Goal: Task Accomplishment & Management: Manage account settings

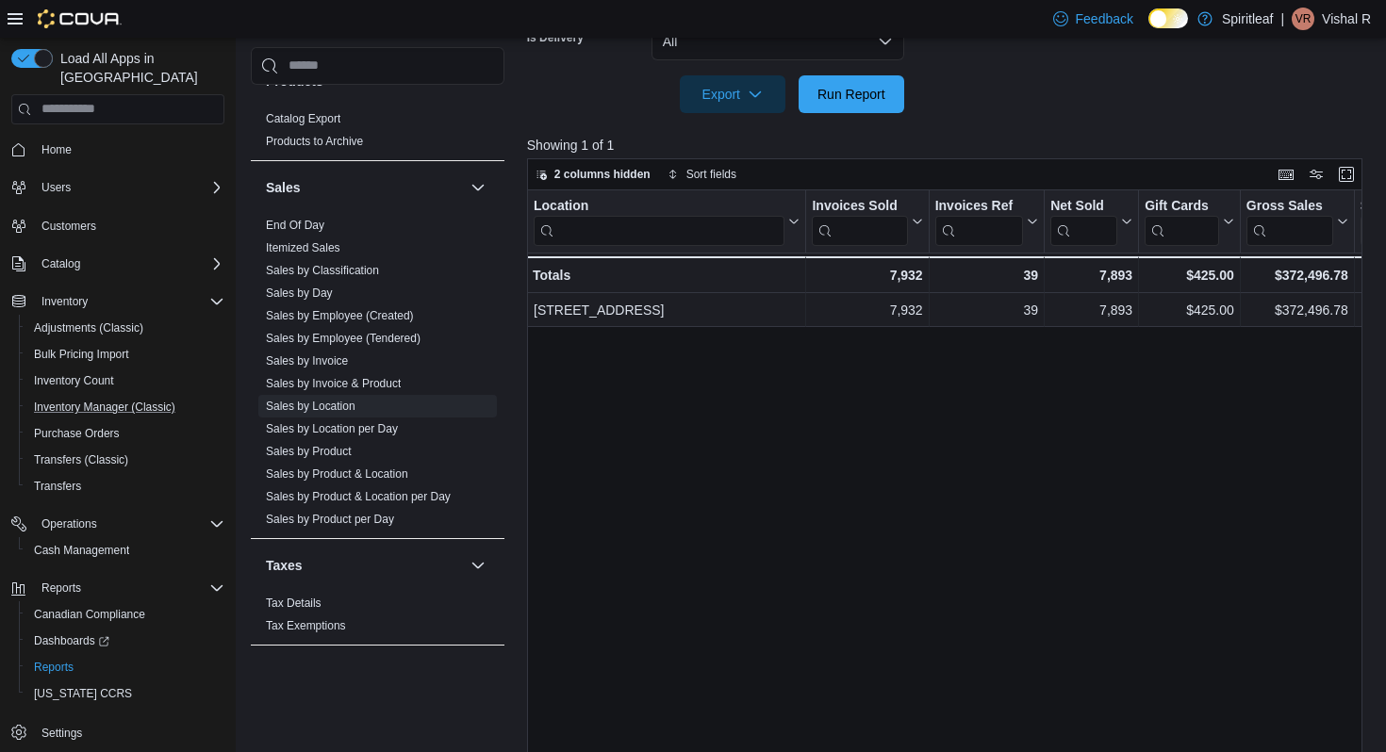
scroll to position [602, 0]
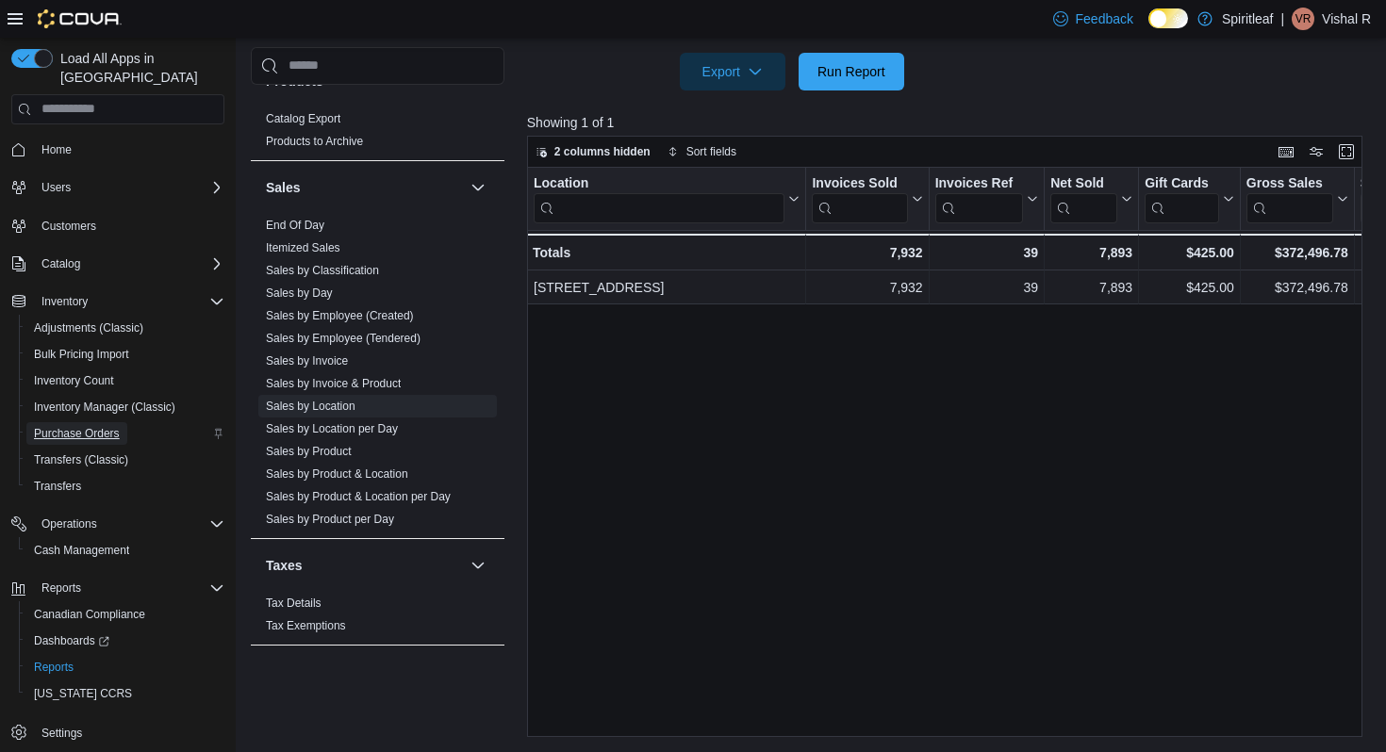
click at [75, 426] on span "Purchase Orders" at bounding box center [77, 433] width 86 height 15
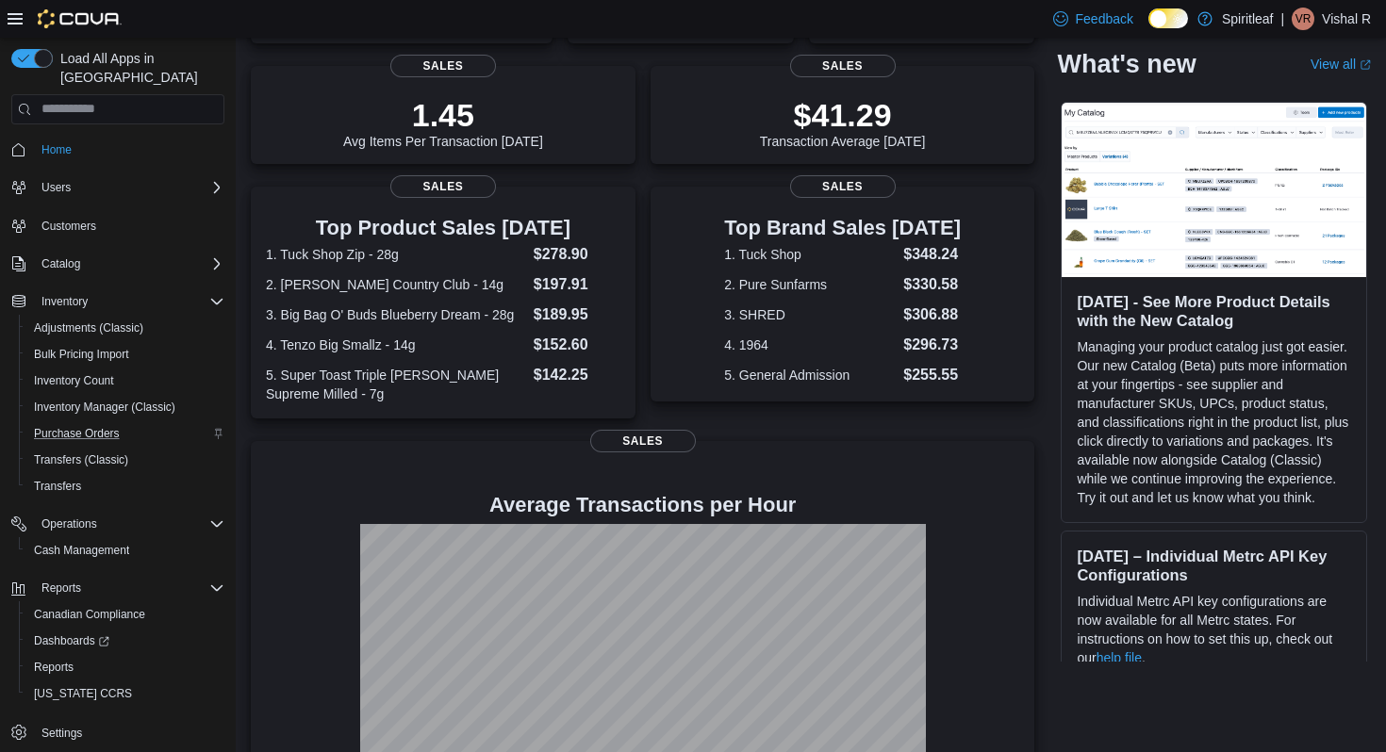
scroll to position [348, 0]
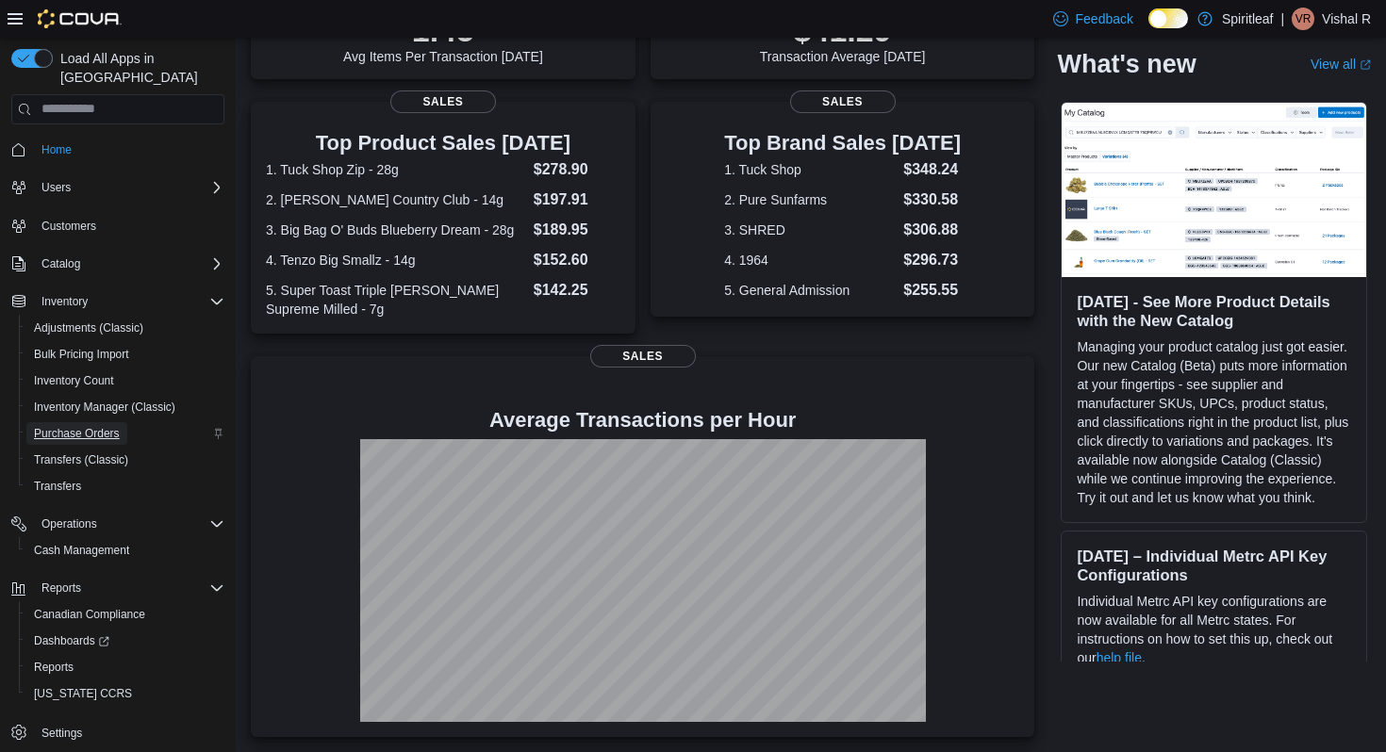
click at [84, 426] on span "Purchase Orders" at bounding box center [77, 433] width 86 height 15
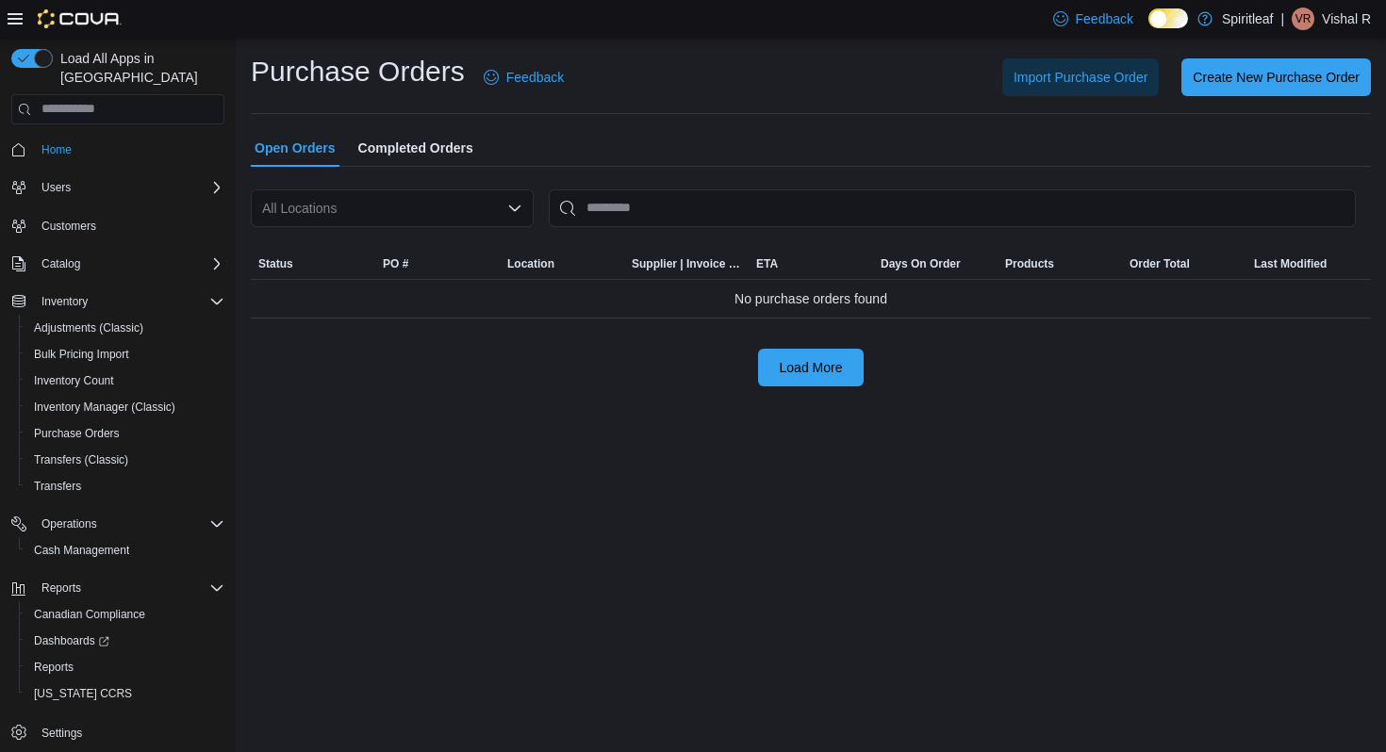
click at [388, 207] on div "All Locations" at bounding box center [392, 209] width 283 height 38
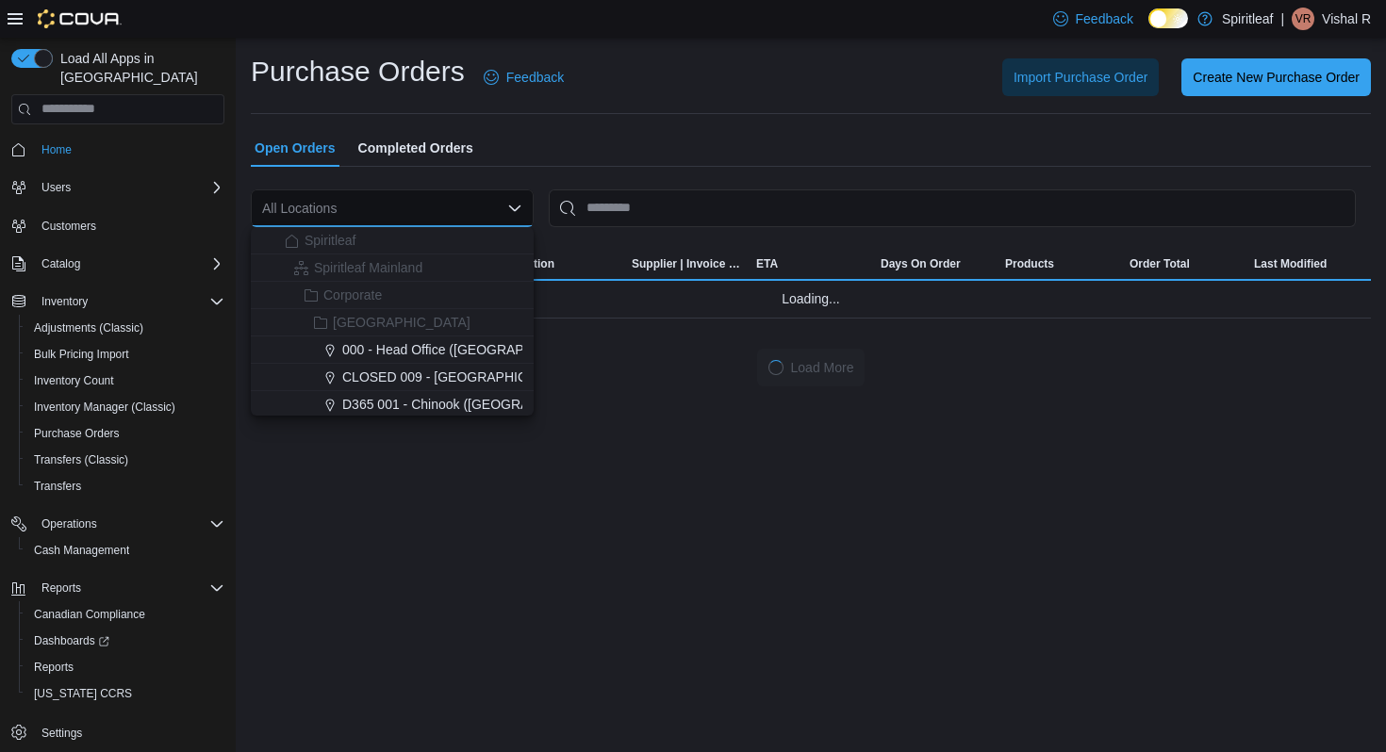
click at [642, 171] on div at bounding box center [811, 178] width 1120 height 23
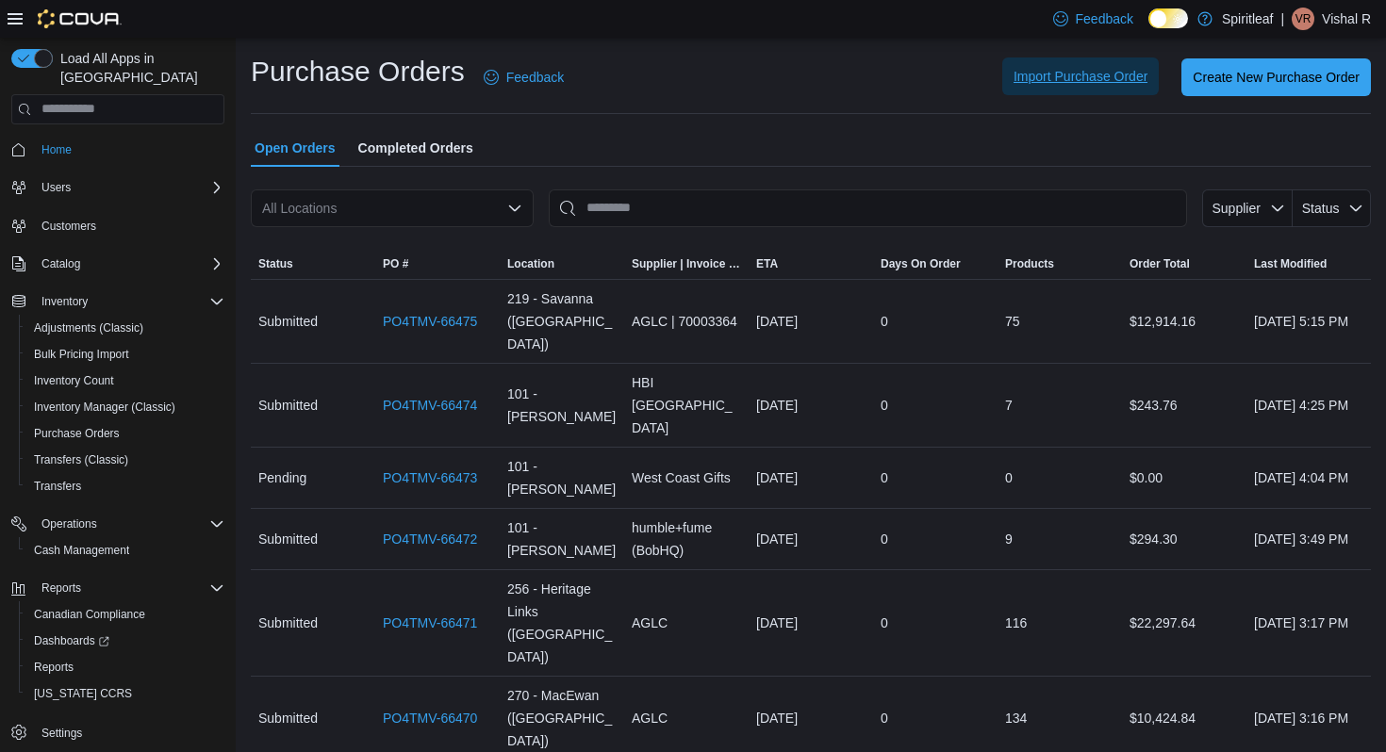
click at [1074, 86] on span "Import Purchase Order" at bounding box center [1081, 76] width 134 height 19
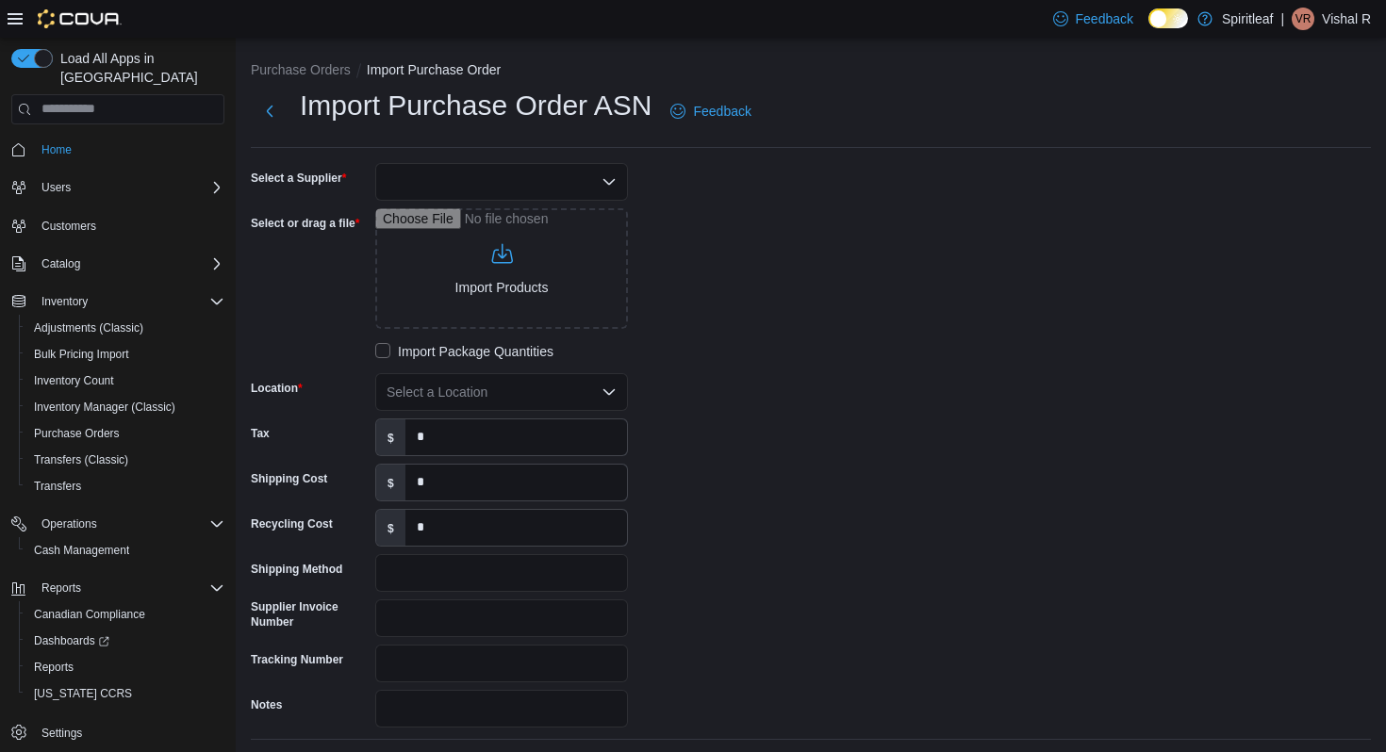
click at [489, 181] on div at bounding box center [501, 182] width 253 height 38
type input "***"
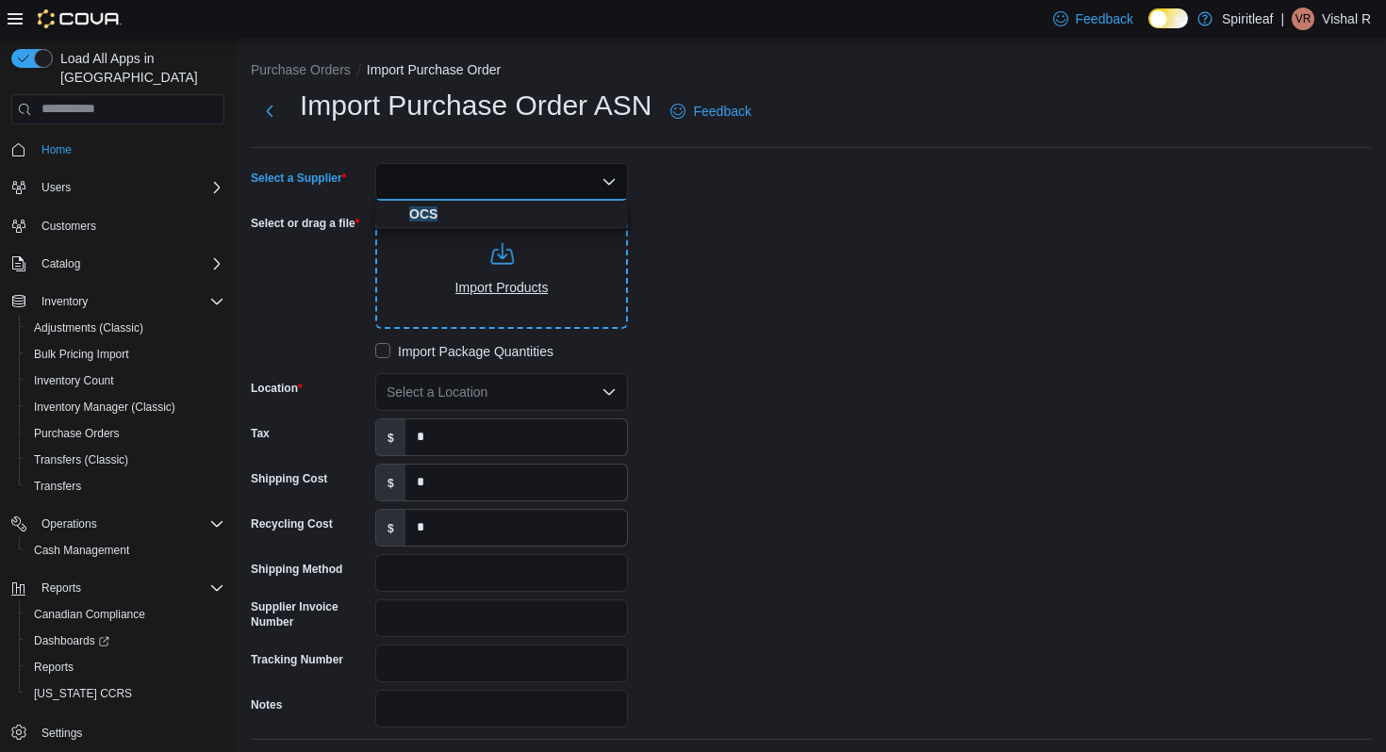
click at [460, 262] on input "Select or drag a file" at bounding box center [501, 268] width 253 height 121
type input "**********"
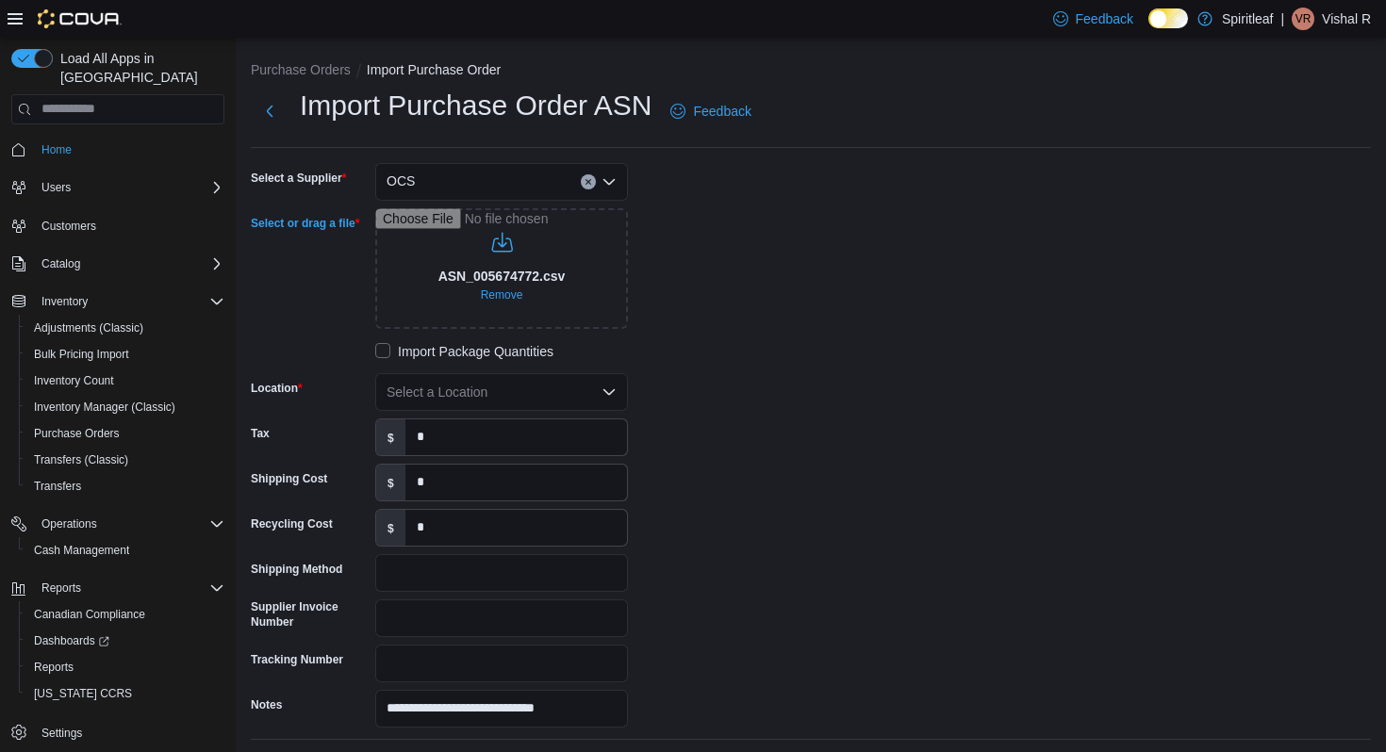
click at [493, 389] on div "Select a Location" at bounding box center [501, 392] width 253 height 38
type input "***"
click at [493, 412] on button "[STREET_ADDRESS]" at bounding box center [501, 424] width 253 height 27
click at [698, 406] on div "**********" at bounding box center [534, 445] width 566 height 565
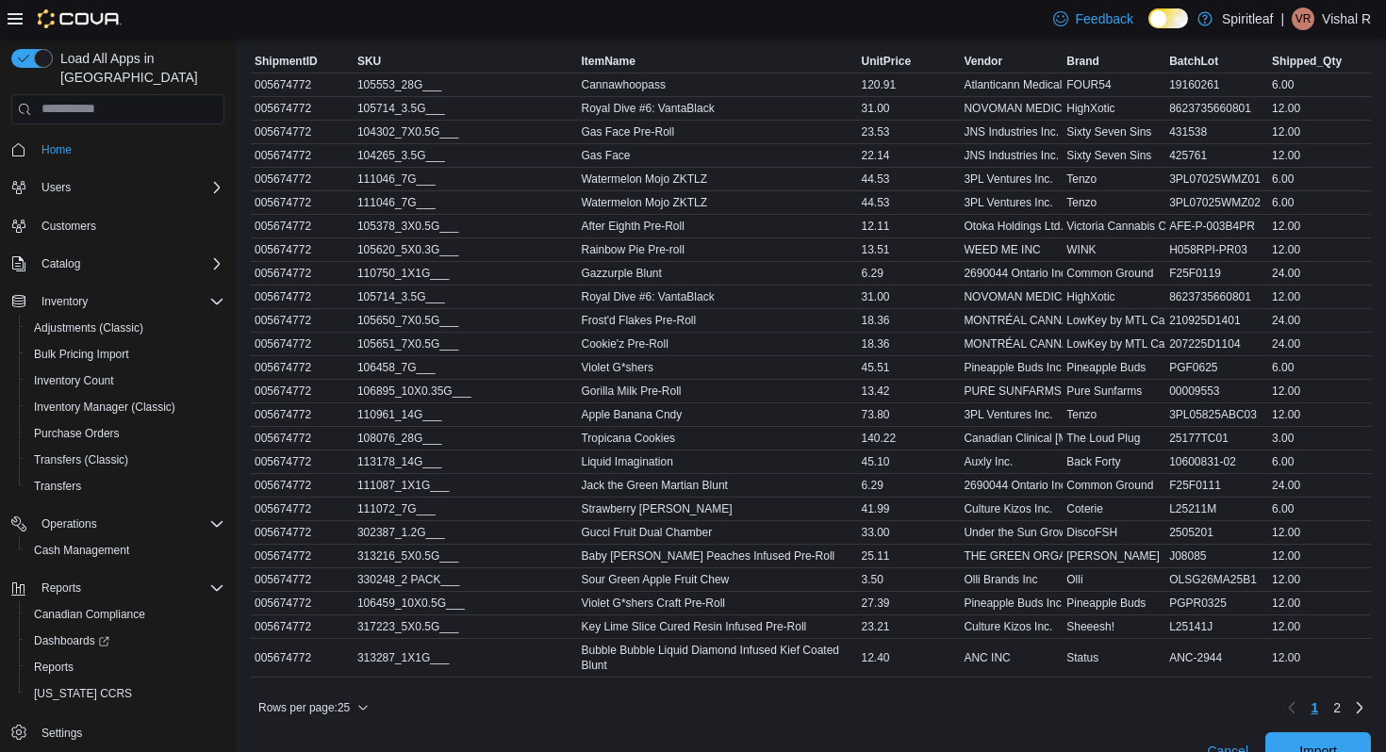
scroll to position [824, 0]
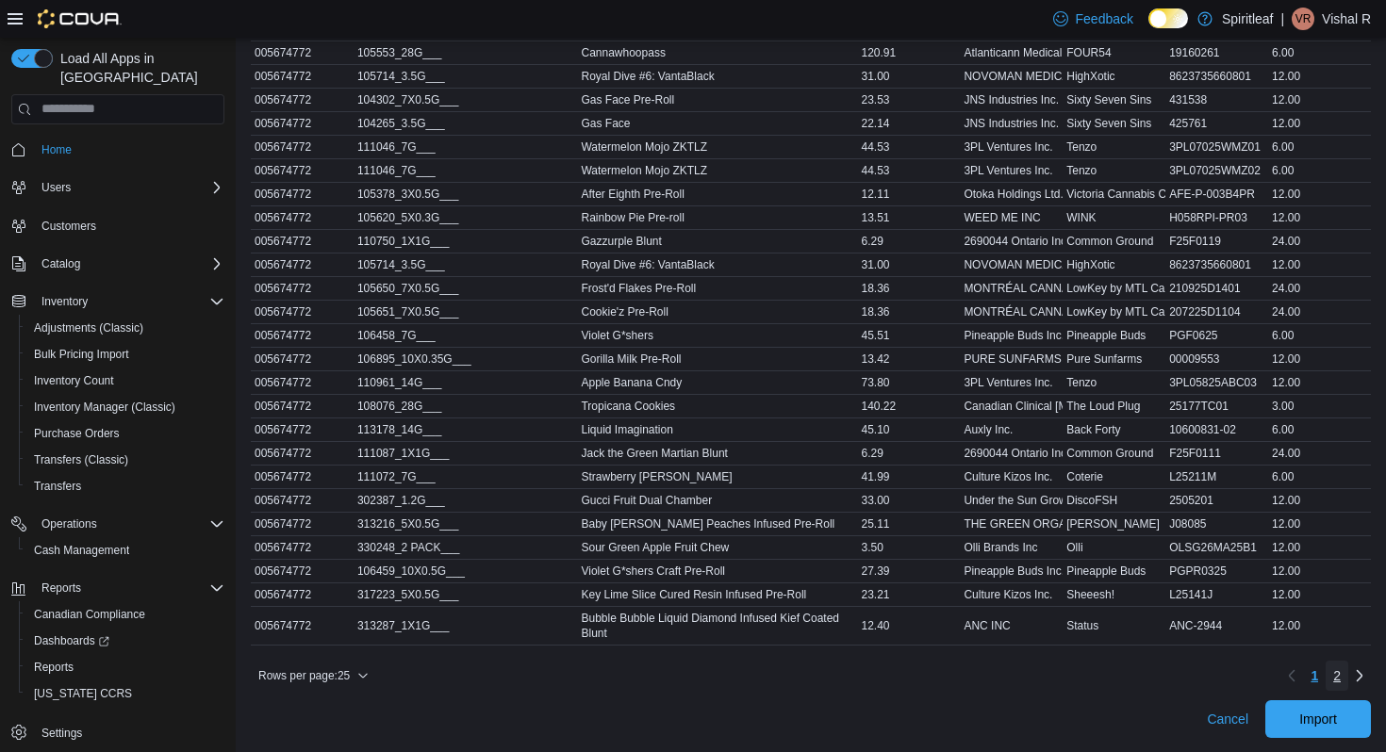
click at [1334, 685] on span "2" at bounding box center [1337, 676] width 8 height 30
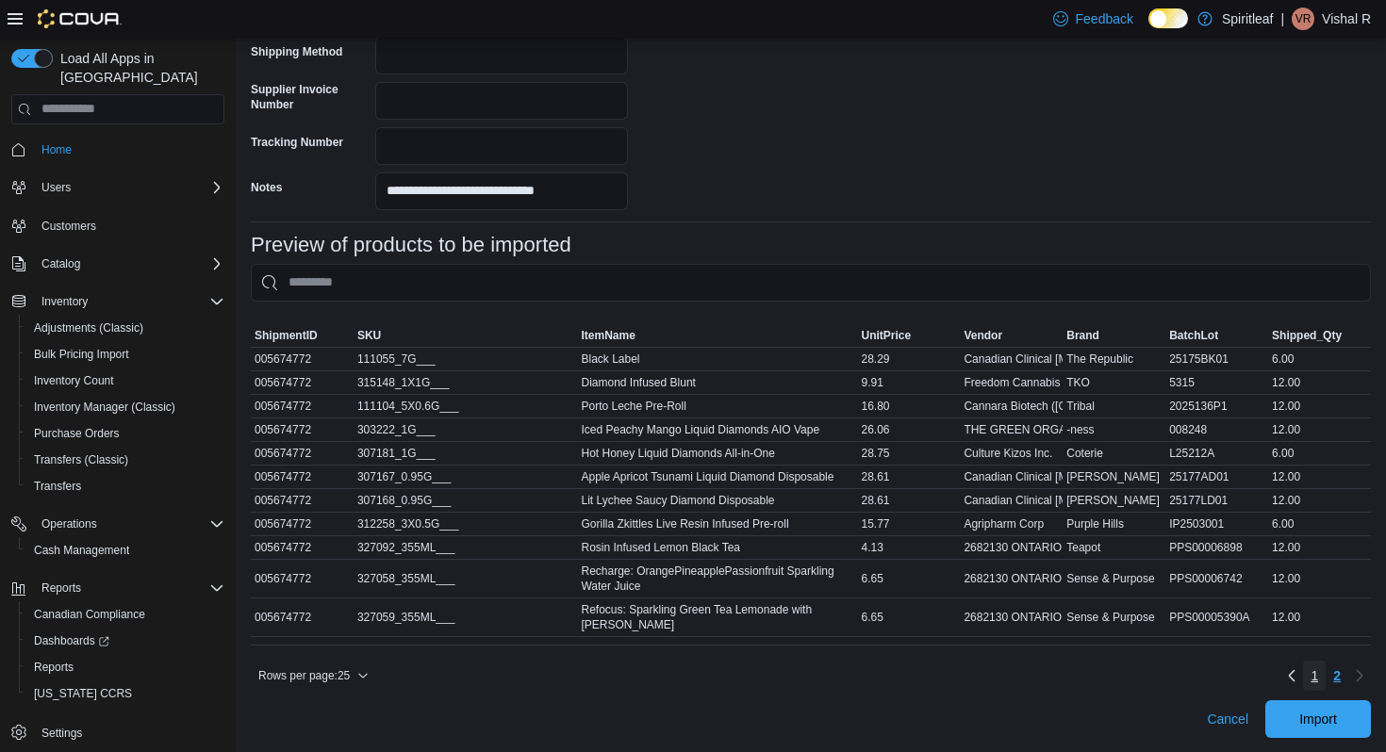
click at [1313, 679] on span "1" at bounding box center [1315, 676] width 8 height 19
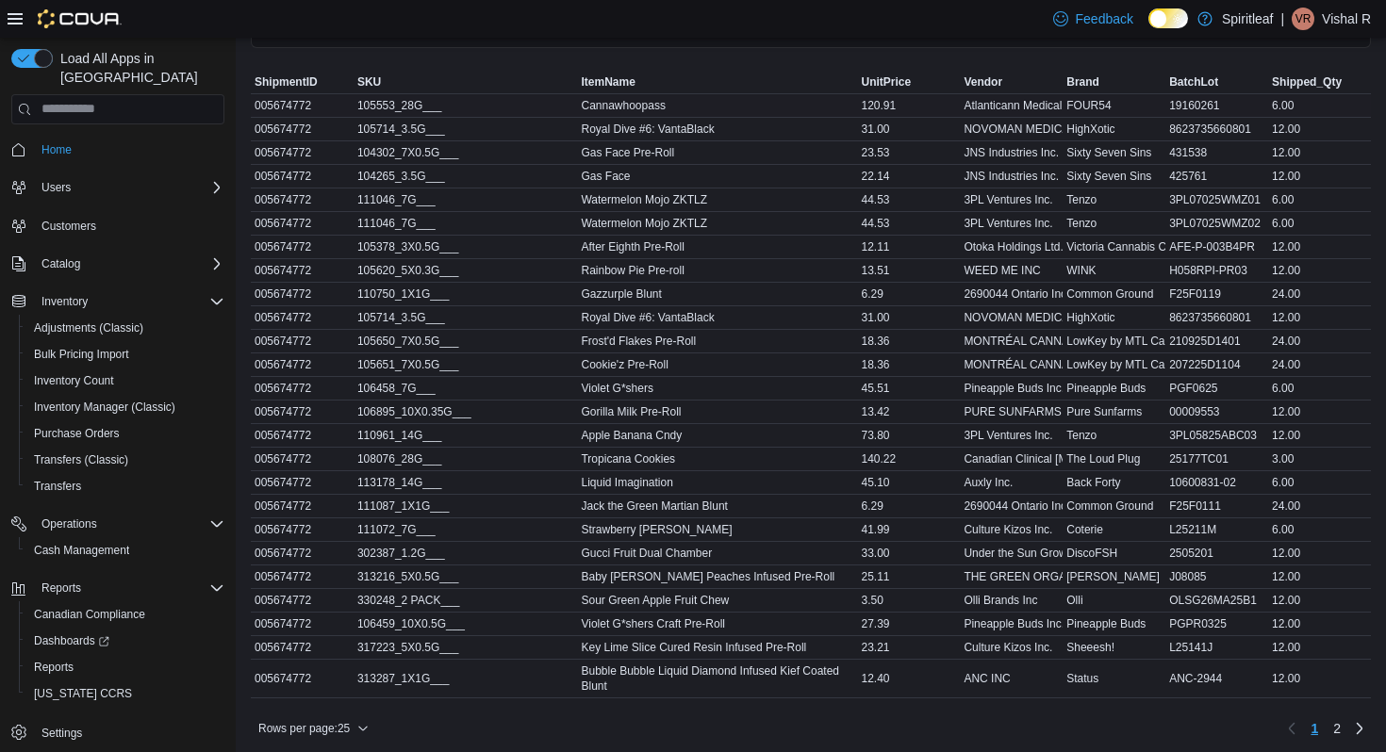
scroll to position [824, 0]
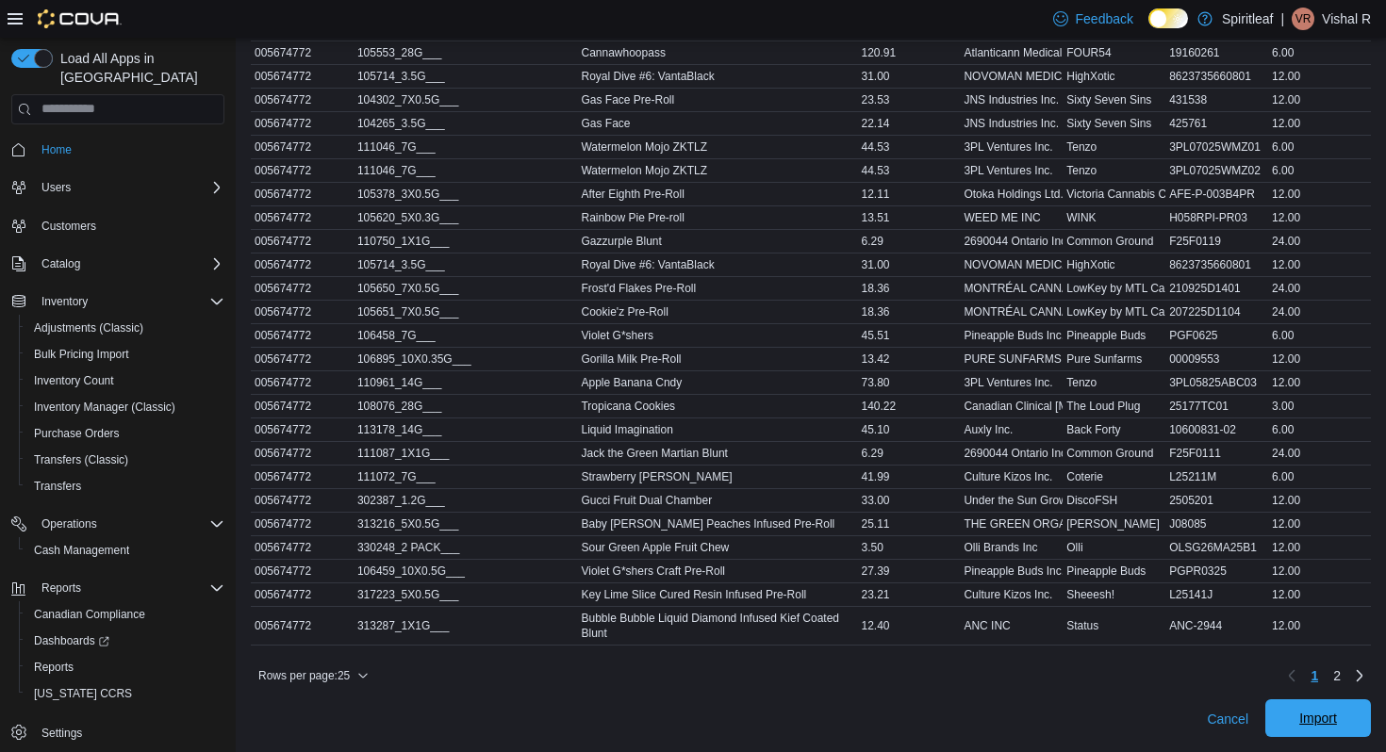
click at [1293, 702] on span "Import" at bounding box center [1318, 719] width 83 height 38
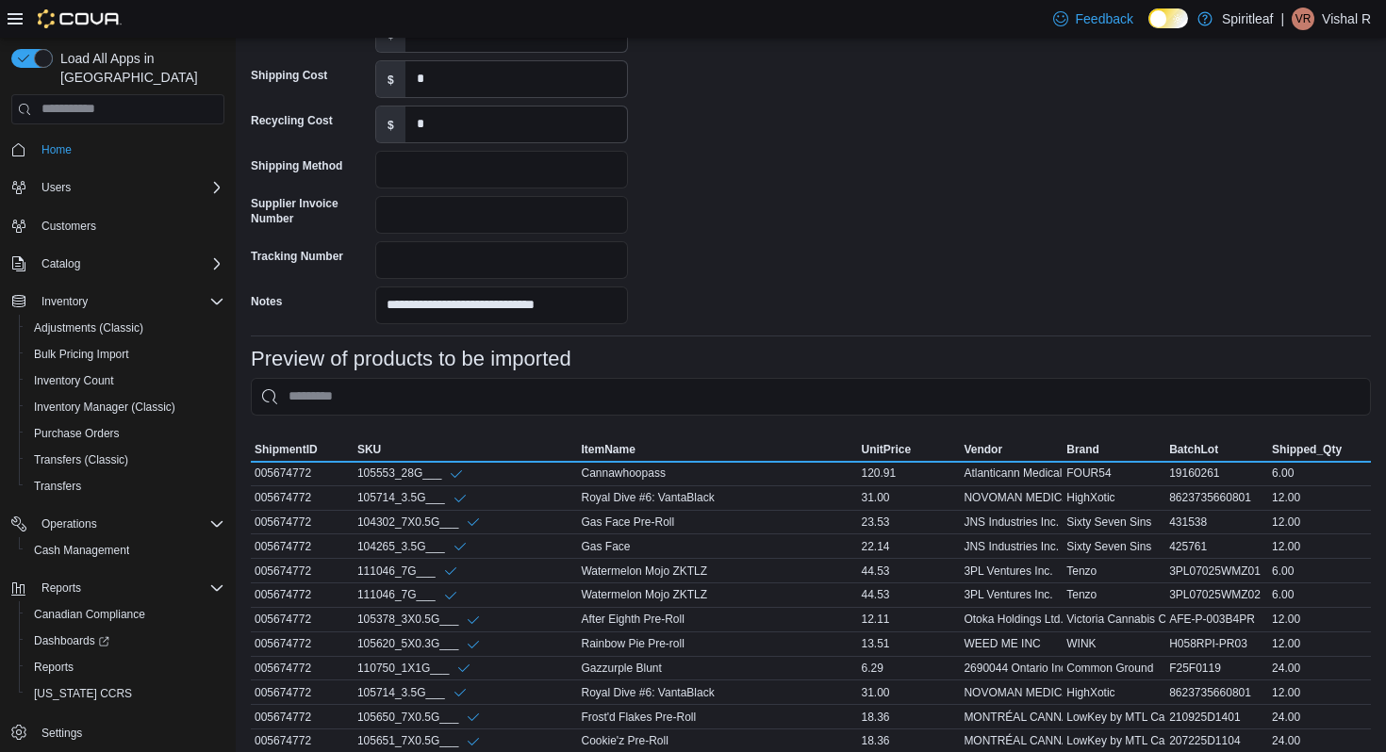
scroll to position [854, 0]
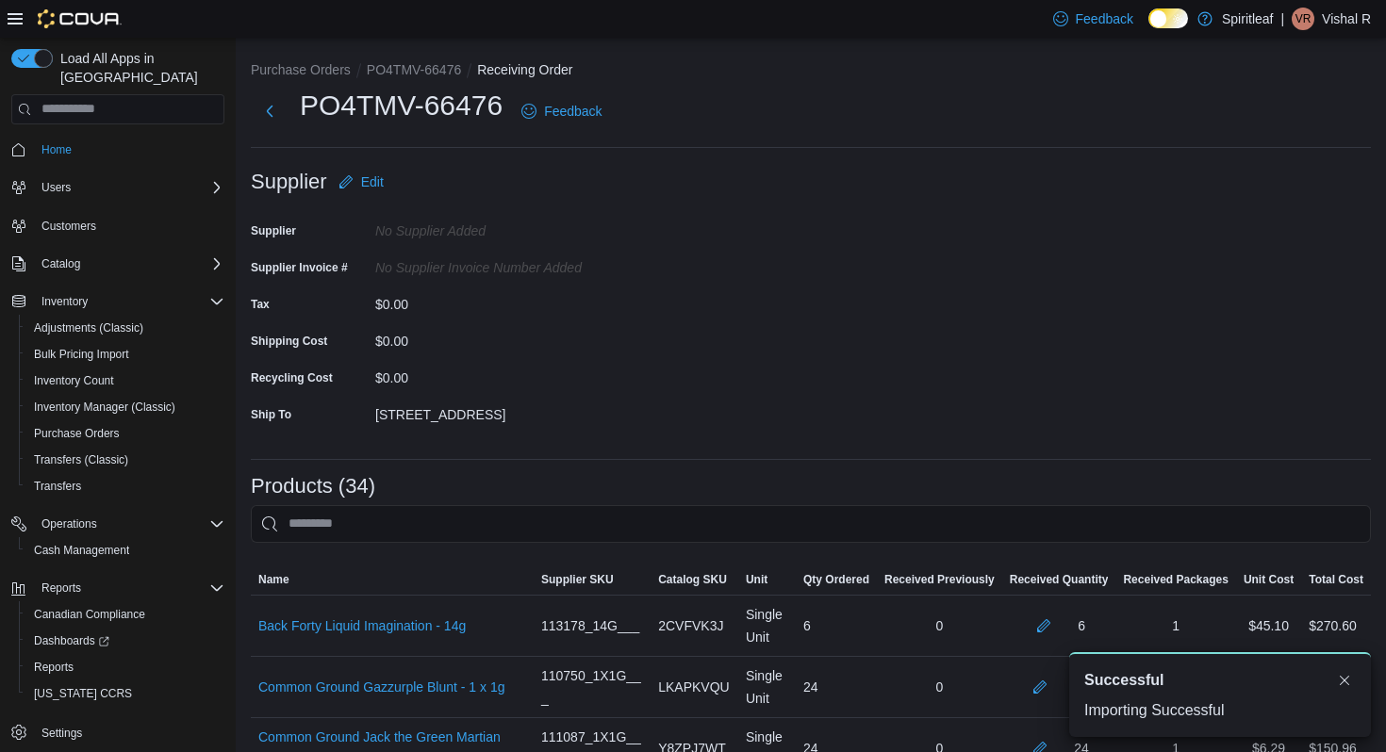
scroll to position [369, 0]
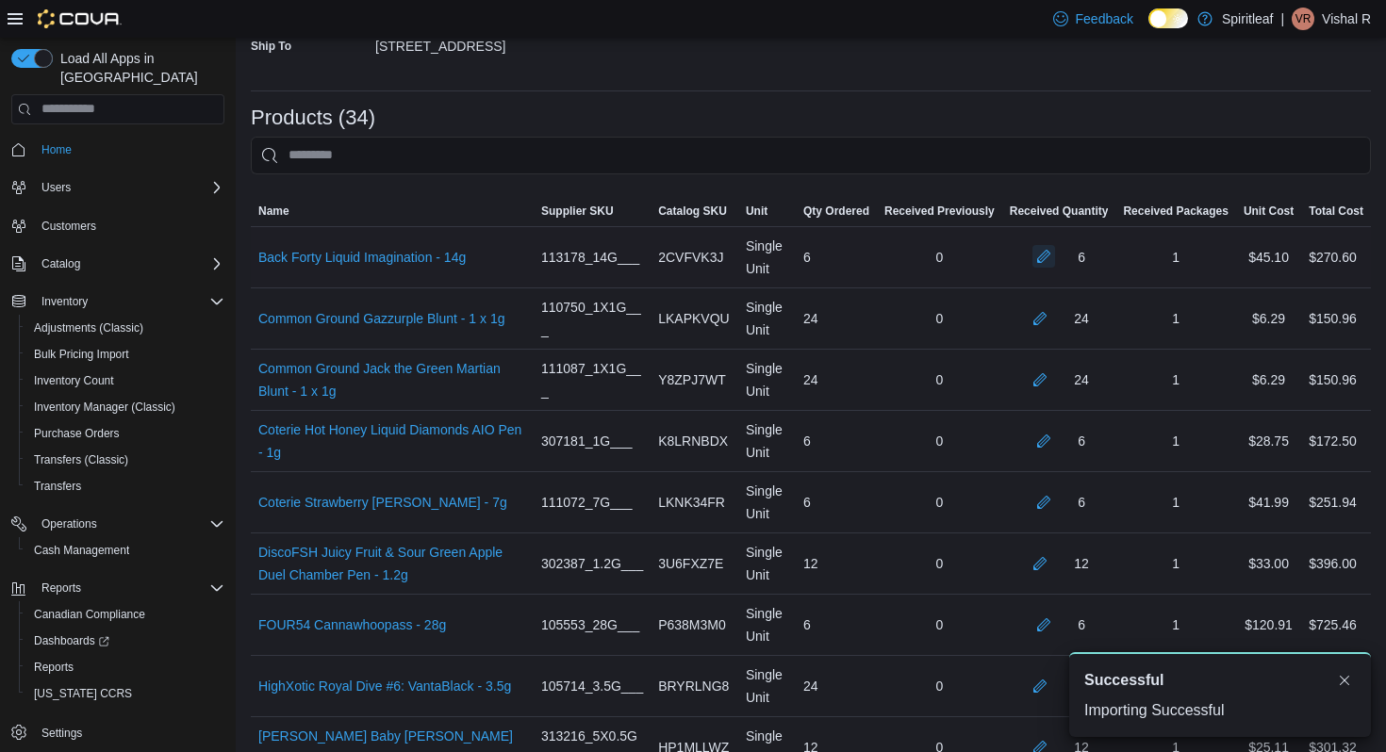
click at [1033, 261] on button "button" at bounding box center [1044, 256] width 23 height 23
click at [1038, 327] on button "button" at bounding box center [1040, 317] width 23 height 23
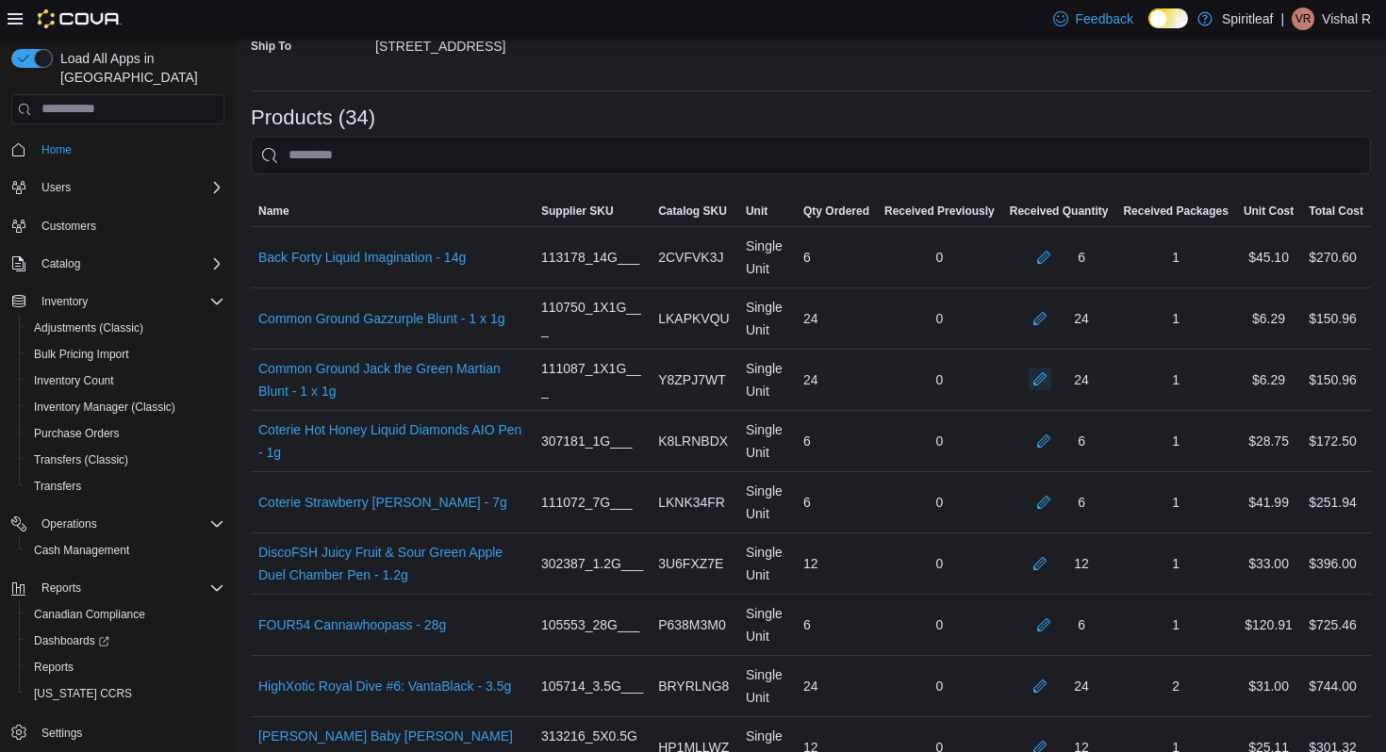
click at [1035, 383] on button "button" at bounding box center [1040, 379] width 23 height 23
click at [1035, 448] on button "button" at bounding box center [1044, 440] width 23 height 23
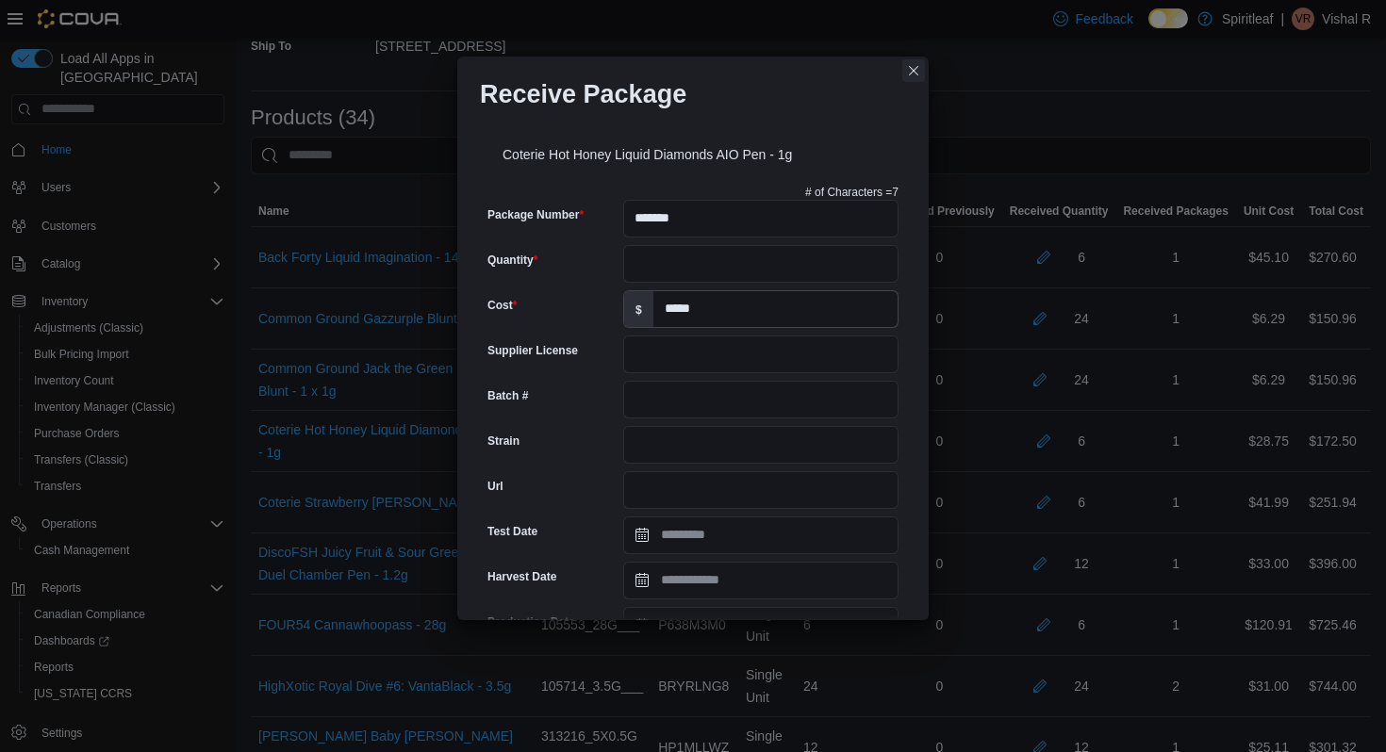
click at [912, 70] on button "Closes this modal window" at bounding box center [913, 70] width 23 height 23
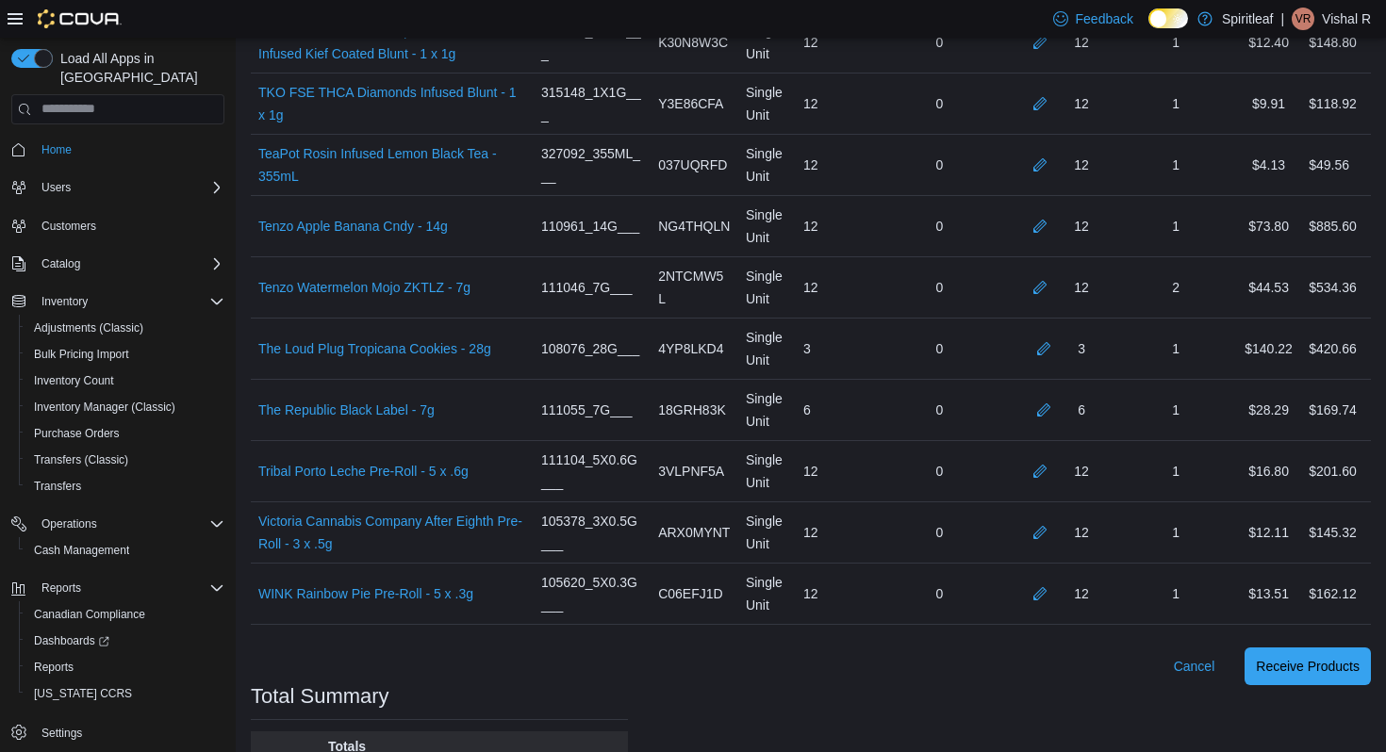
scroll to position [2136, 0]
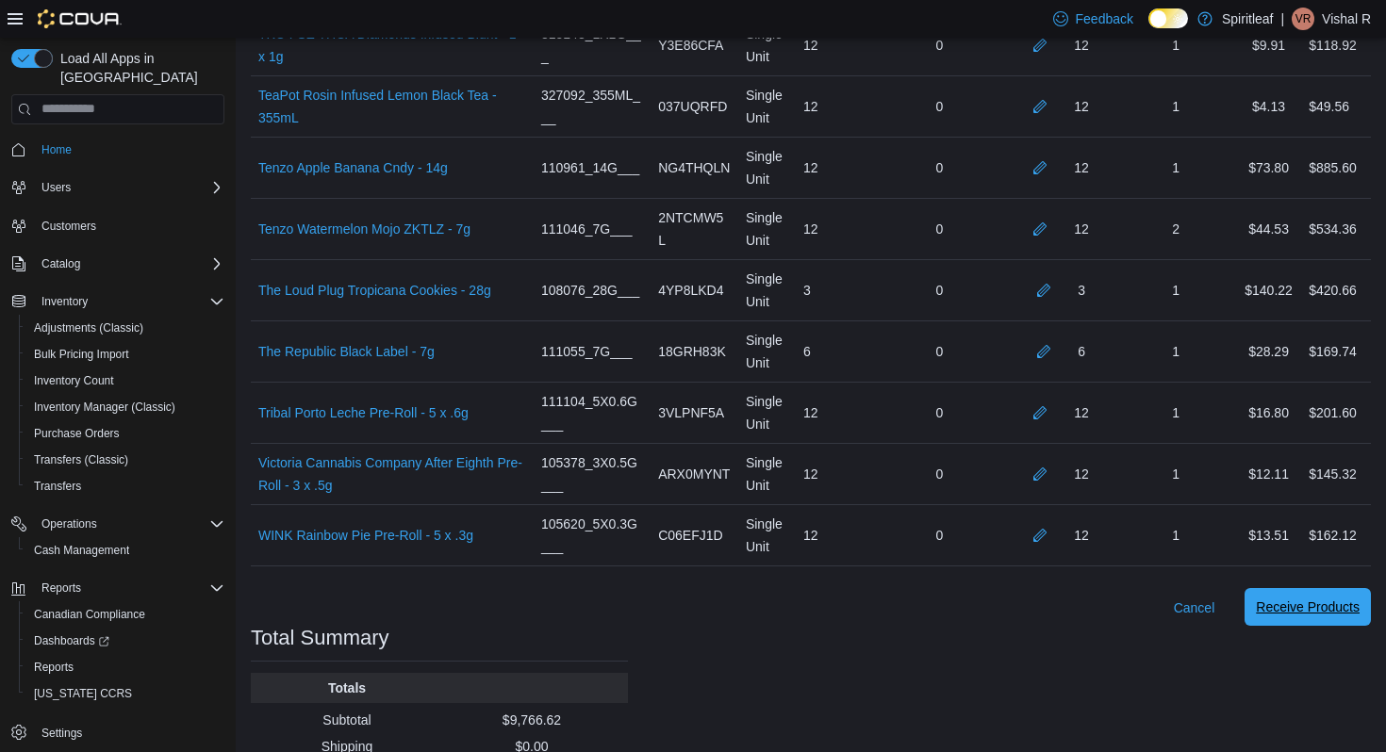
click at [1283, 626] on span "Receive Products" at bounding box center [1308, 607] width 104 height 38
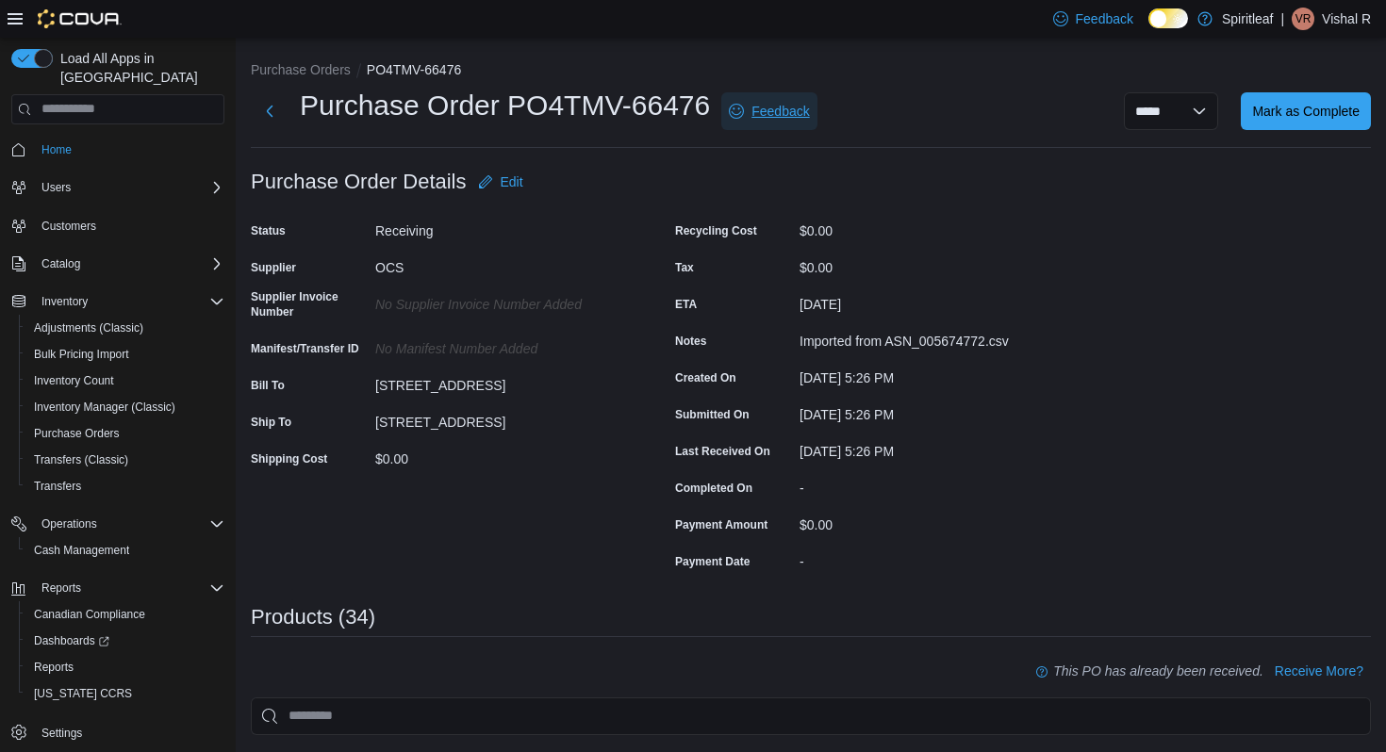
click at [782, 111] on span "Feedback" at bounding box center [781, 111] width 58 height 19
click at [319, 66] on button "Purchase Orders" at bounding box center [301, 69] width 100 height 15
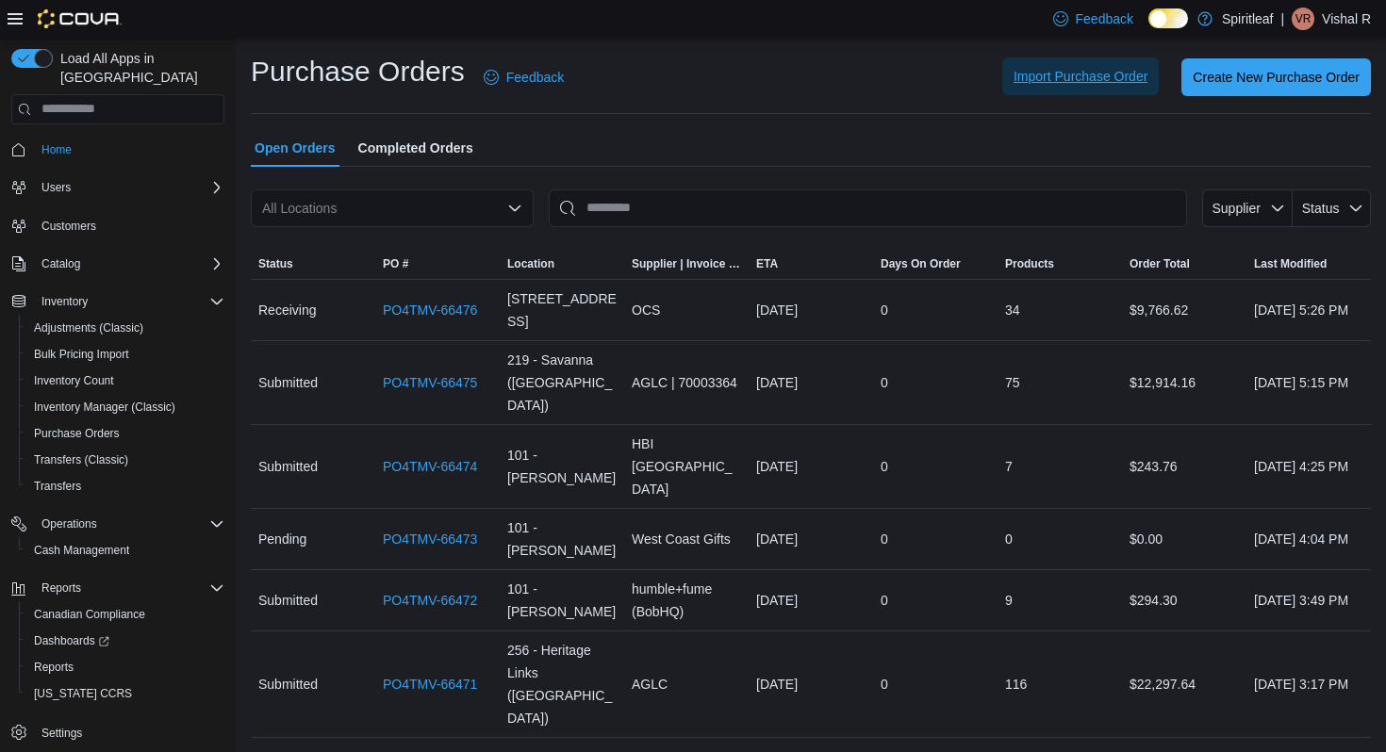
click at [1067, 91] on span "Import Purchase Order" at bounding box center [1081, 77] width 134 height 38
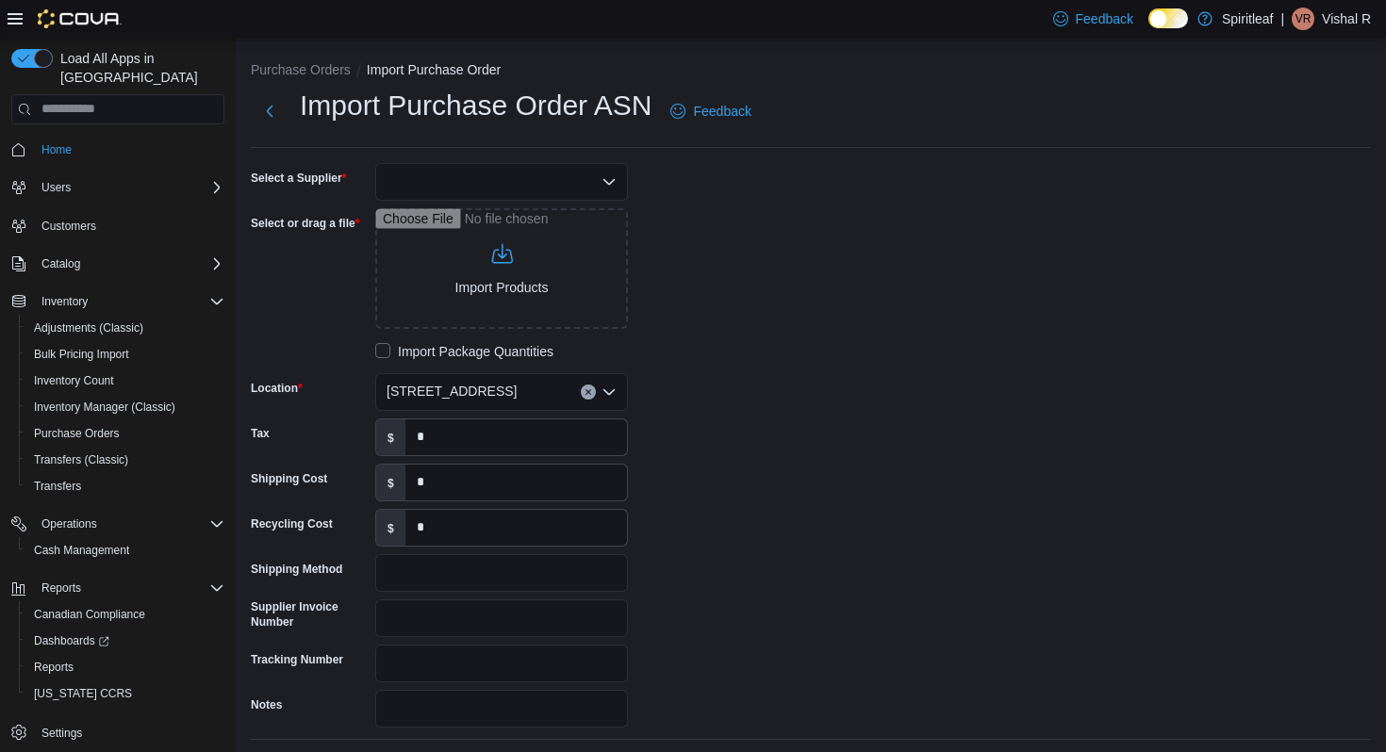
click at [456, 187] on div at bounding box center [501, 182] width 253 height 38
type input "***"
click at [451, 218] on span "OCS" at bounding box center [512, 214] width 207 height 19
click at [857, 276] on div "Select a Supplier OCS Combo box. Selected. OCS. Press Backspace to delete OCS. …" at bounding box center [811, 445] width 1120 height 565
click at [497, 286] on input "Select or drag a file" at bounding box center [501, 268] width 253 height 121
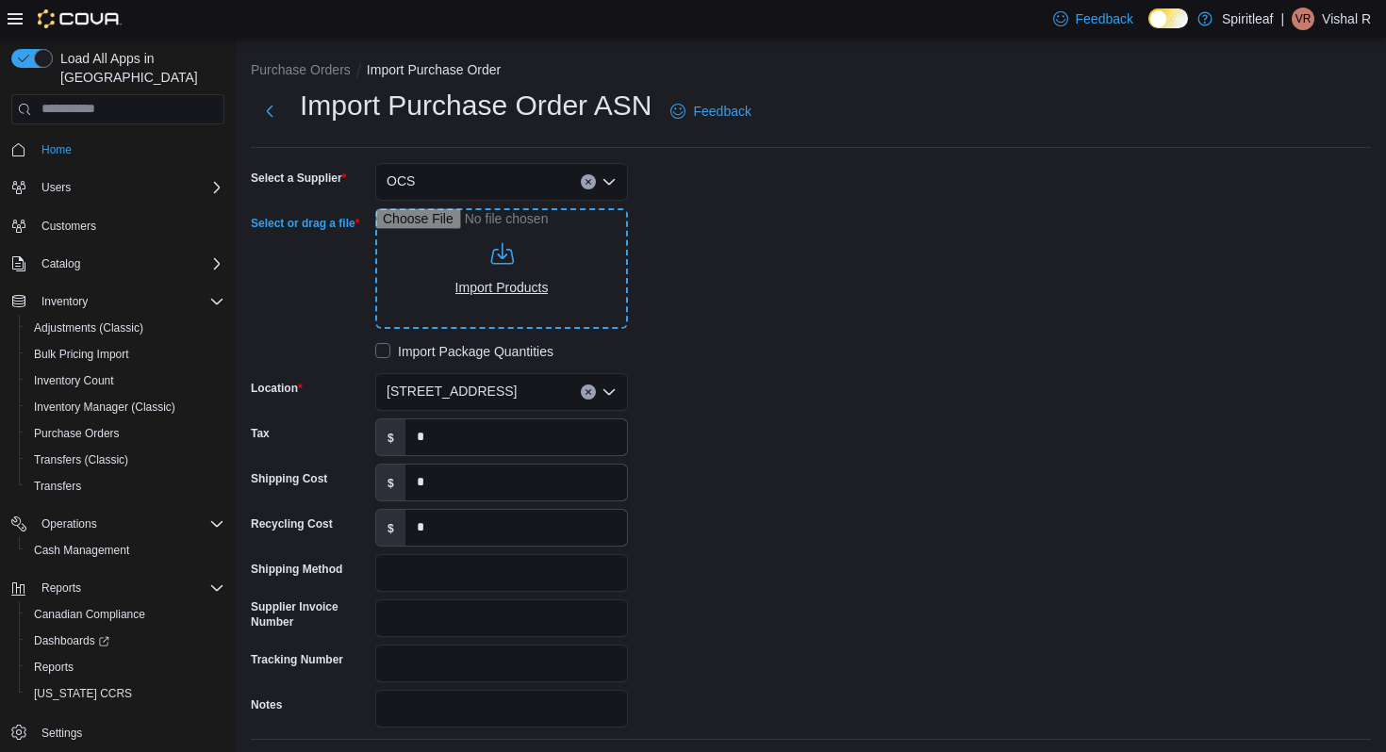
type input "**********"
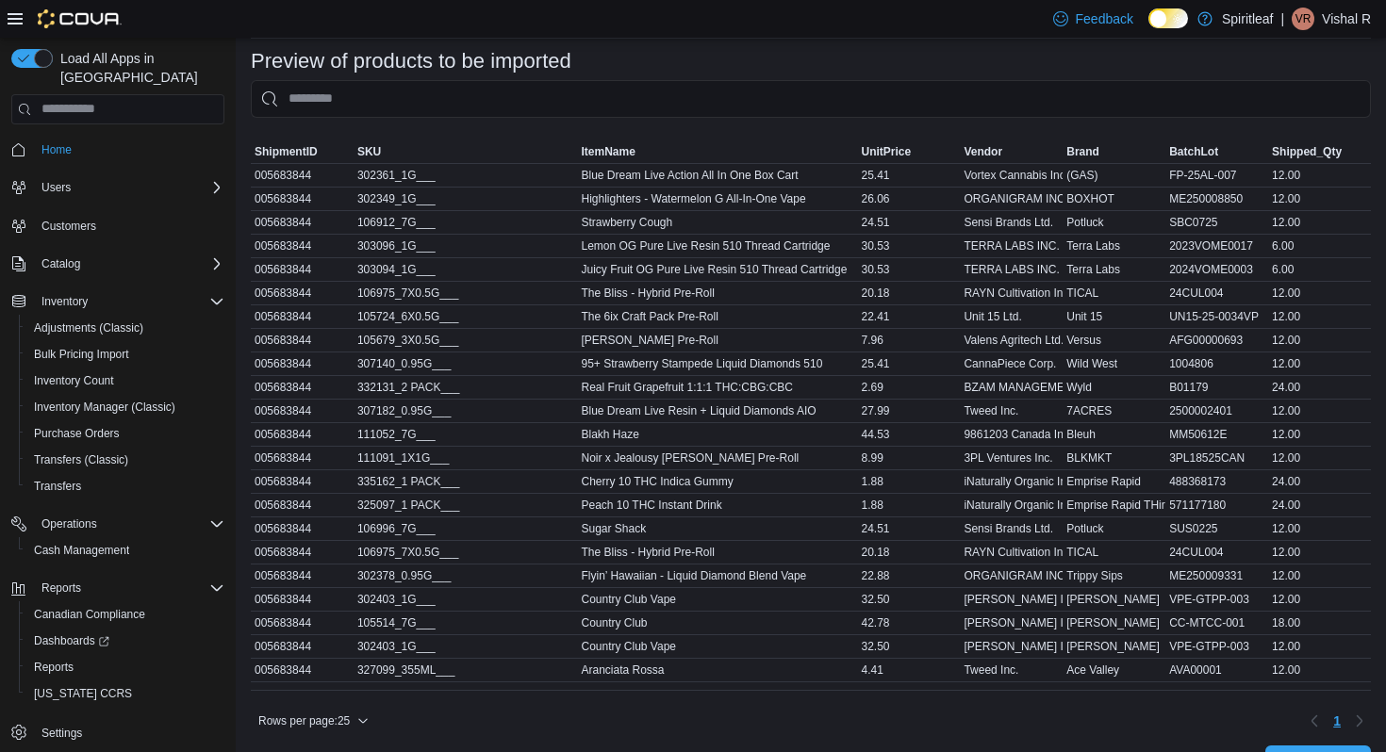
scroll to position [762, 0]
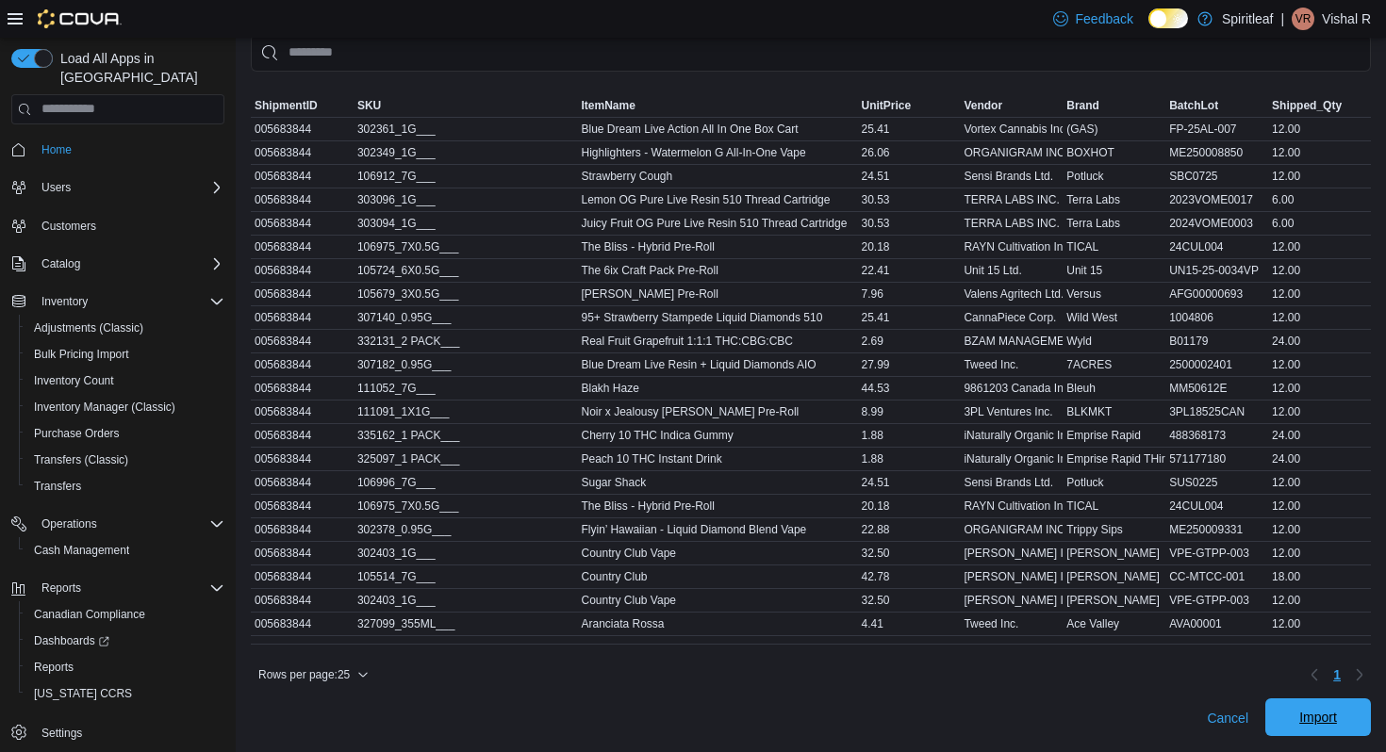
click at [1336, 706] on span "Import" at bounding box center [1318, 718] width 83 height 38
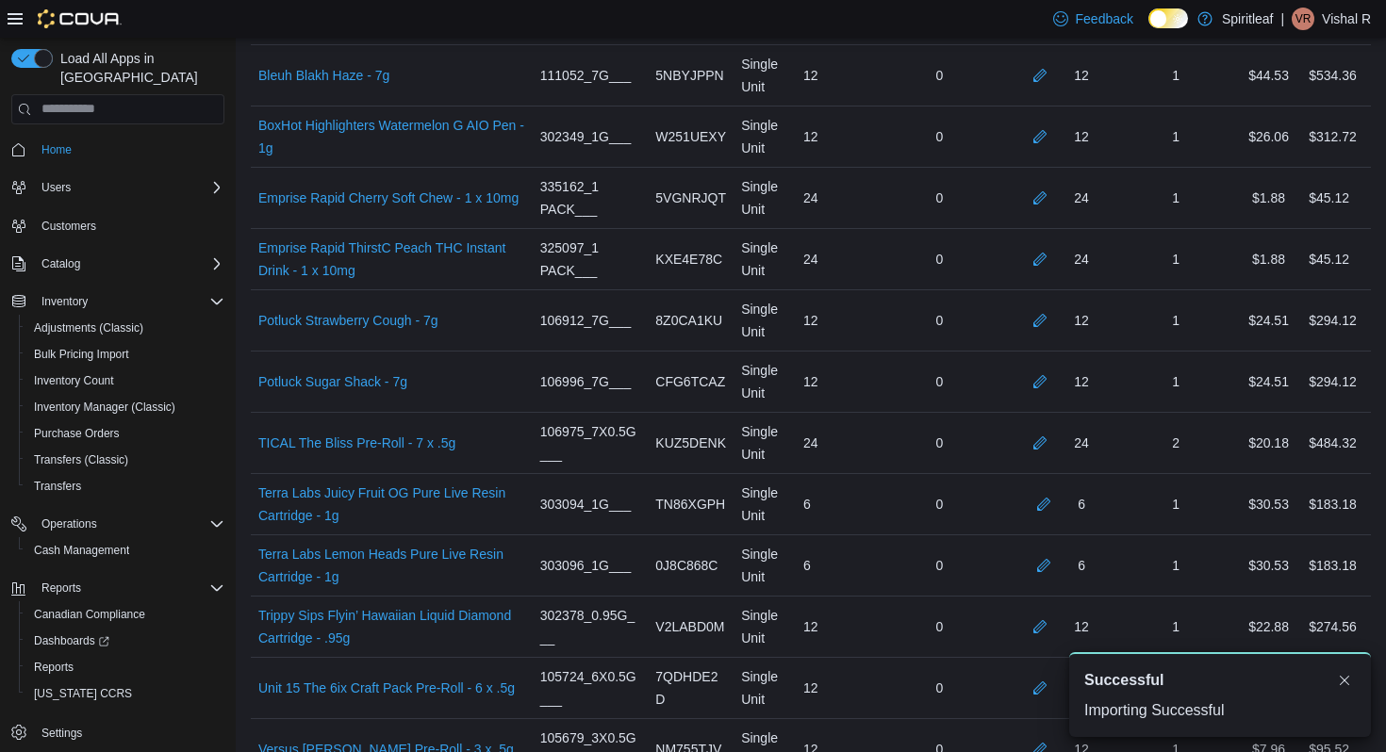
scroll to position [1369, 0]
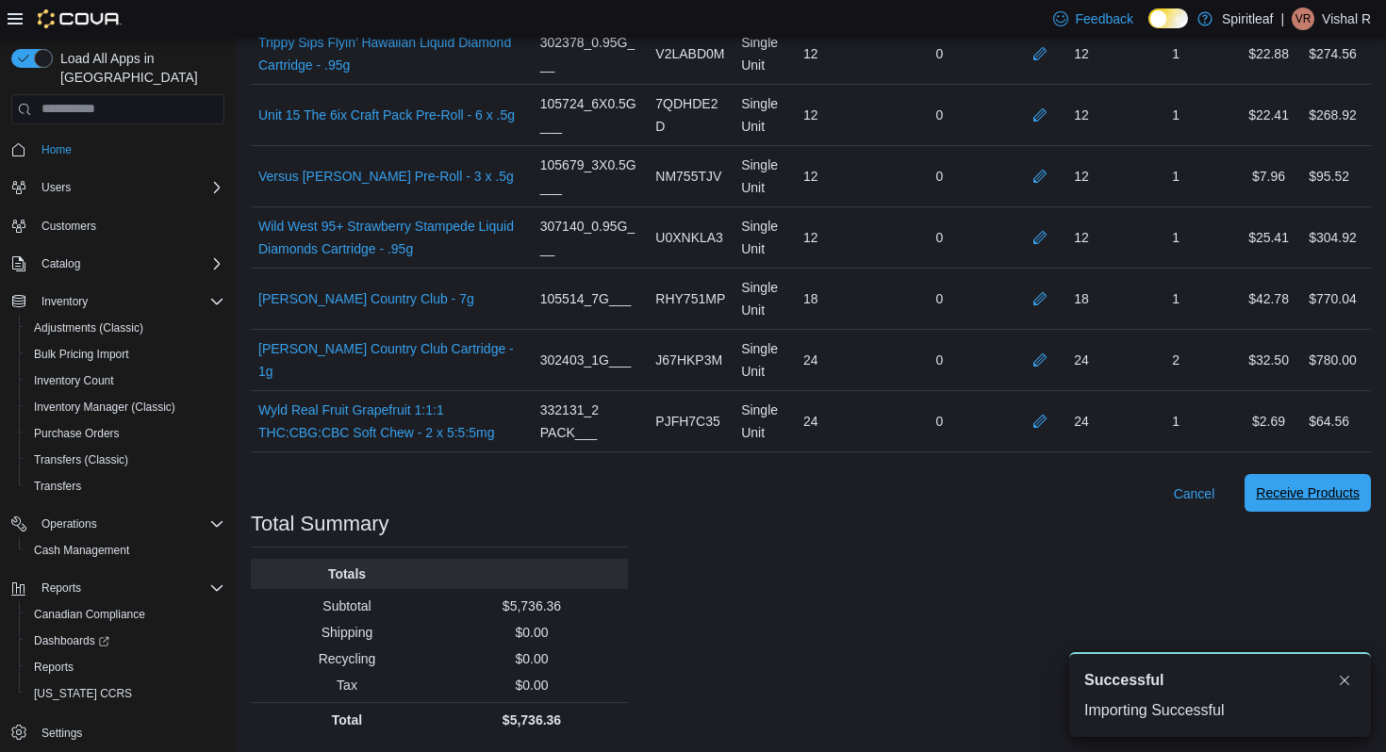
click at [1294, 479] on span "Receive Products" at bounding box center [1308, 493] width 104 height 38
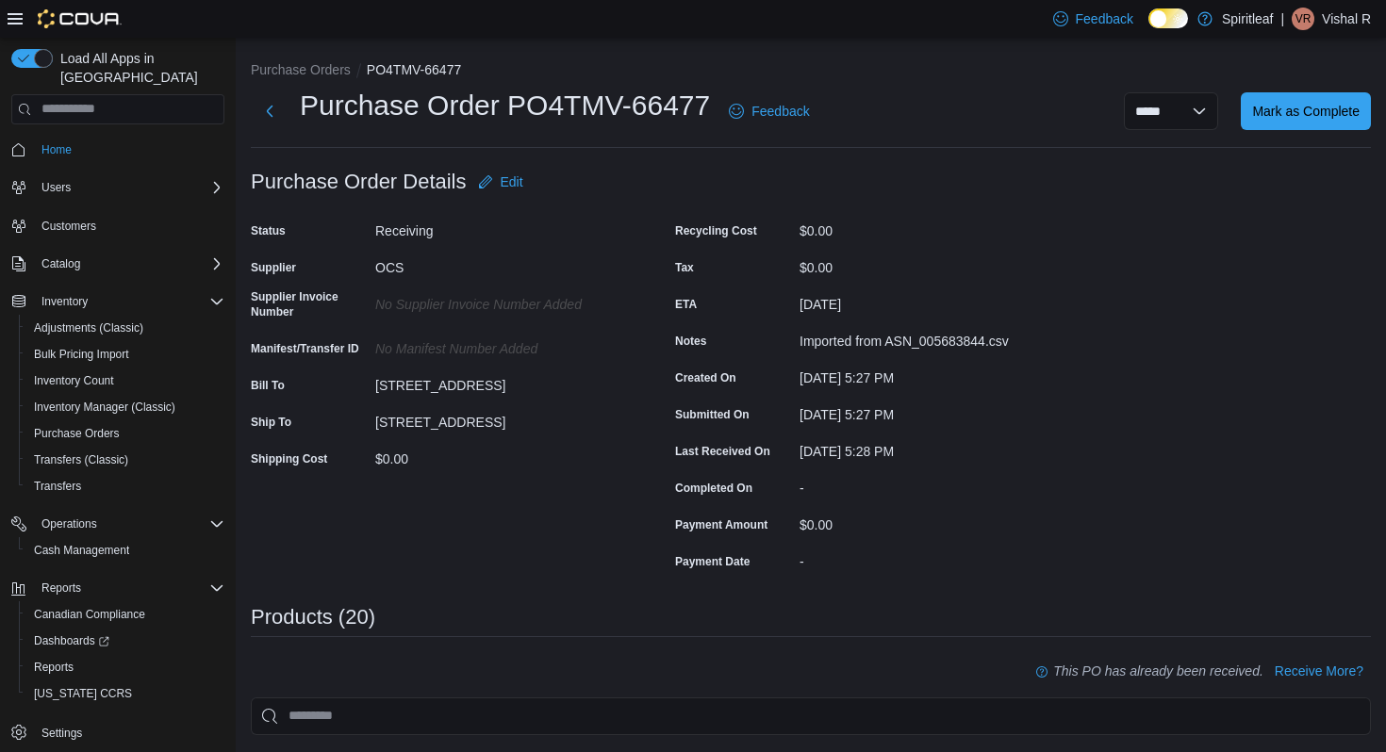
click at [292, 60] on li "Purchase Orders" at bounding box center [309, 69] width 116 height 19
click at [292, 67] on button "Purchase Orders" at bounding box center [301, 69] width 100 height 15
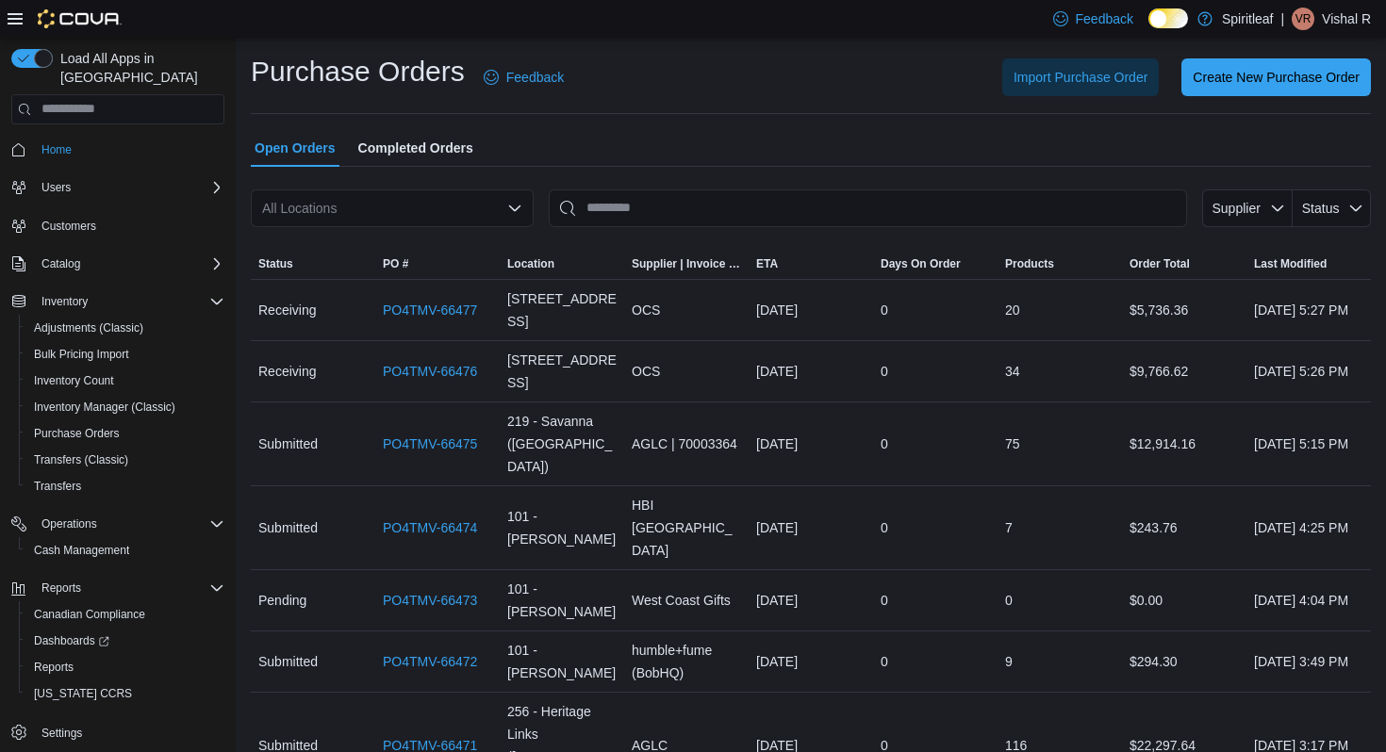
click at [387, 216] on div "All Locations" at bounding box center [392, 209] width 283 height 38
click at [708, 144] on div "Open Orders Completed Orders" at bounding box center [811, 148] width 1120 height 38
click at [1082, 86] on span "Import Purchase Order" at bounding box center [1081, 77] width 134 height 38
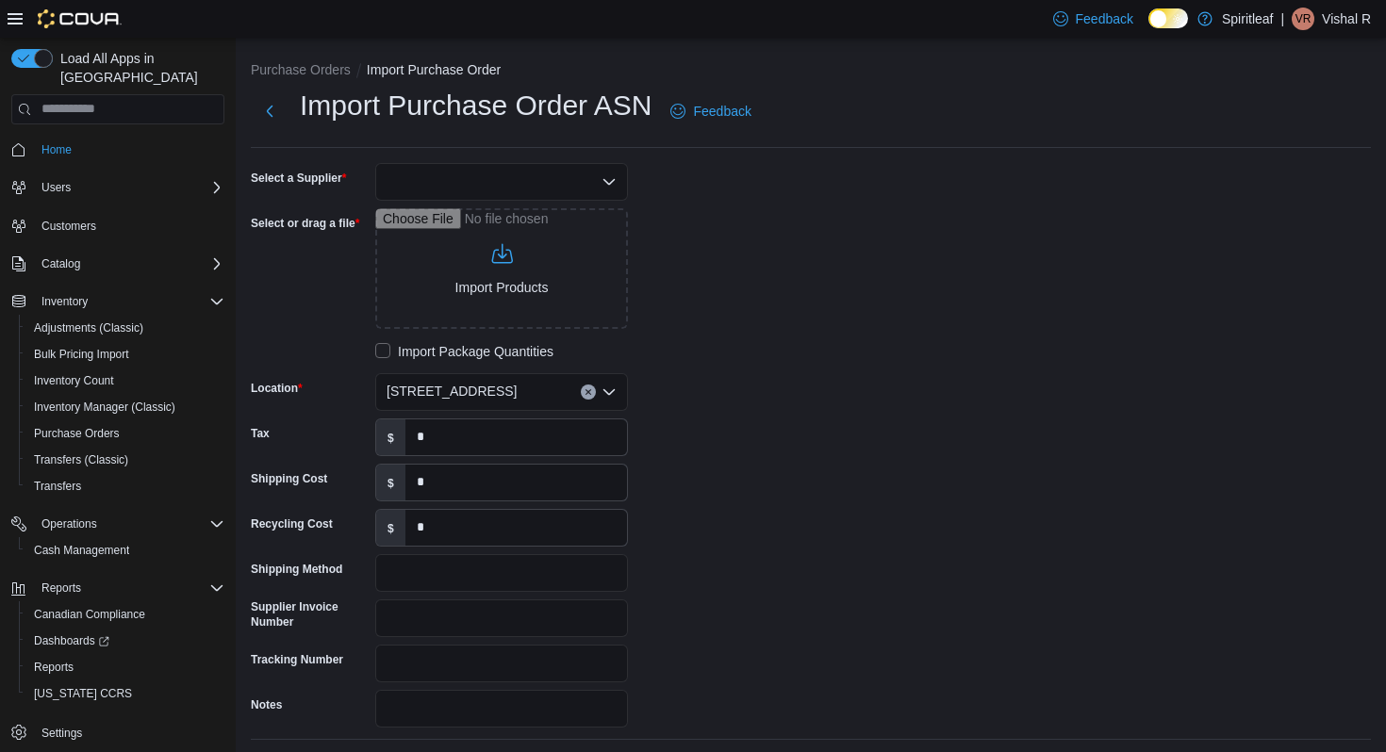
click at [466, 178] on div at bounding box center [501, 182] width 253 height 38
type input "***"
click at [491, 219] on span "OCS" at bounding box center [512, 214] width 207 height 19
click at [489, 289] on input "Select or drag a file" at bounding box center [501, 268] width 253 height 121
type input "**********"
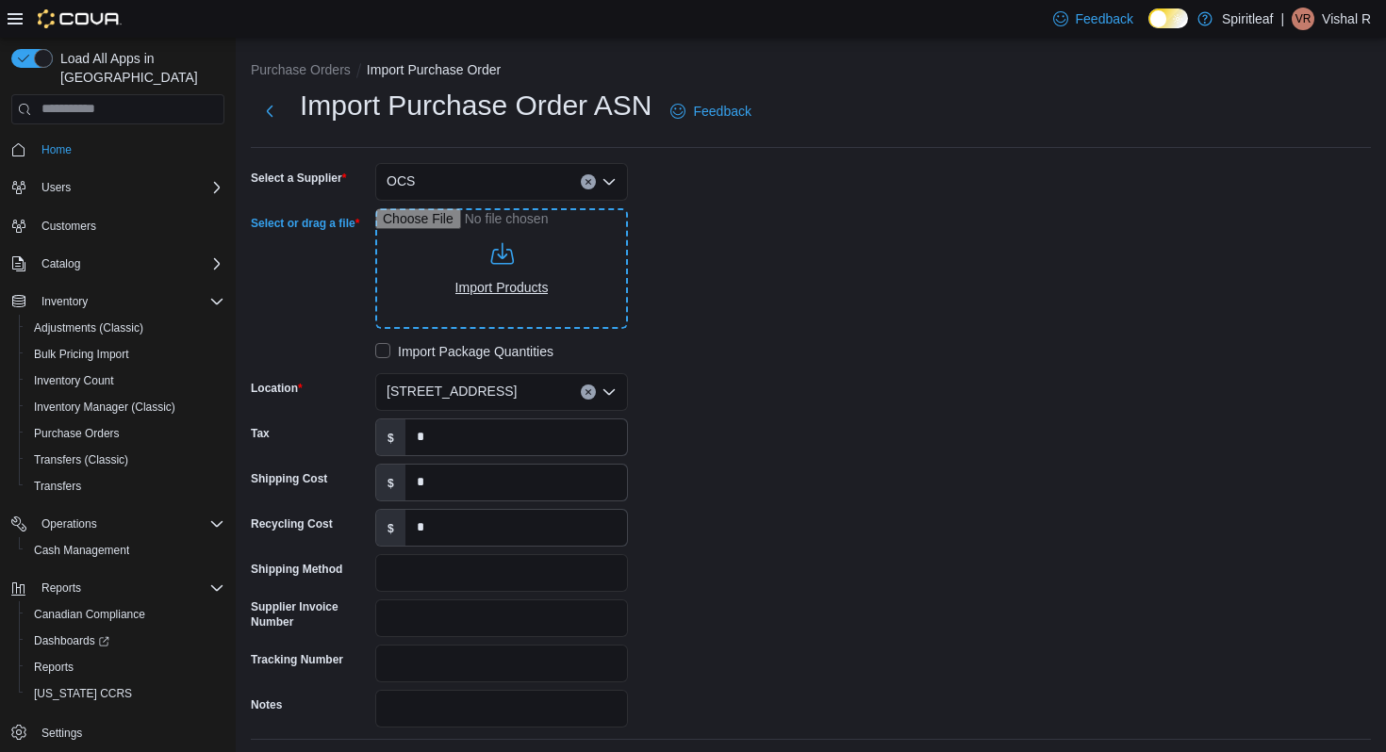
type input "**********"
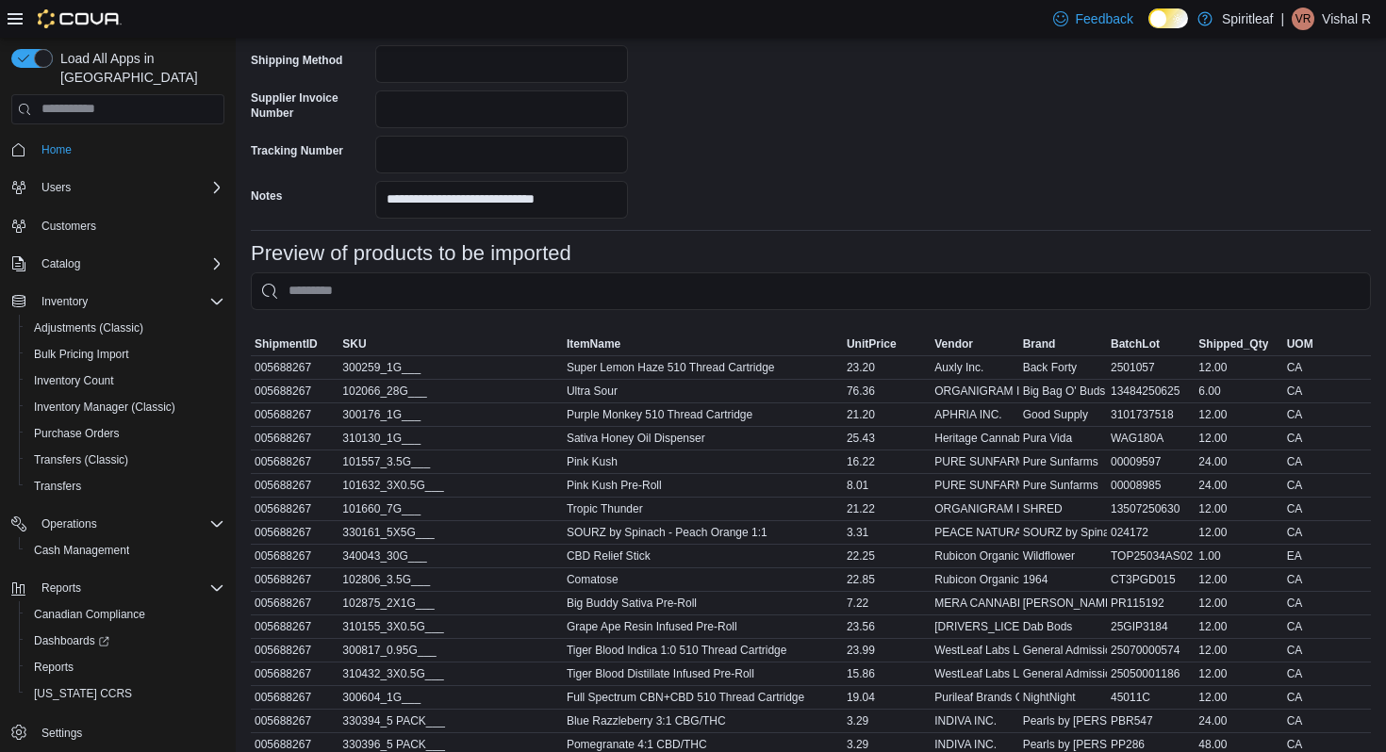
scroll to position [809, 0]
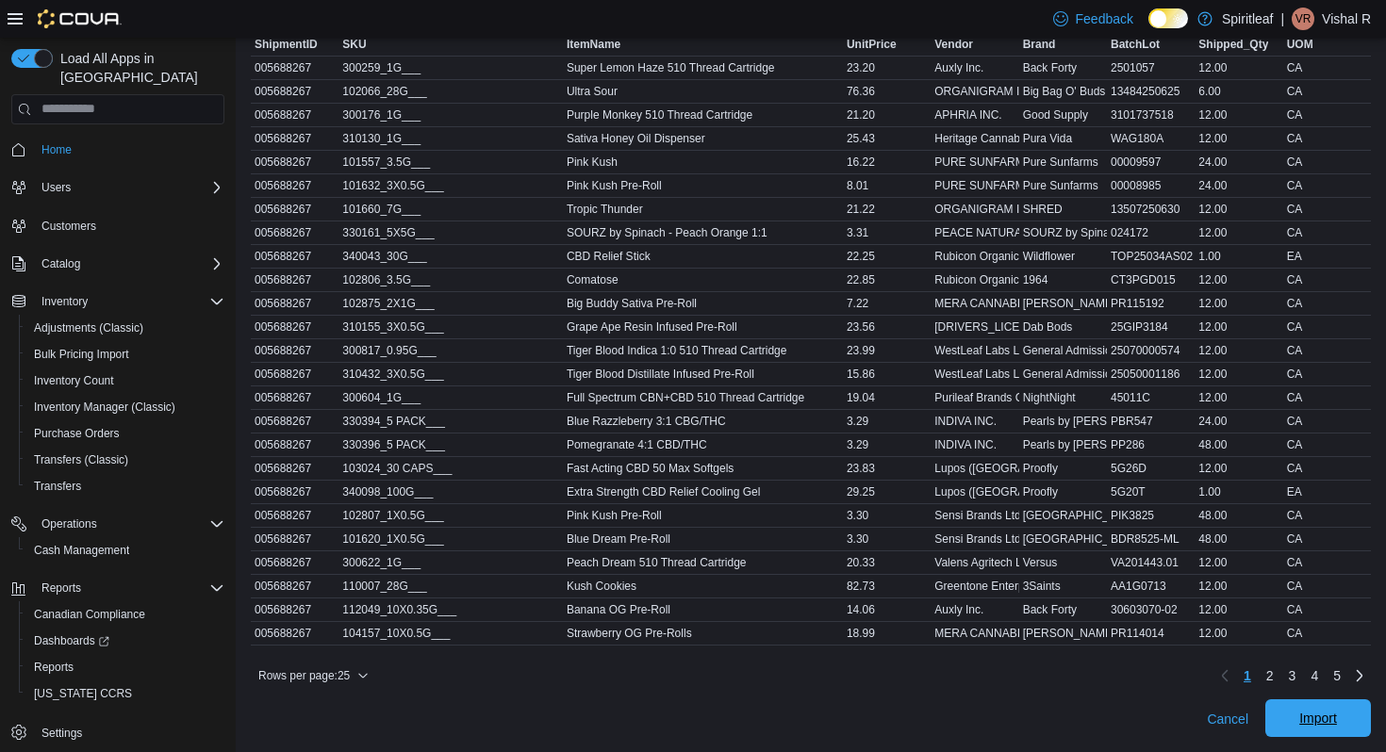
click at [1277, 717] on span "Import" at bounding box center [1318, 719] width 83 height 38
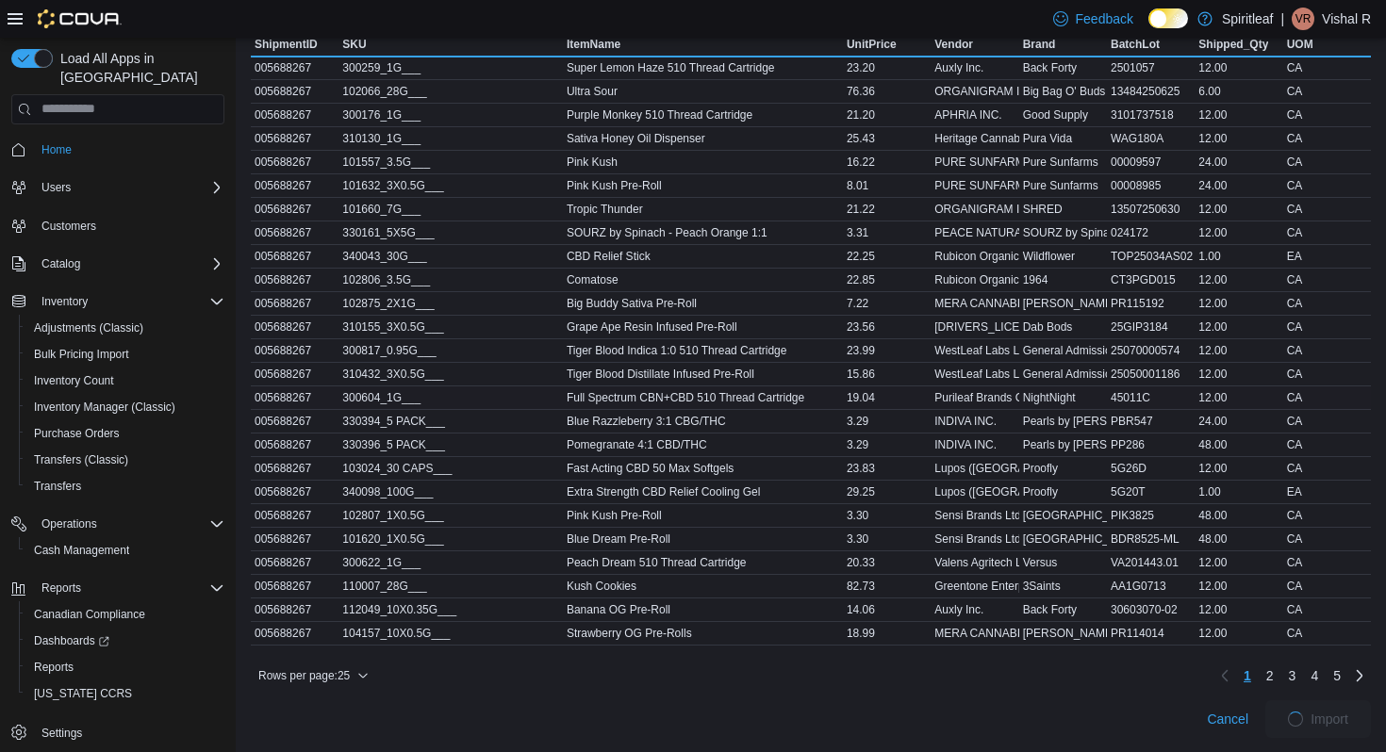
scroll to position [841, 0]
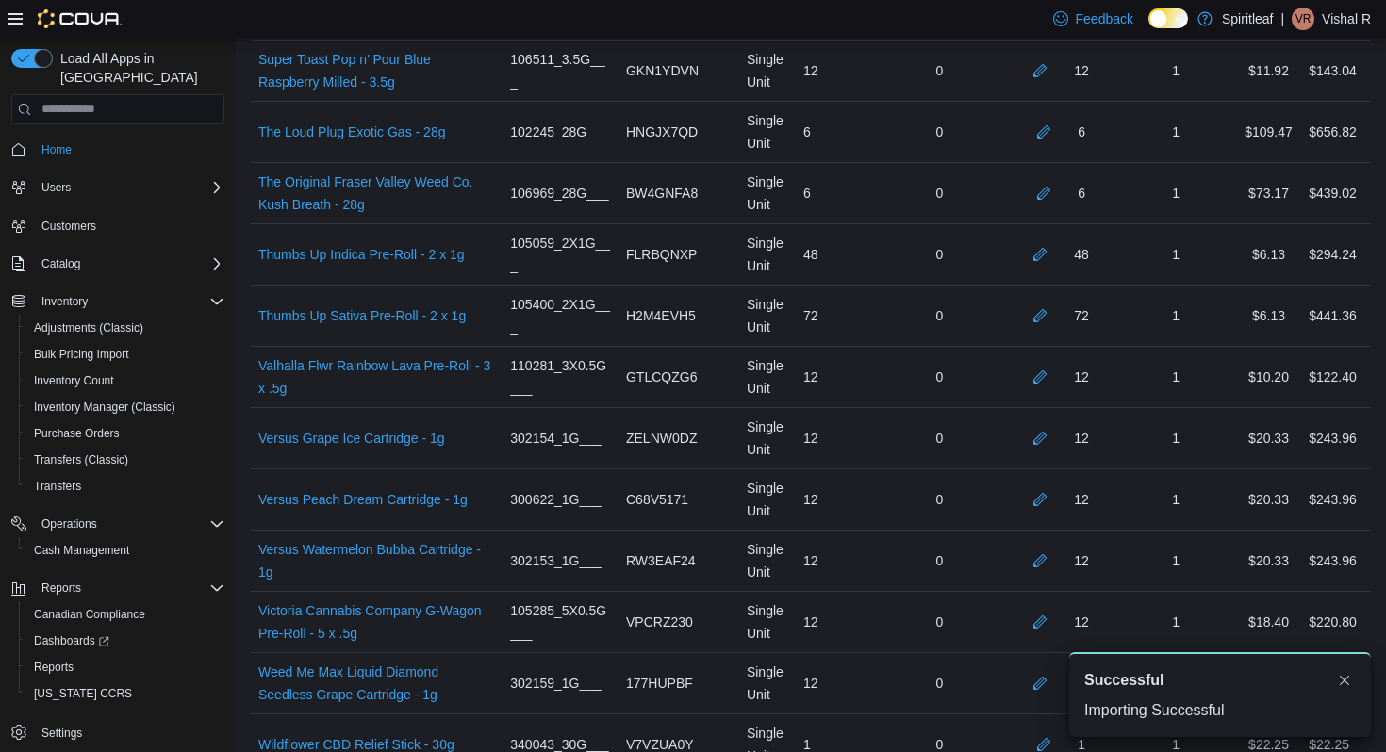
scroll to position [6449, 0]
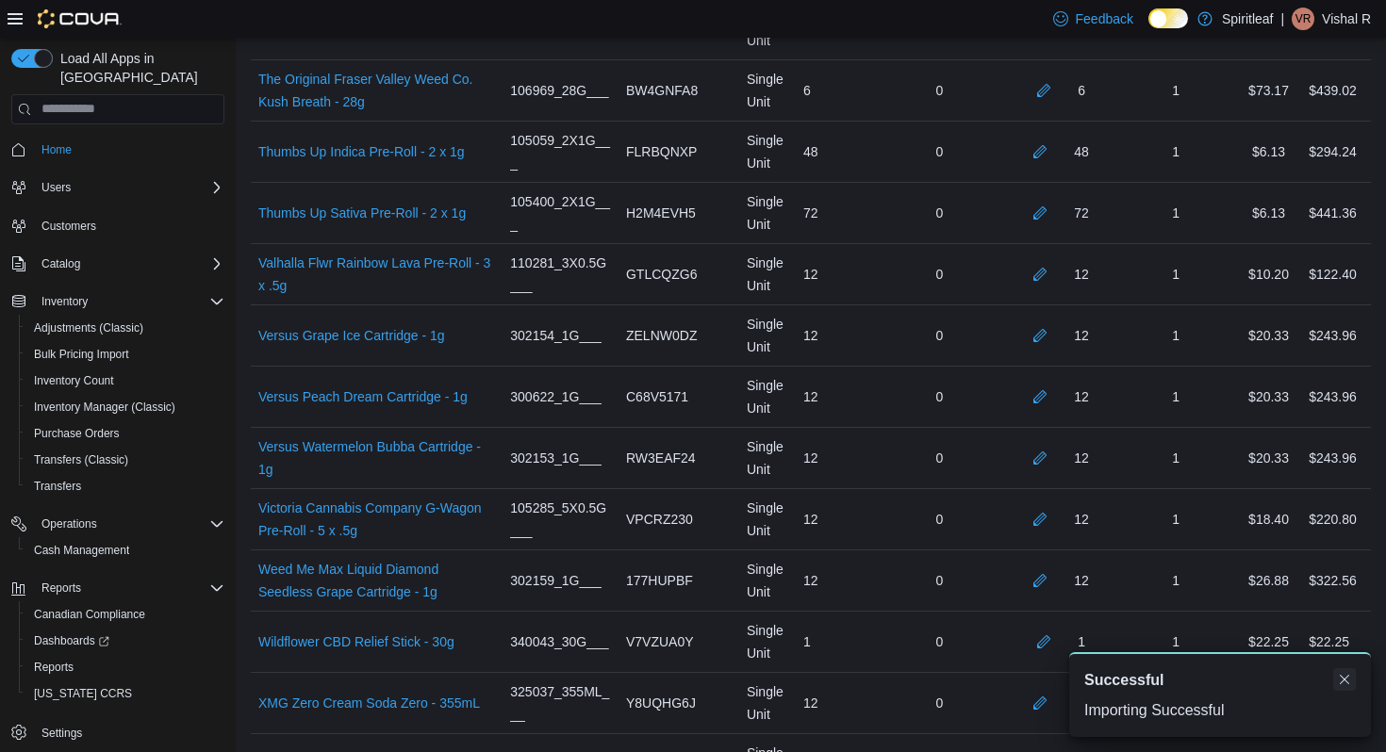
click at [1346, 675] on button "Dismiss toast" at bounding box center [1344, 680] width 23 height 23
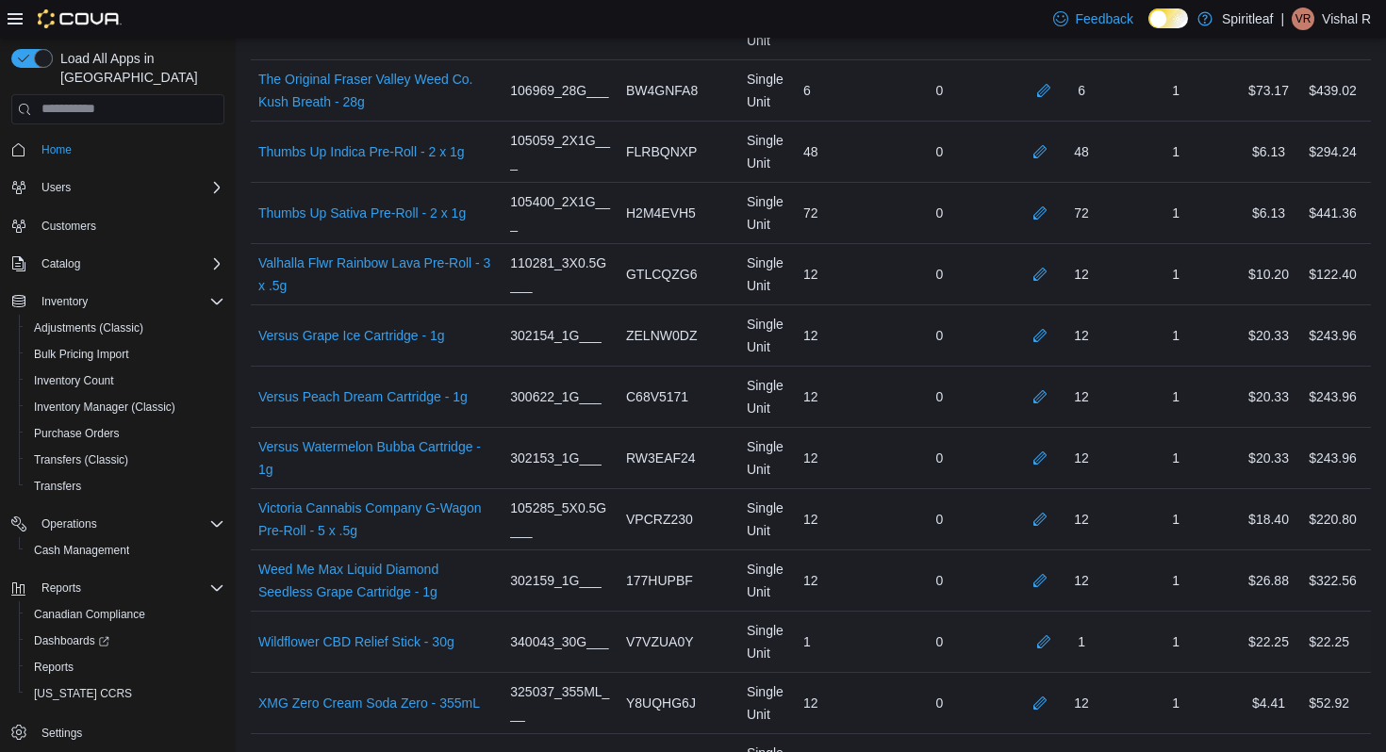
scroll to position [6724, 0]
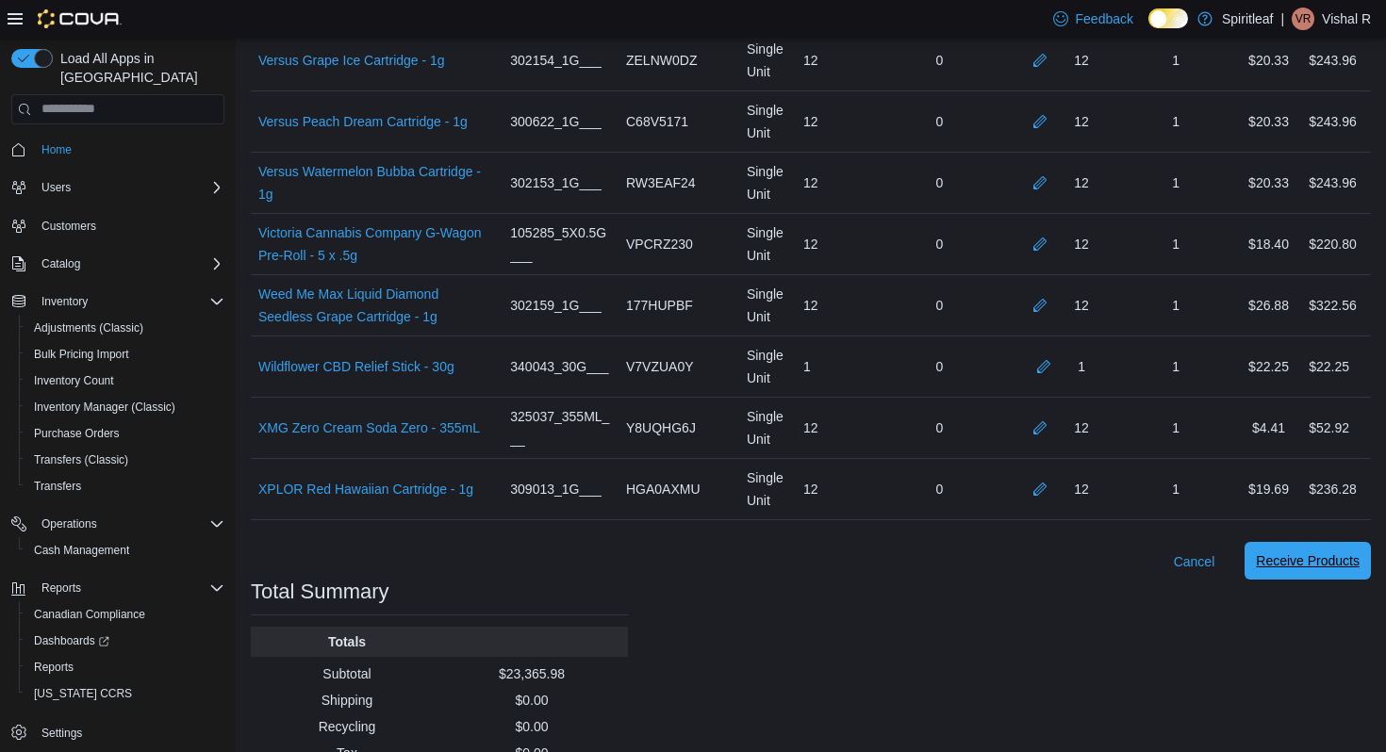
click at [1299, 542] on span "Receive Products" at bounding box center [1308, 561] width 104 height 38
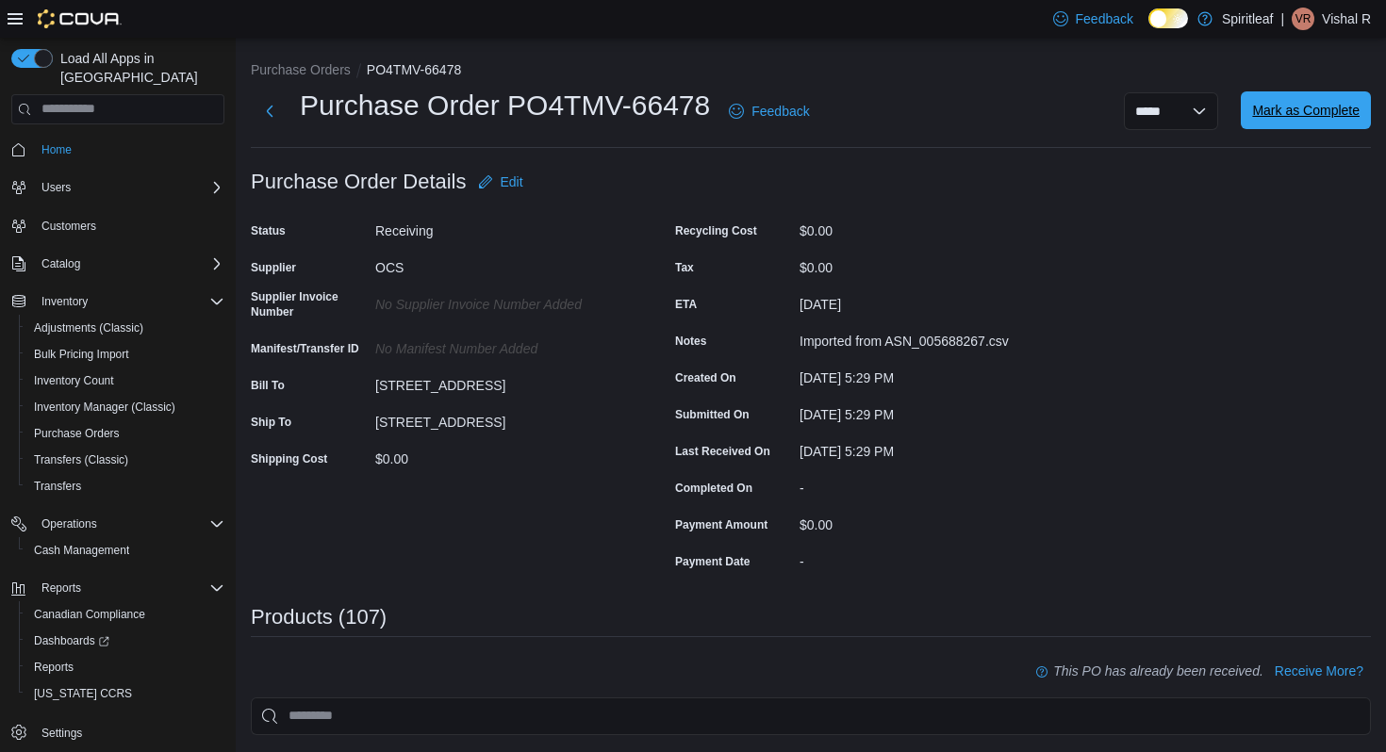
click at [1324, 119] on span "Mark as Complete" at bounding box center [1305, 110] width 107 height 19
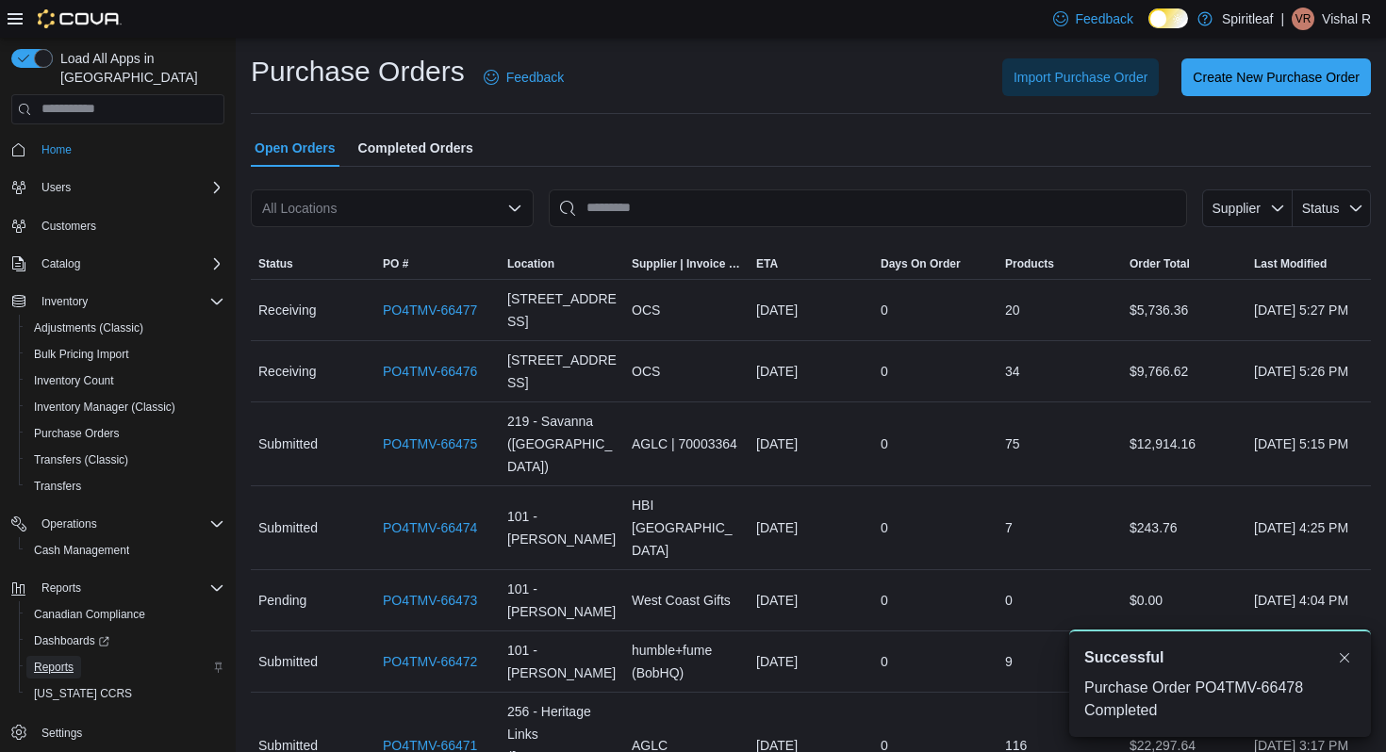
click at [54, 660] on span "Reports" at bounding box center [54, 667] width 40 height 15
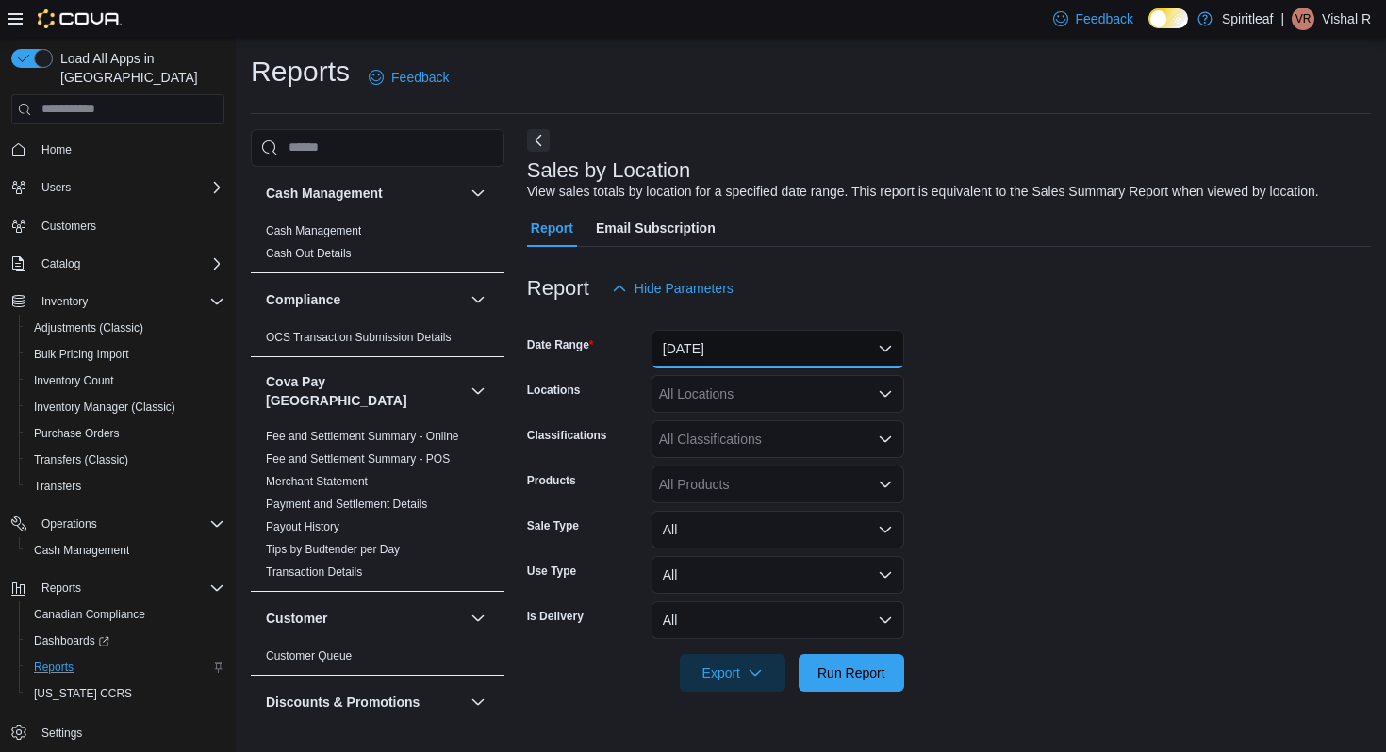
click at [822, 359] on button "Yesterday" at bounding box center [778, 349] width 253 height 38
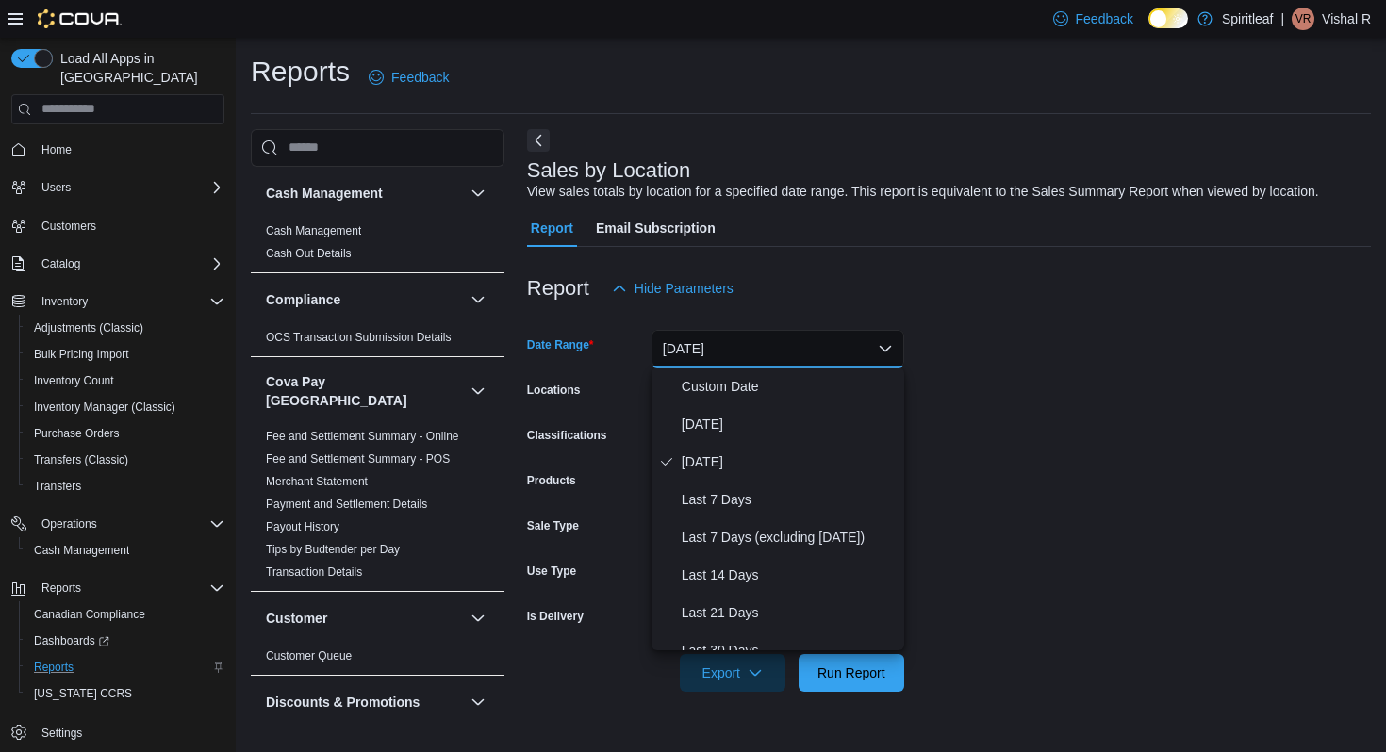
click at [506, 389] on div "Cash Management Cash Management Cash Out Details Compliance OCS Transaction Sub…" at bounding box center [811, 430] width 1120 height 603
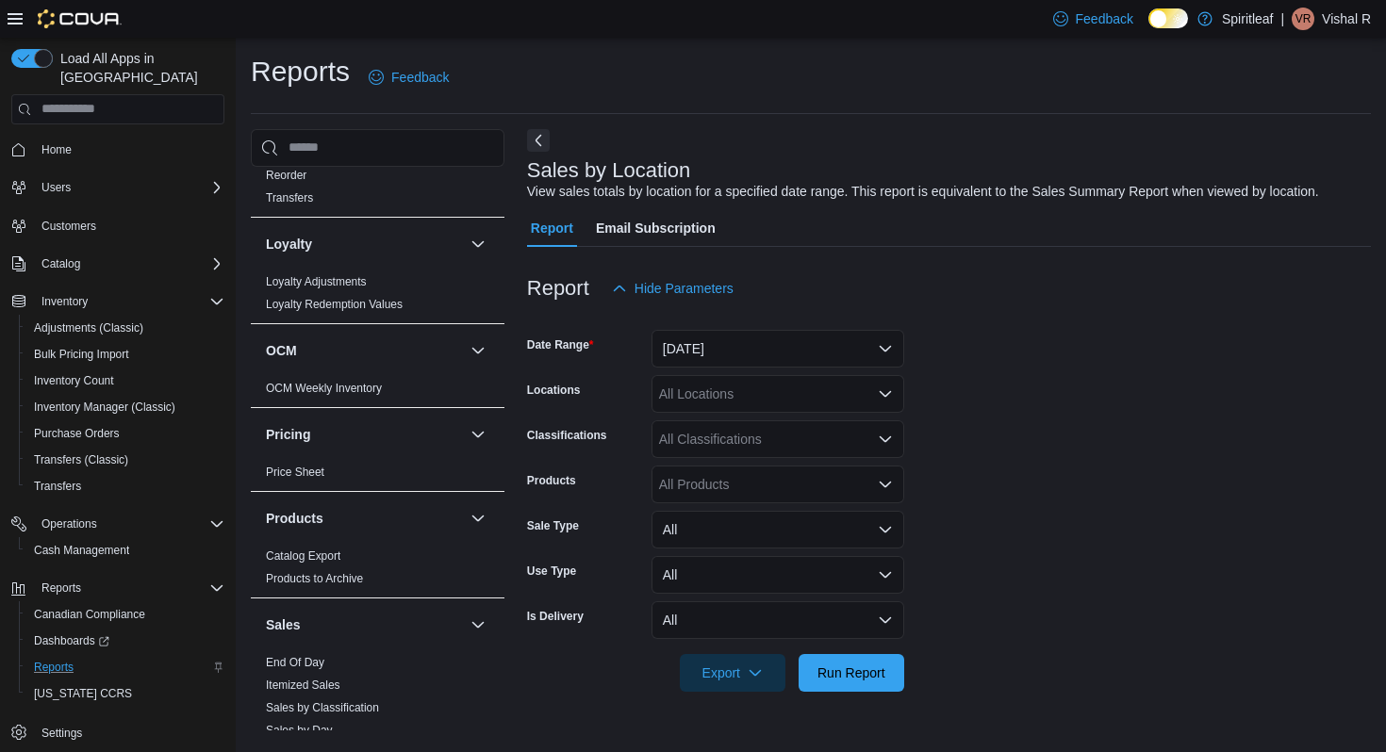
scroll to position [704, 0]
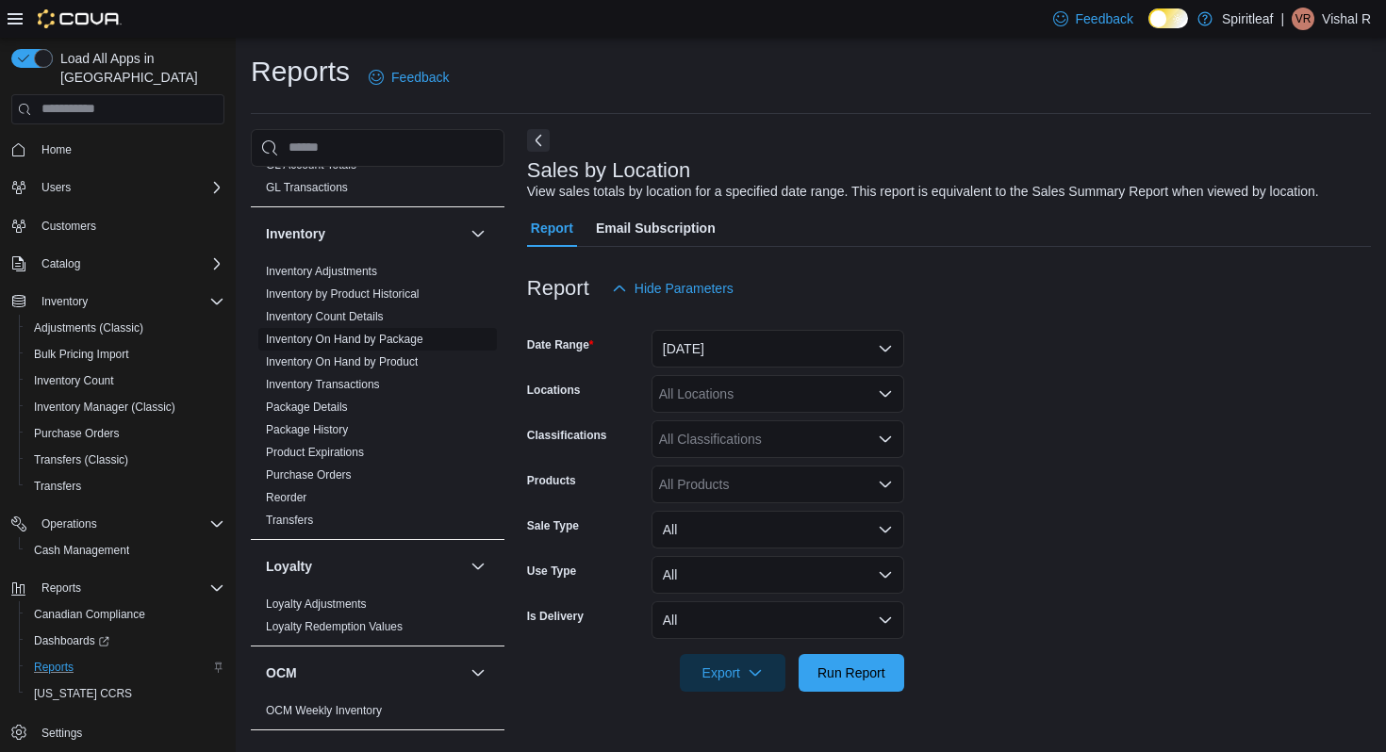
click at [364, 333] on link "Inventory On Hand by Package" at bounding box center [344, 339] width 157 height 13
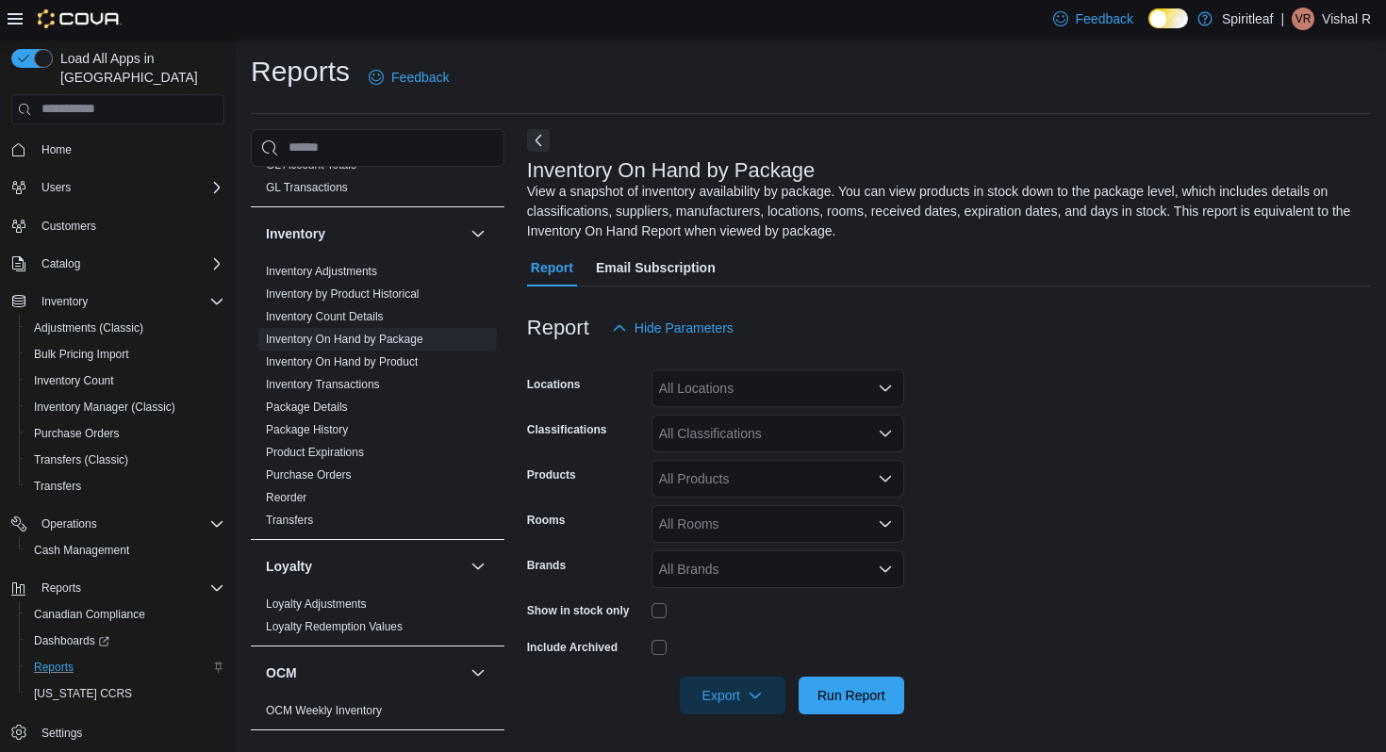
click at [773, 395] on div "All Locations" at bounding box center [778, 389] width 253 height 38
type input "***"
click at [815, 423] on span "[STREET_ADDRESS]" at bounding box center [785, 420] width 130 height 19
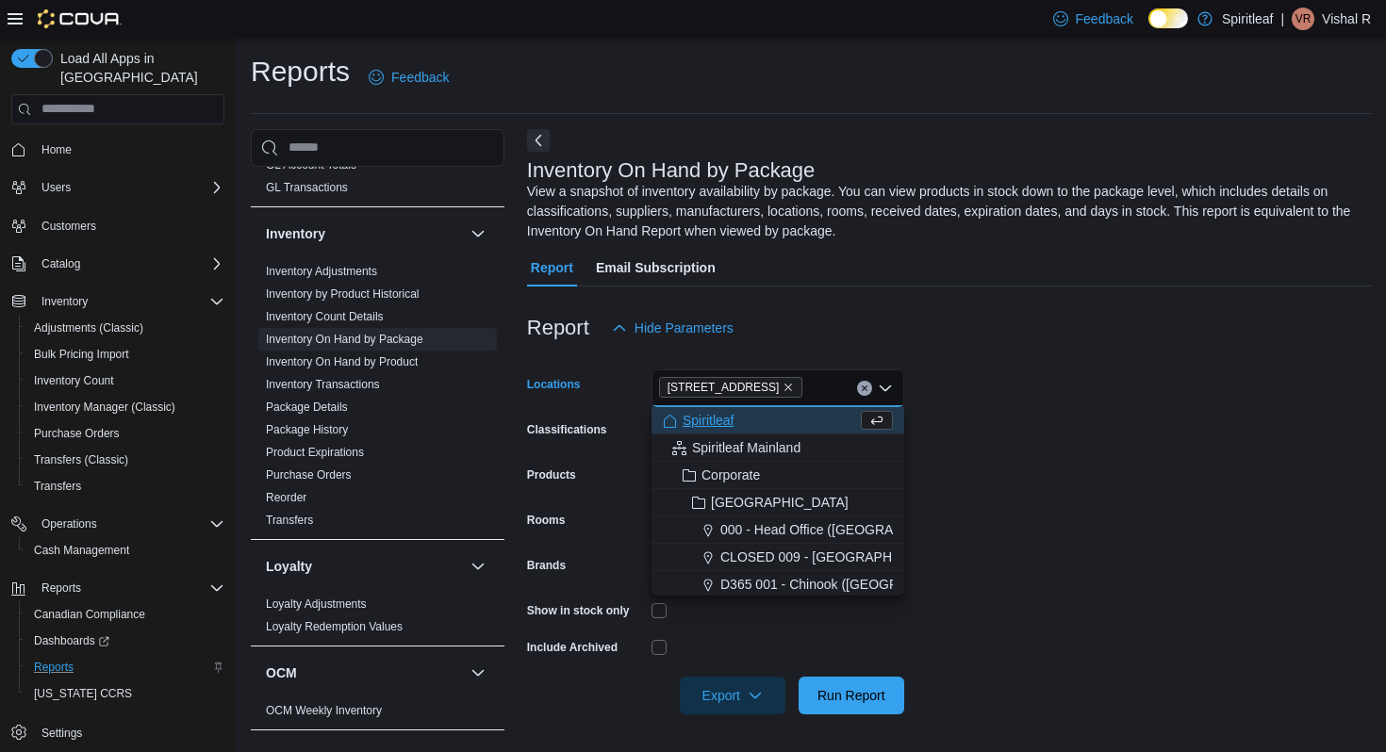
click at [910, 263] on div "Report Email Subscription" at bounding box center [949, 268] width 844 height 38
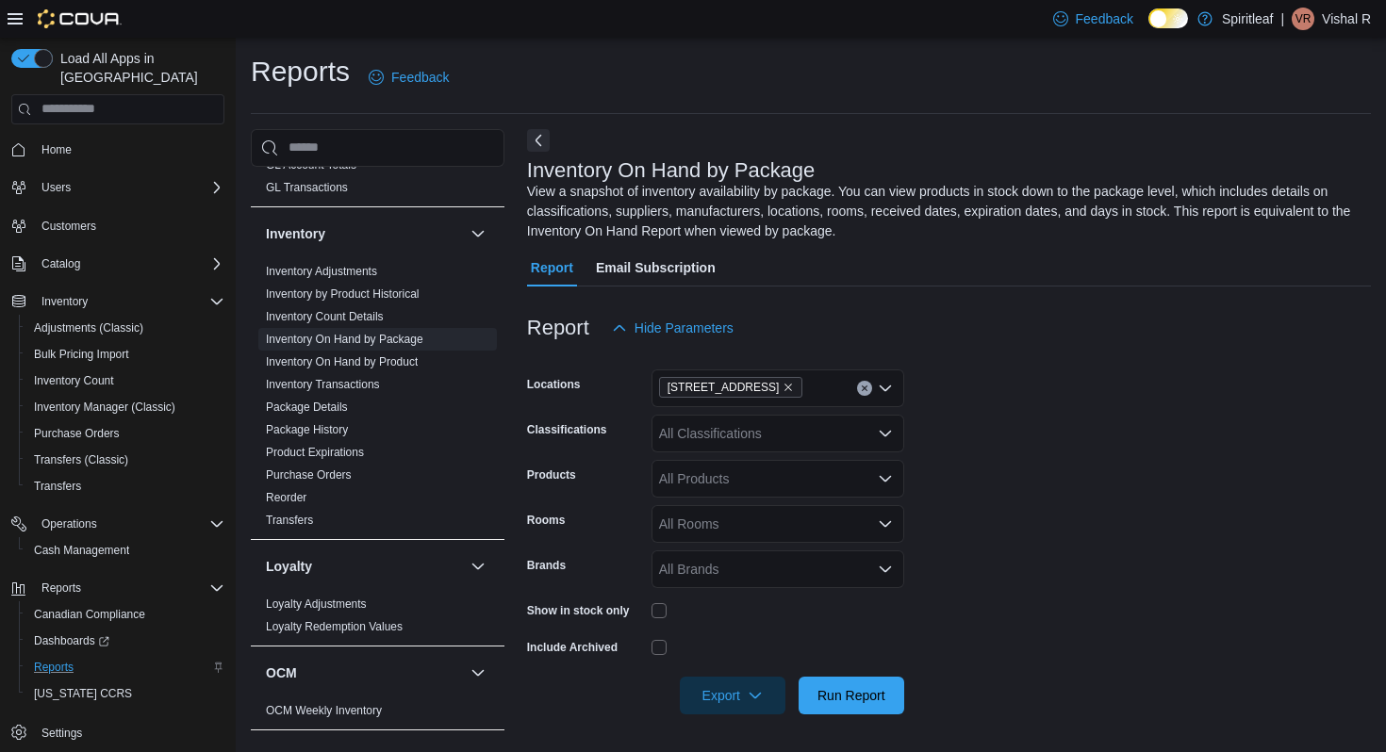
click at [934, 358] on div at bounding box center [949, 358] width 844 height 23
click at [736, 429] on div "All Classifications" at bounding box center [778, 434] width 253 height 38
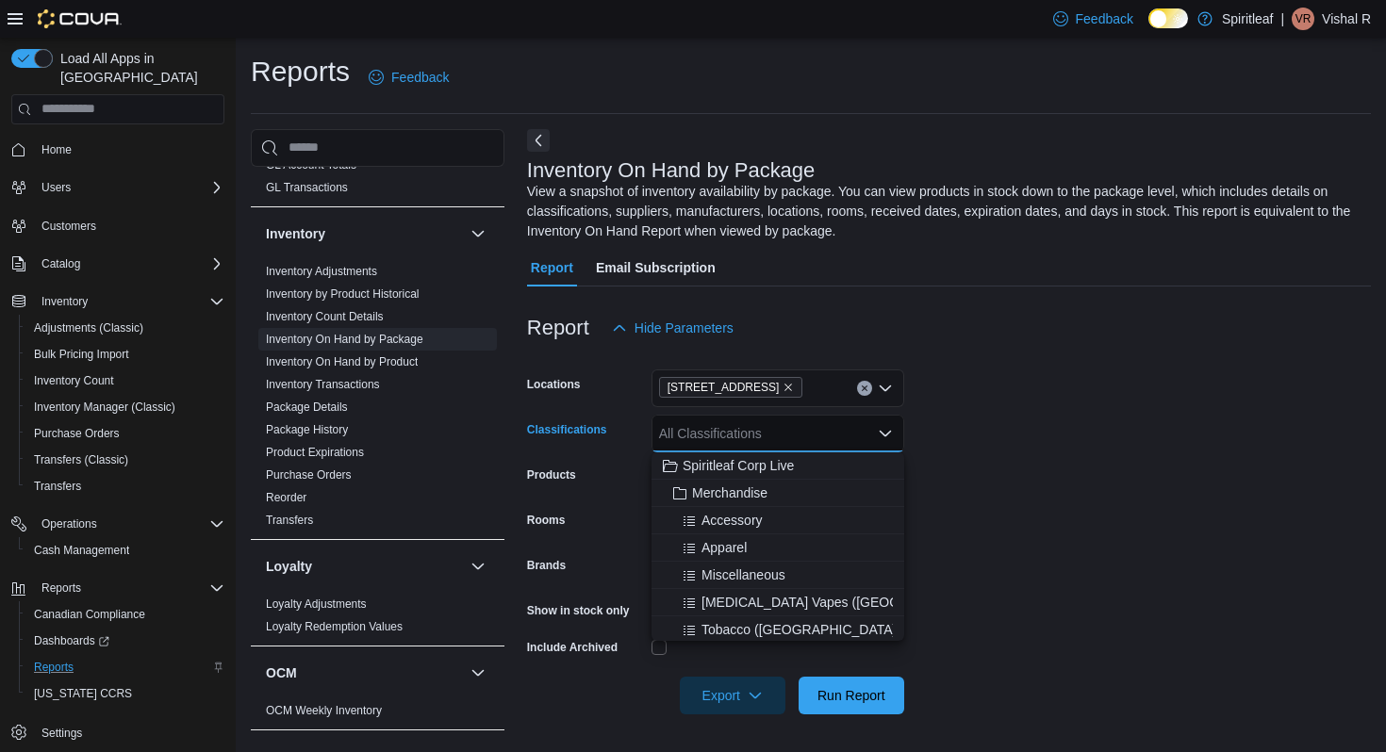
click at [984, 332] on div "Report Hide Parameters" at bounding box center [949, 328] width 844 height 38
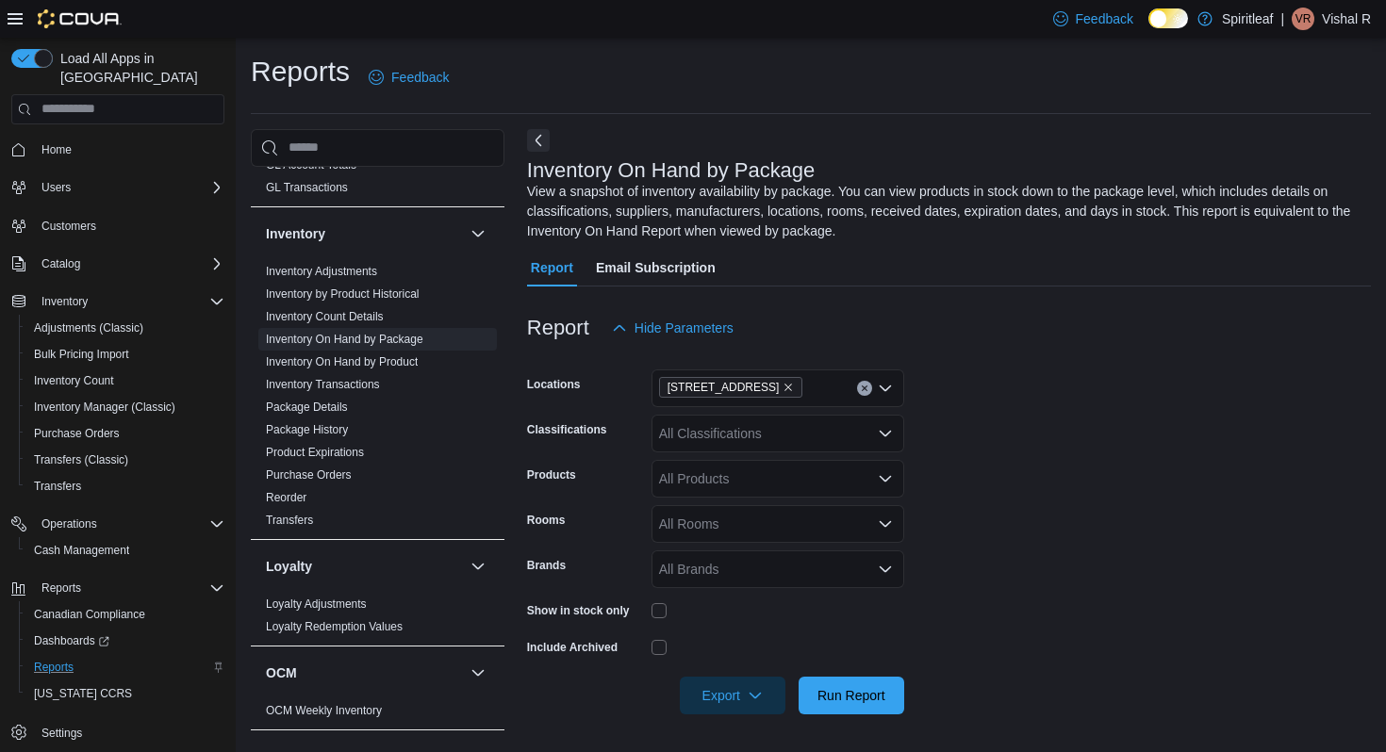
click at [649, 616] on div "Show in stock only" at bounding box center [715, 610] width 377 height 29
click at [845, 712] on span "Run Report" at bounding box center [851, 695] width 83 height 38
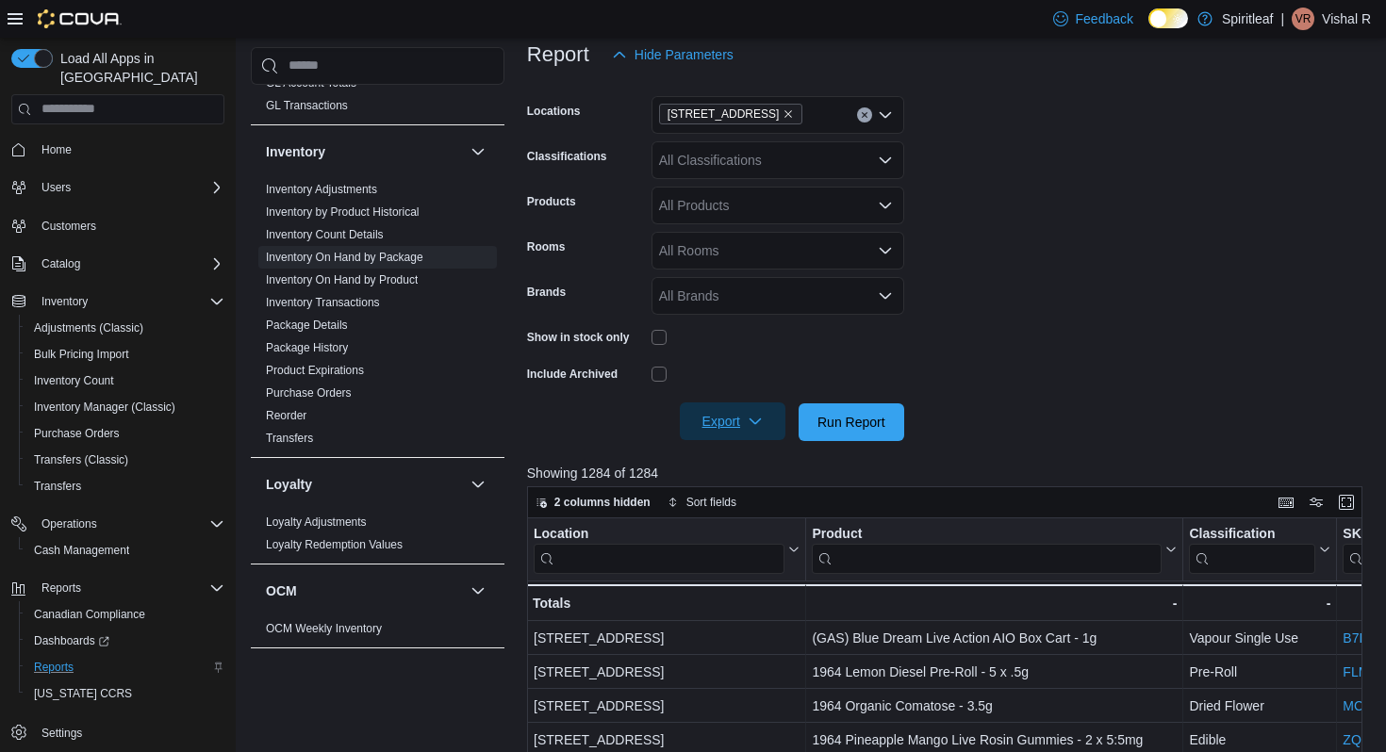
click at [734, 437] on span "Export" at bounding box center [732, 422] width 83 height 38
click at [988, 327] on form "Locations 570 - Spiritleaf Taunton Rd E (Oshawa) Classifications All Classifica…" at bounding box center [949, 258] width 844 height 368
click at [703, 261] on div "All Rooms" at bounding box center [778, 251] width 253 height 38
click at [1031, 209] on form "Locations 570 - Spiritleaf Taunton Rd E (Oshawa) Classifications All Classifica…" at bounding box center [949, 258] width 844 height 368
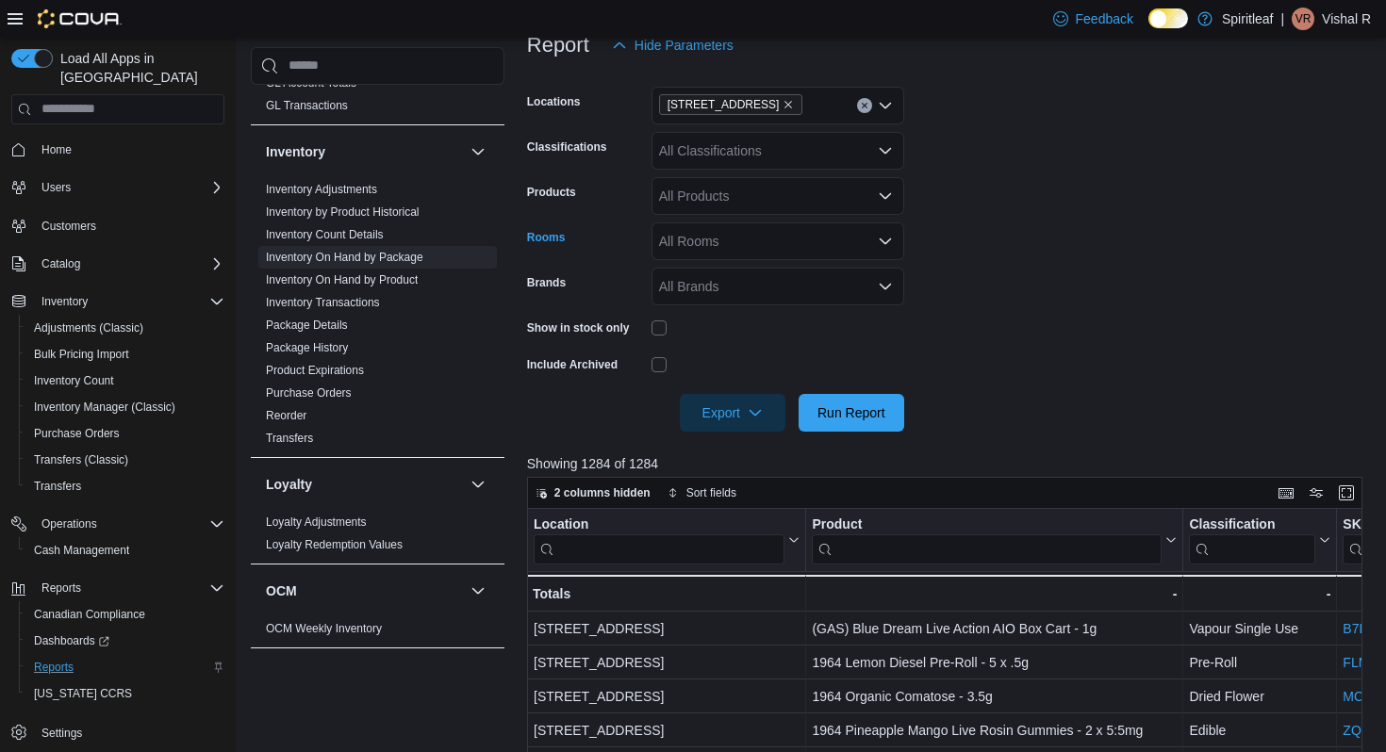
click at [854, 240] on div "All Rooms" at bounding box center [778, 242] width 253 height 38
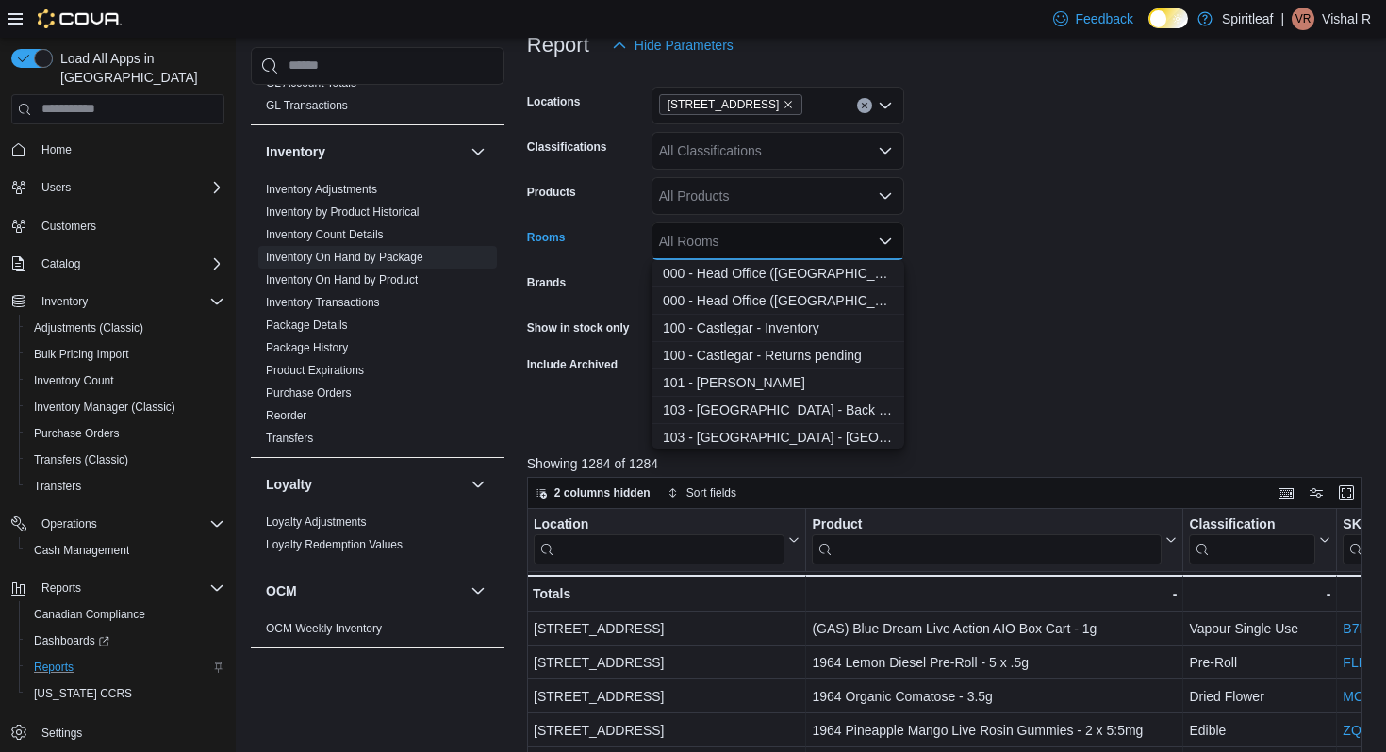
click at [1035, 201] on form "Locations 570 - Spiritleaf Taunton Rd E (Oshawa) Classifications All Classifica…" at bounding box center [949, 248] width 844 height 368
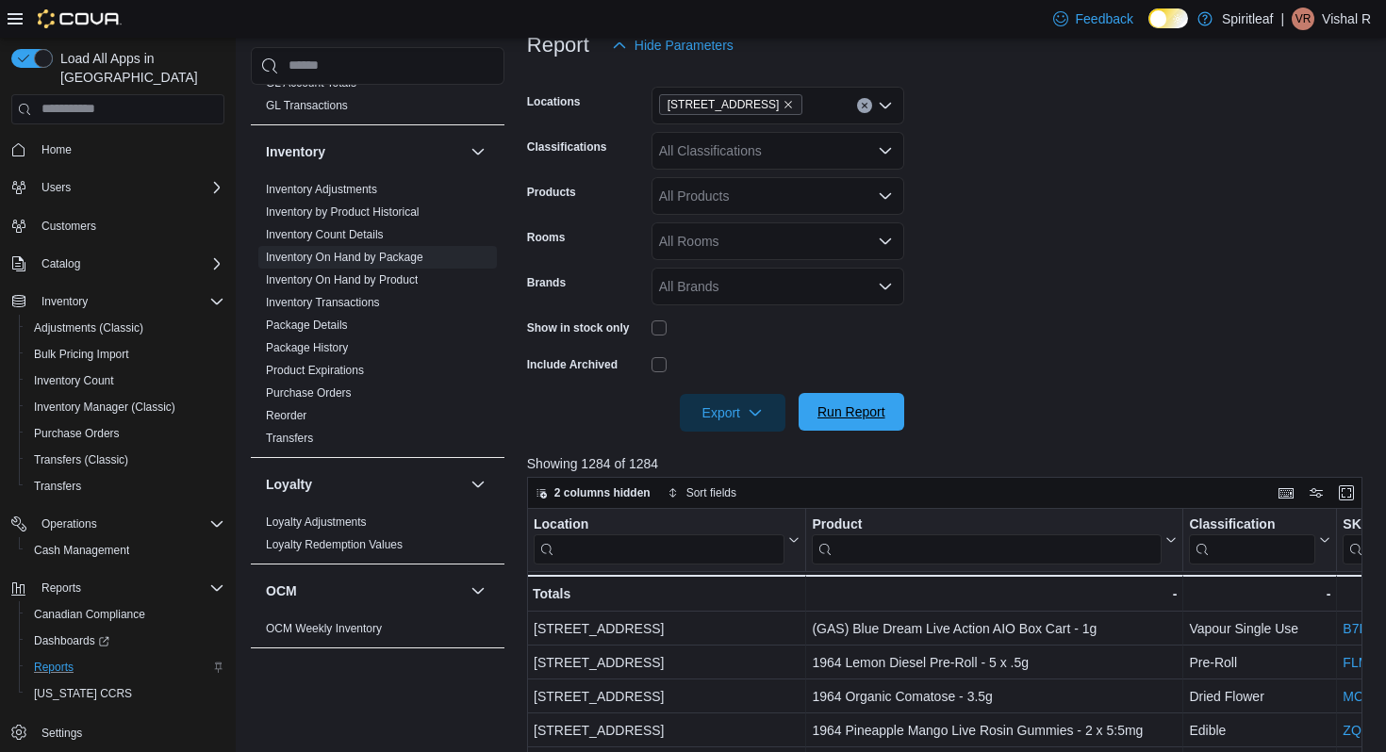
click at [839, 414] on span "Run Report" at bounding box center [852, 412] width 68 height 19
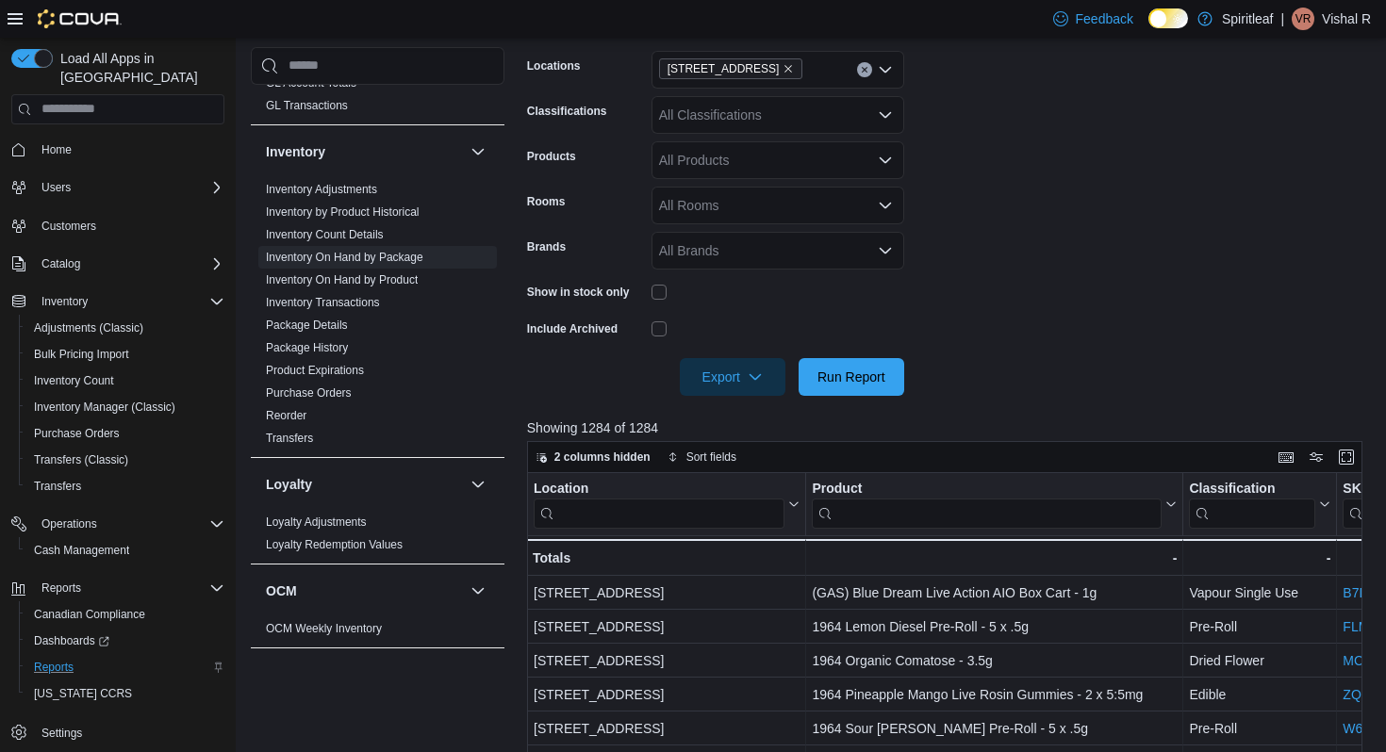
scroll to position [323, 0]
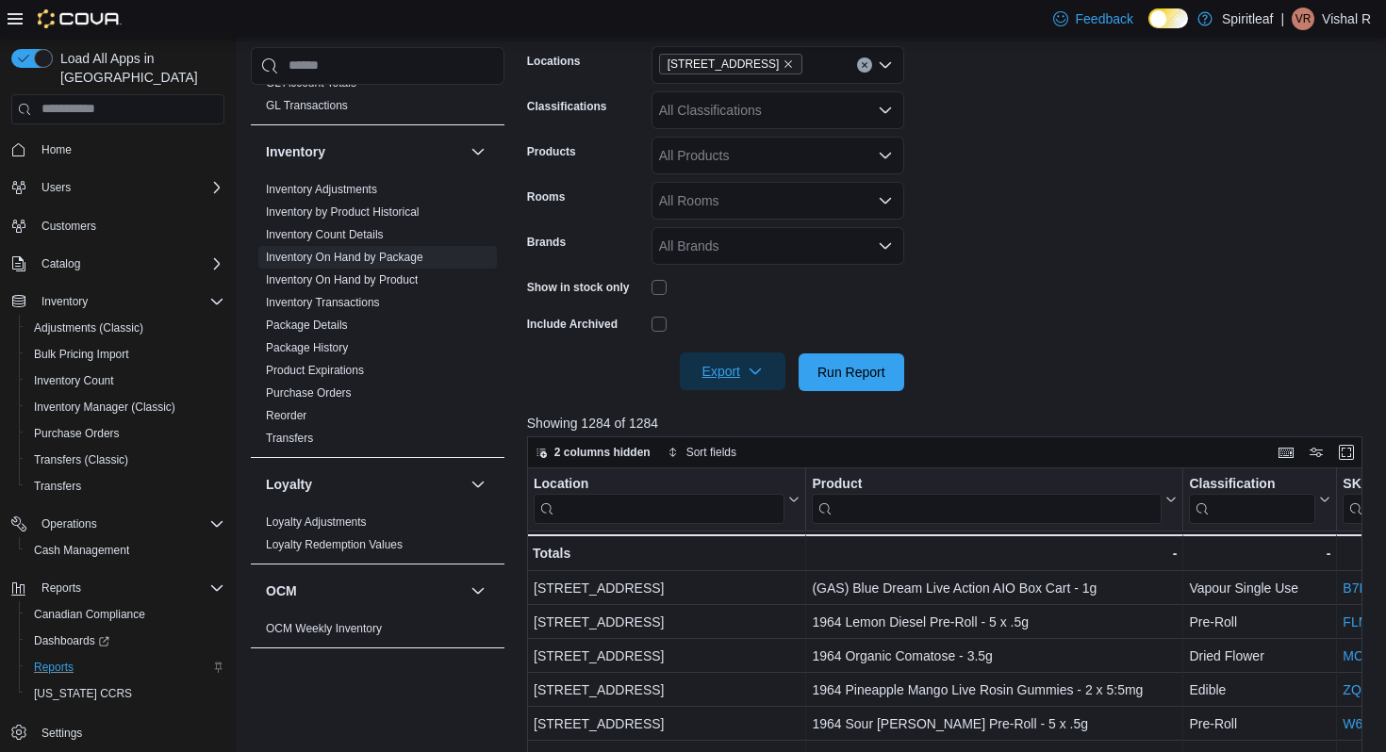
click at [755, 365] on span "Export" at bounding box center [732, 372] width 83 height 38
click at [743, 404] on span "Export to Excel" at bounding box center [733, 410] width 85 height 15
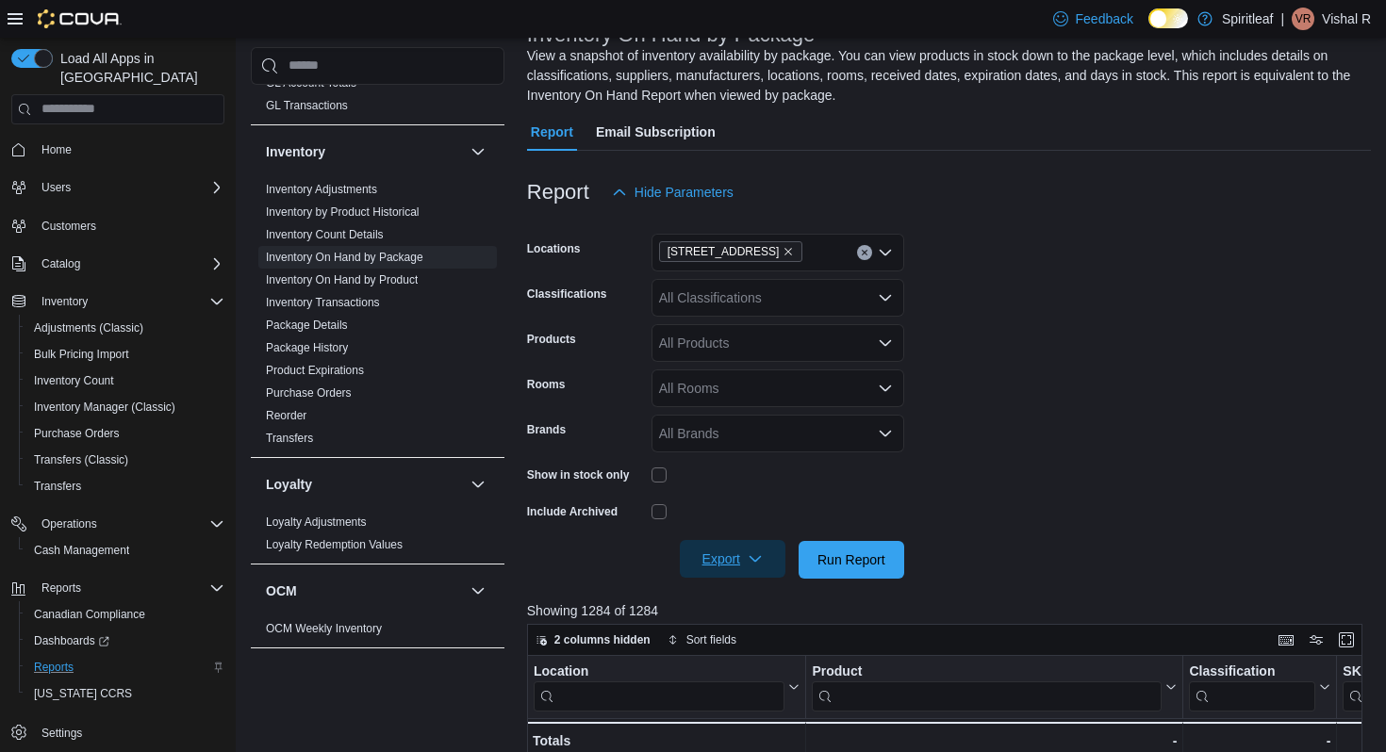
scroll to position [0, 0]
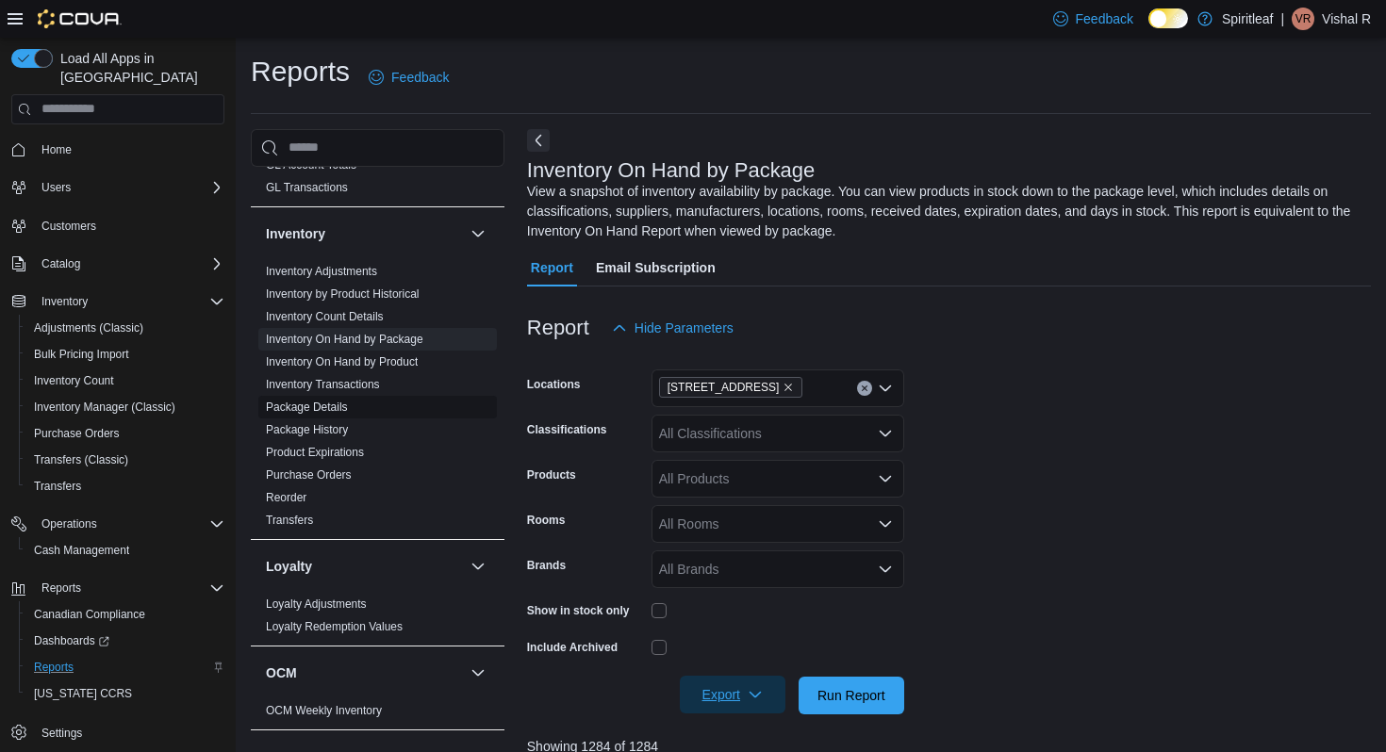
click at [442, 396] on span "Package Details" at bounding box center [377, 407] width 239 height 23
click at [431, 351] on span "Inventory On Hand by Product" at bounding box center [377, 362] width 239 height 23
click at [398, 355] on link "Inventory On Hand by Product" at bounding box center [342, 361] width 152 height 13
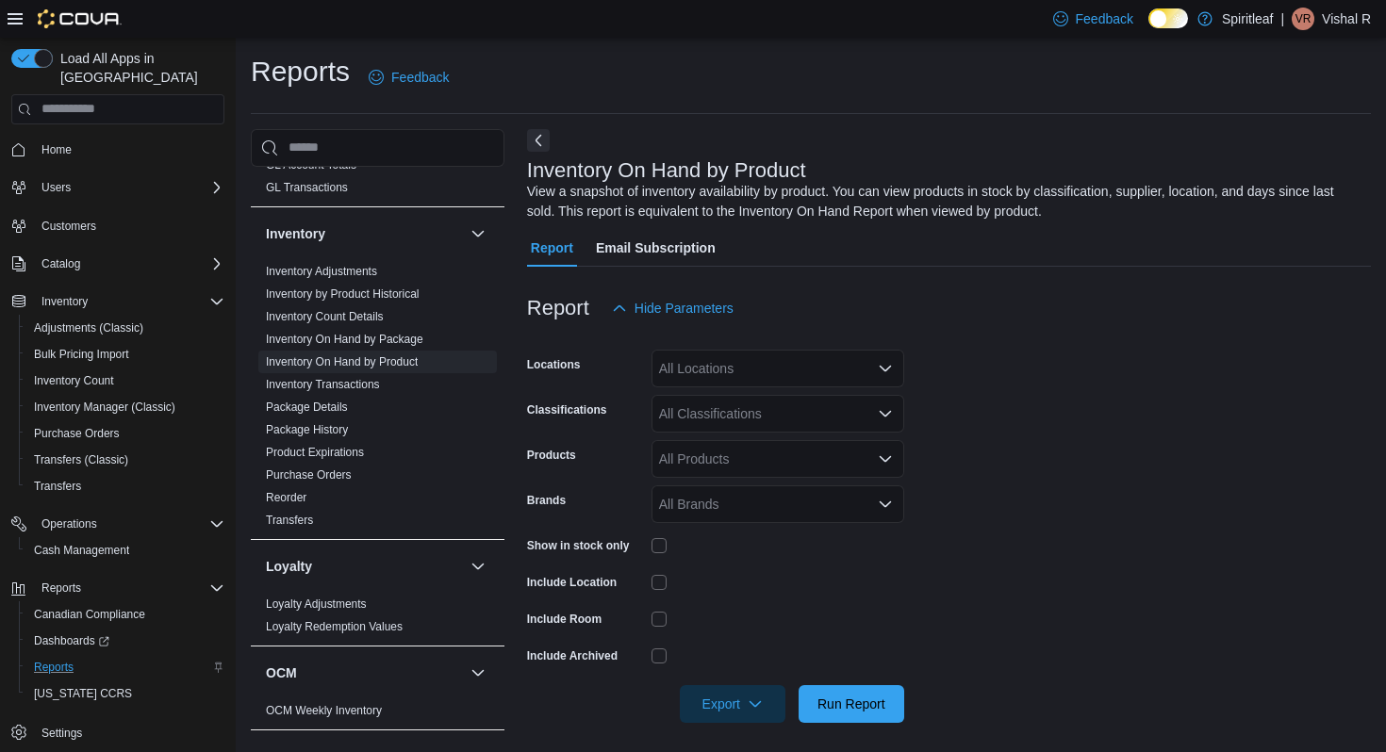
scroll to position [8, 0]
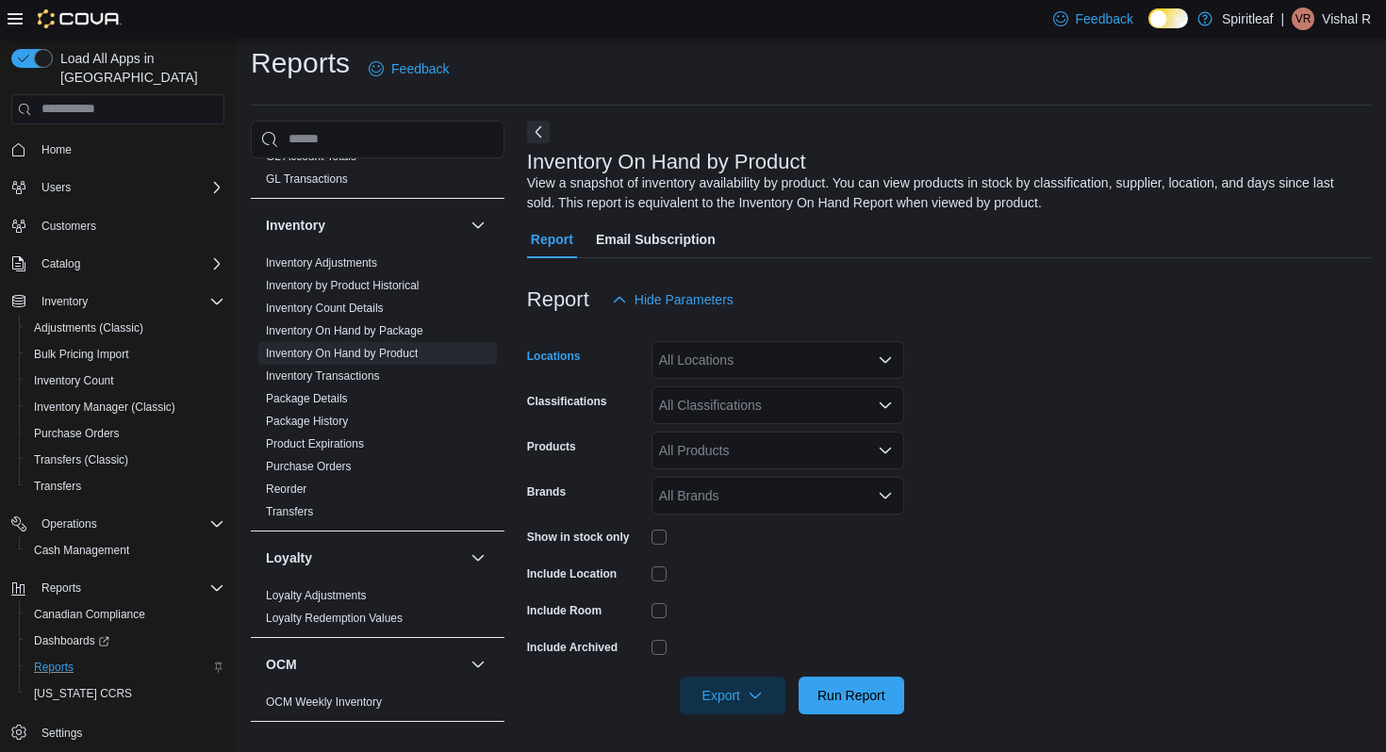
click at [780, 355] on div "All Locations" at bounding box center [778, 360] width 253 height 38
type input "***"
click at [799, 393] on span "[STREET_ADDRESS]" at bounding box center [785, 392] width 130 height 19
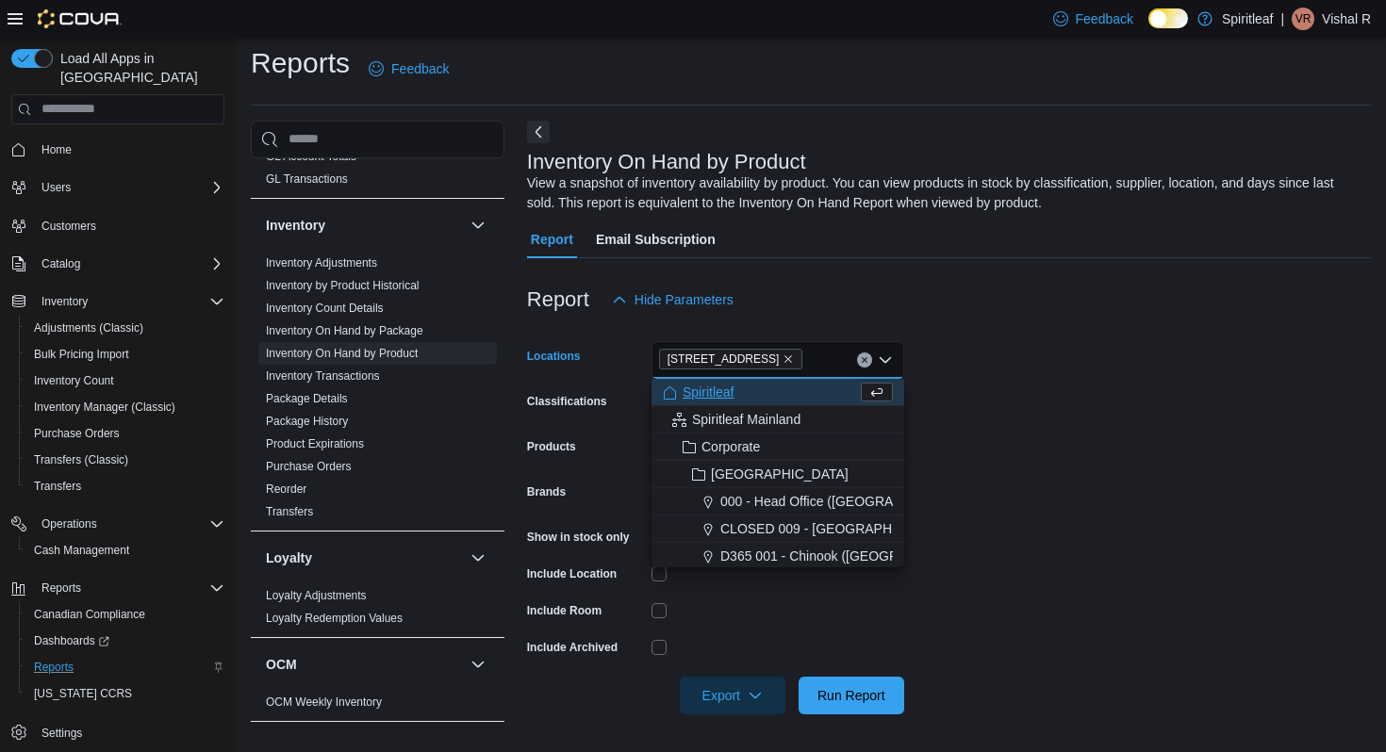
click at [889, 235] on div "Report Email Subscription" at bounding box center [949, 240] width 844 height 38
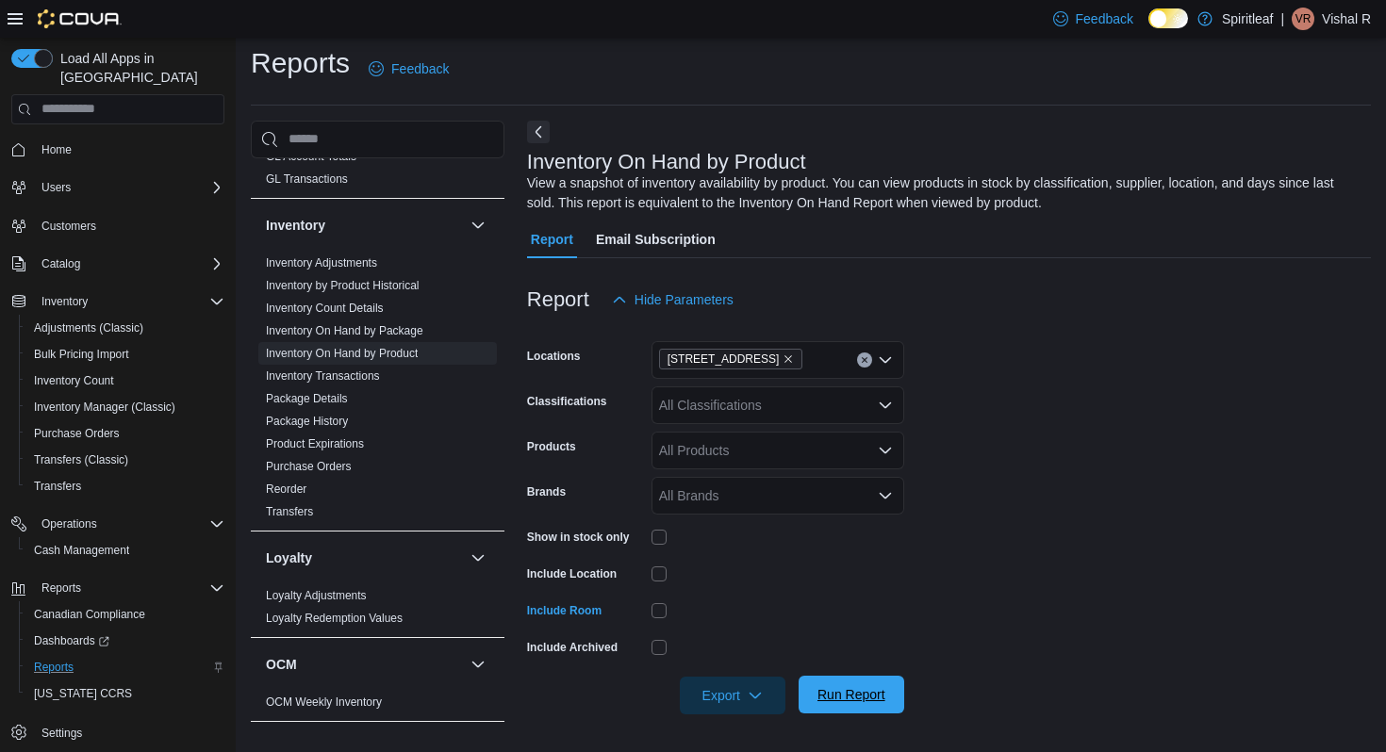
click at [808, 690] on button "Run Report" at bounding box center [852, 695] width 106 height 38
click at [1051, 422] on form "Locations 570 - Spiritleaf Taunton Rd E (Oshawa) Classifications All Classifica…" at bounding box center [949, 517] width 844 height 396
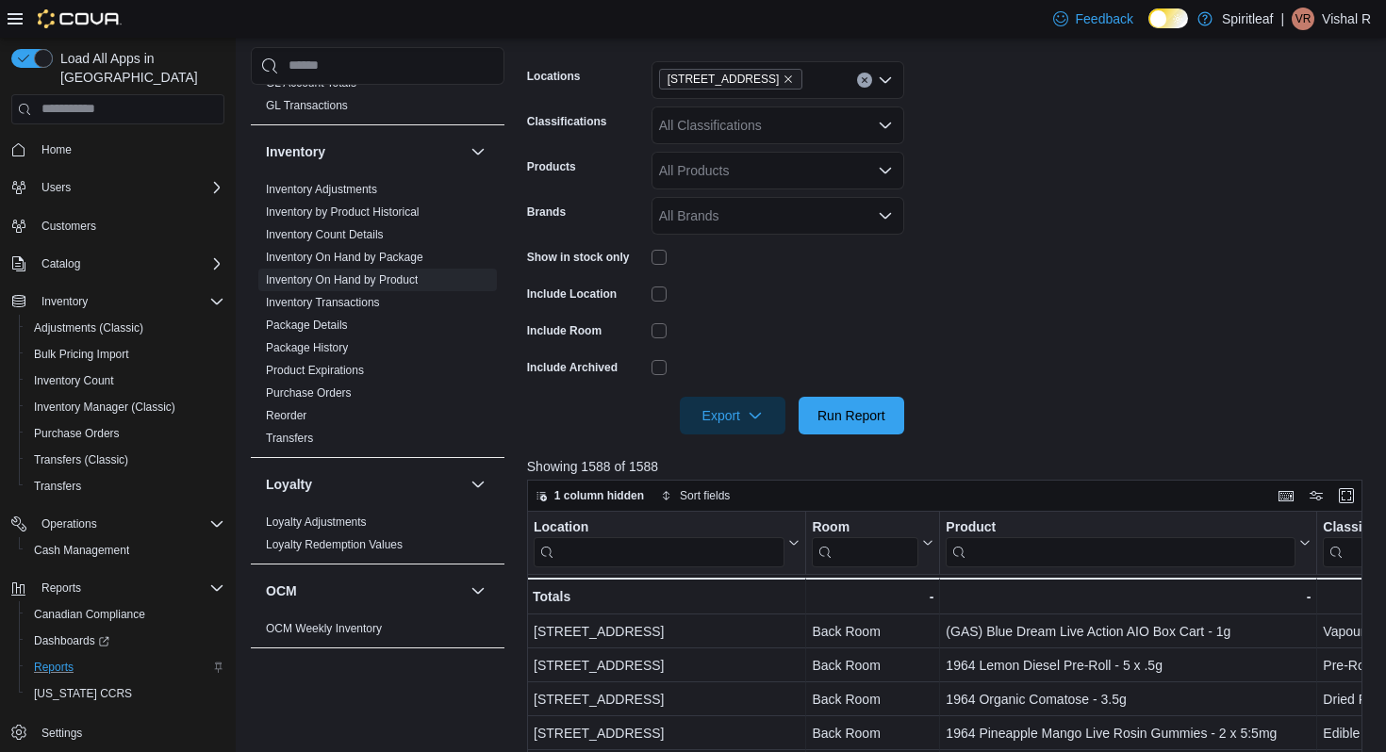
scroll to position [302, 0]
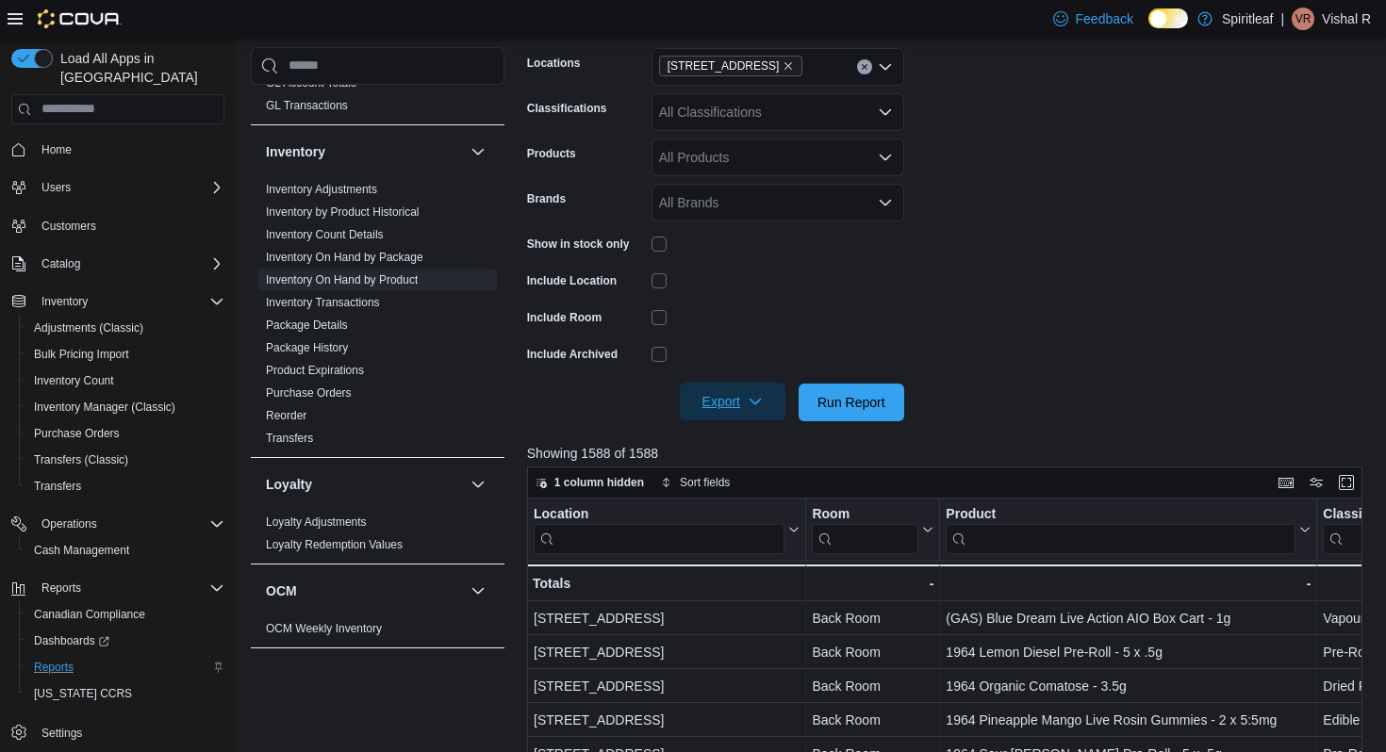
click at [747, 390] on span "Export" at bounding box center [732, 402] width 83 height 38
click at [748, 446] on span "Export to Excel" at bounding box center [733, 440] width 85 height 15
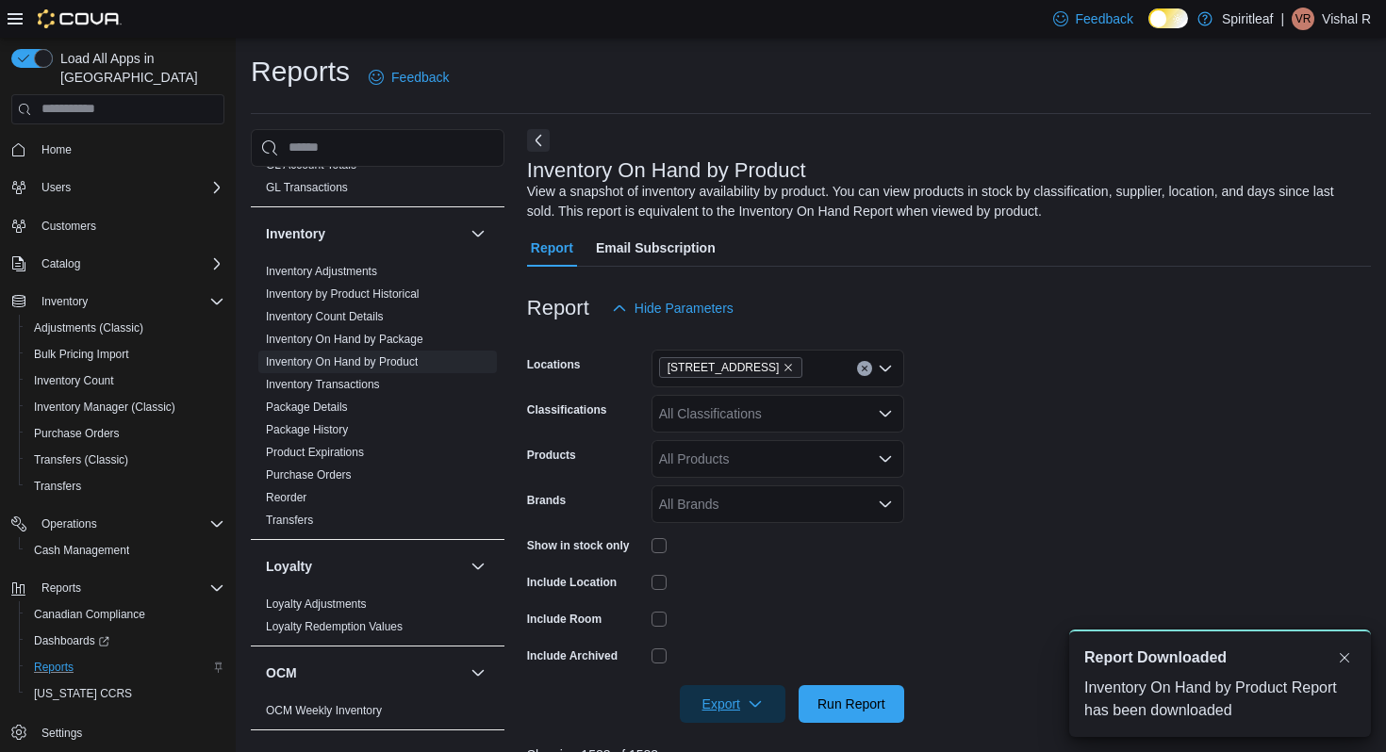
scroll to position [205, 0]
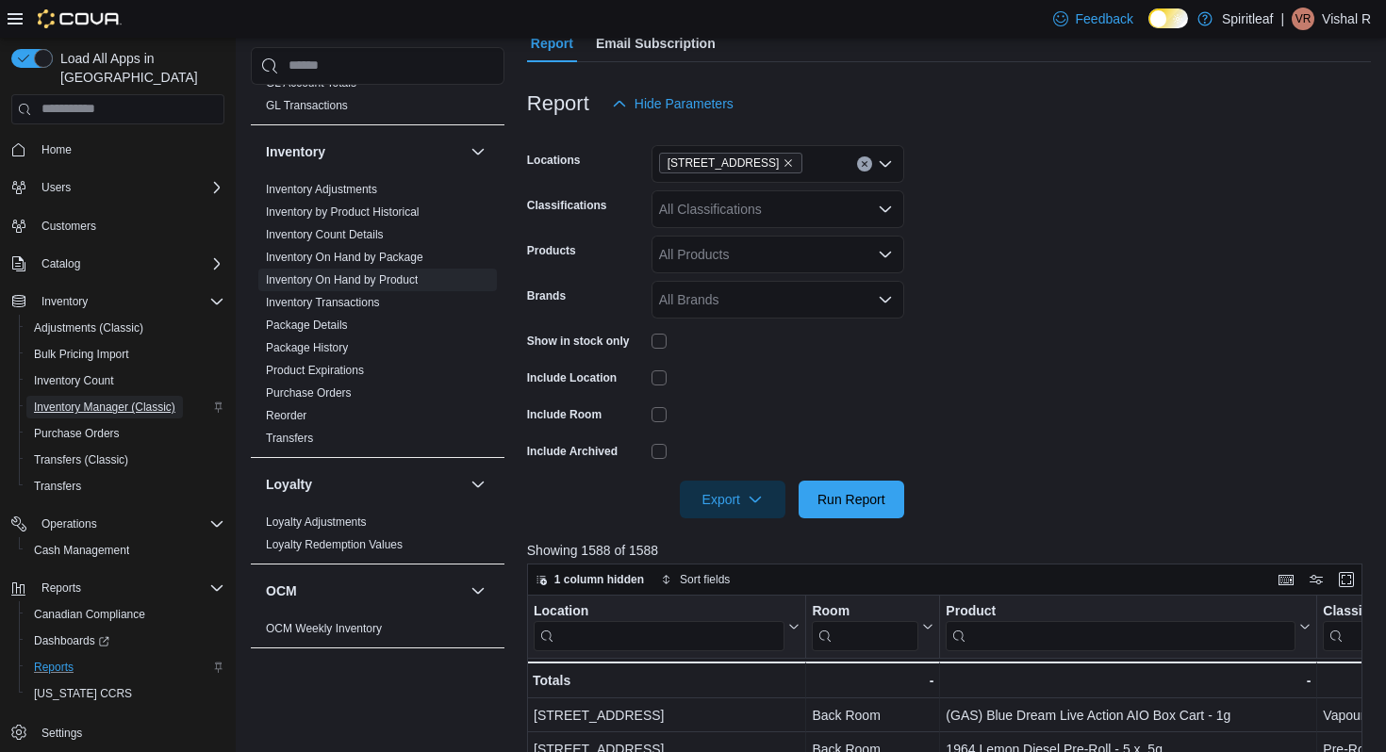
click at [85, 400] on span "Inventory Manager (Classic)" at bounding box center [104, 407] width 141 height 15
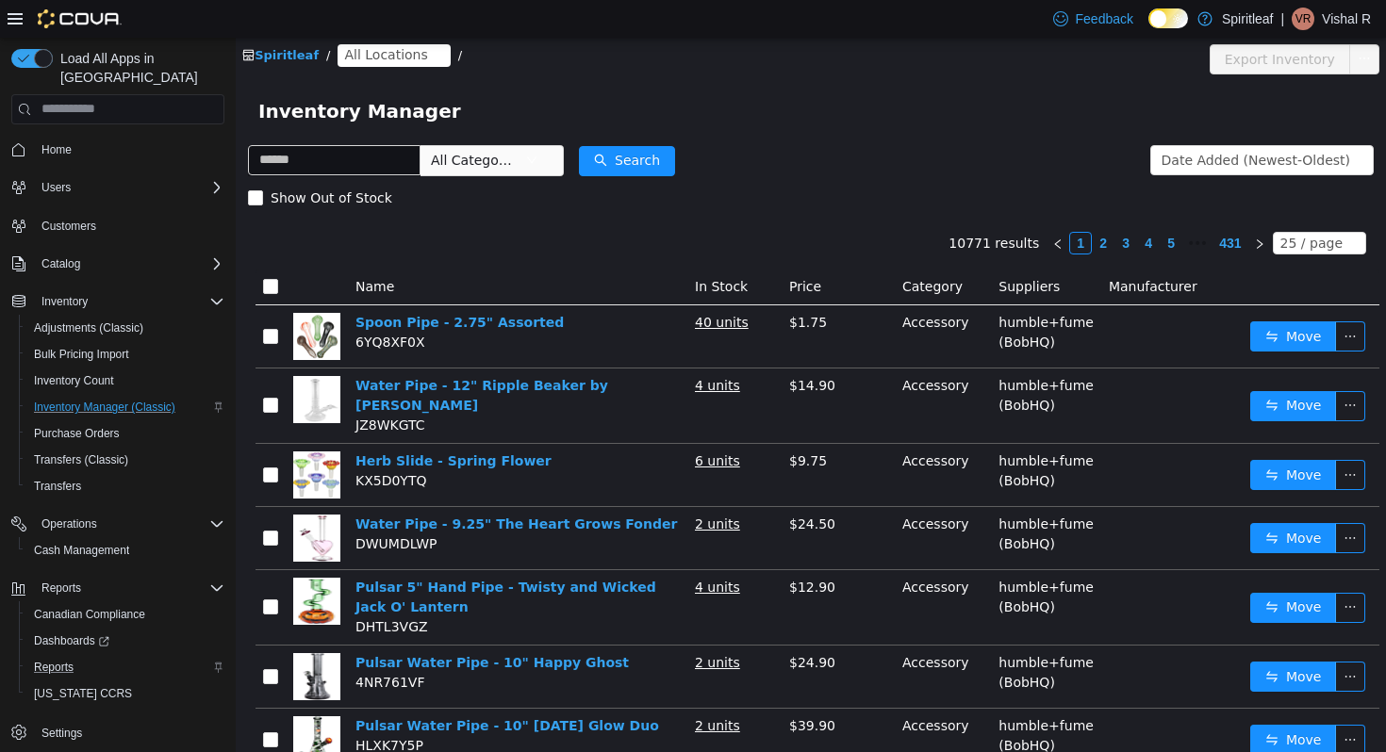
click at [371, 57] on span "All Locations" at bounding box center [385, 53] width 83 height 21
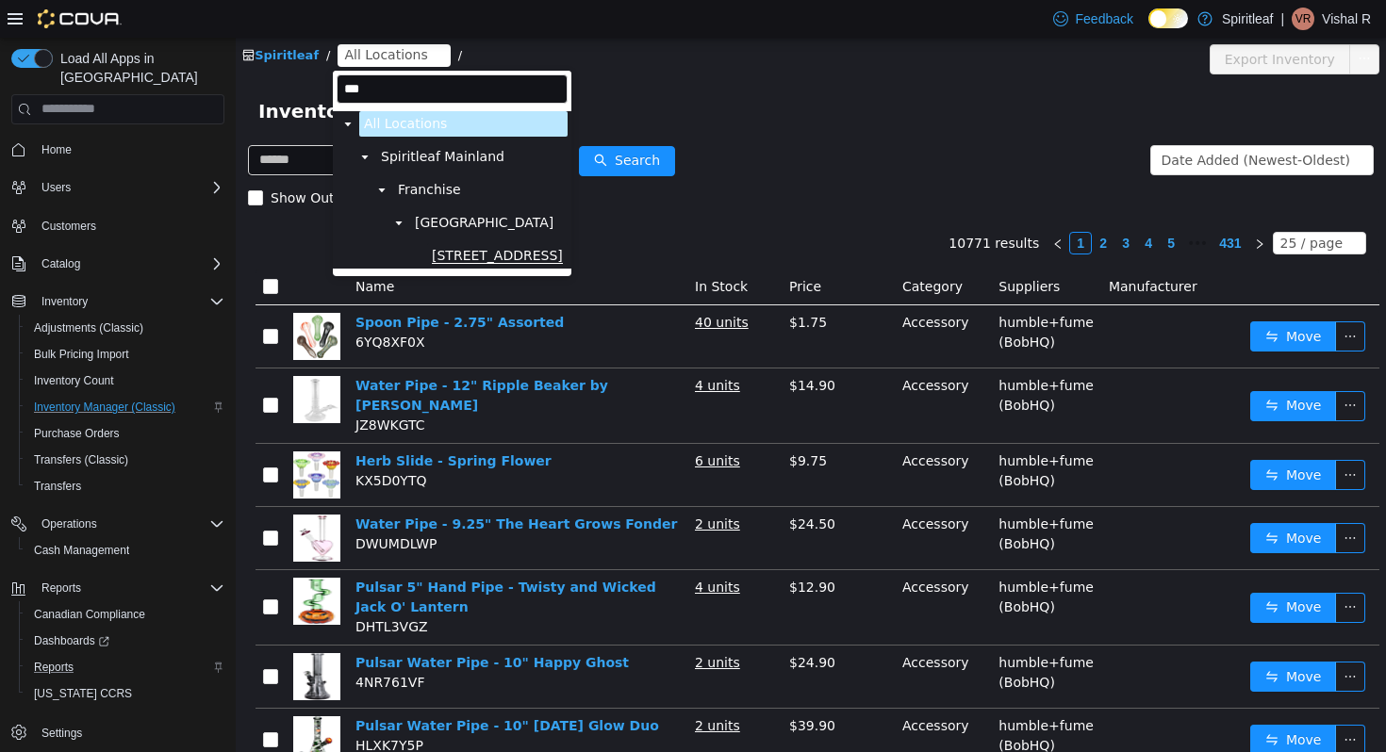
type input "***"
click at [471, 248] on span "[STREET_ADDRESS]" at bounding box center [497, 255] width 131 height 16
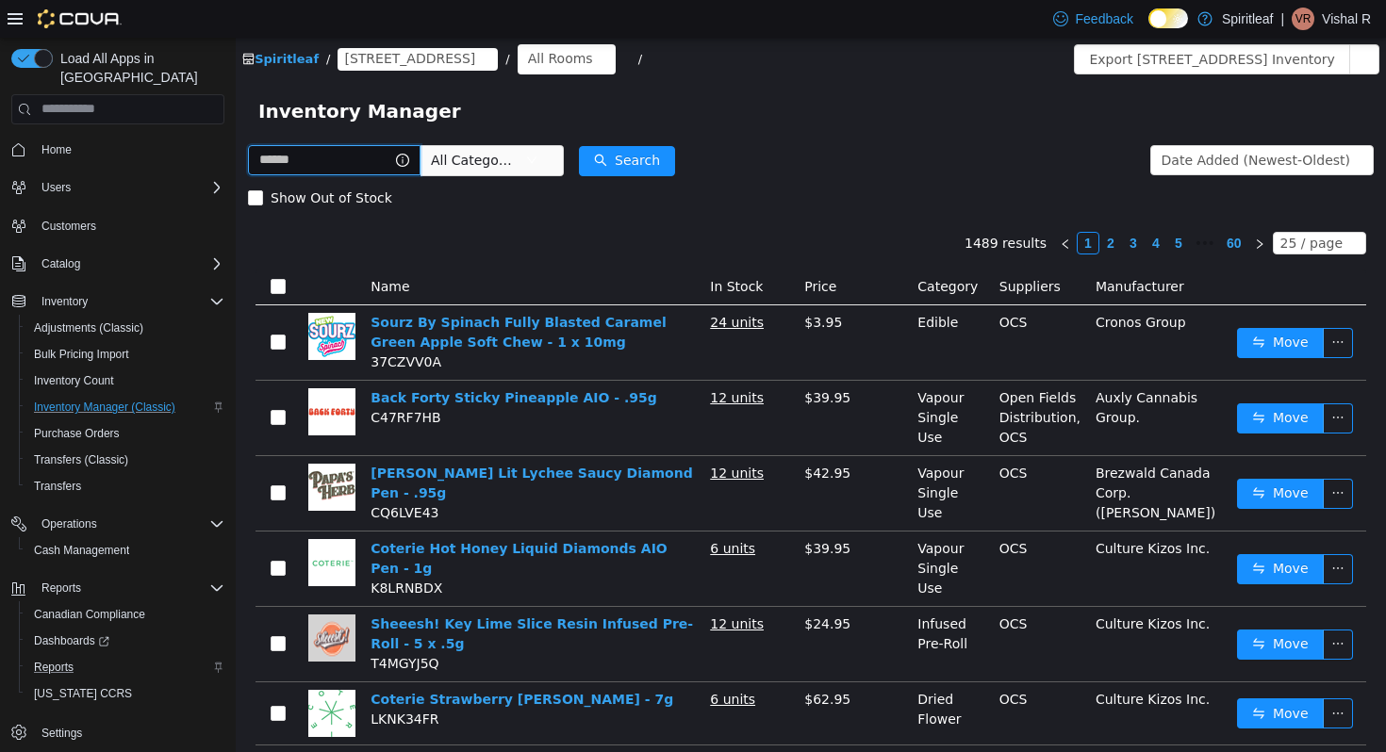
click at [317, 153] on input "text" at bounding box center [334, 159] width 173 height 30
type input "***"
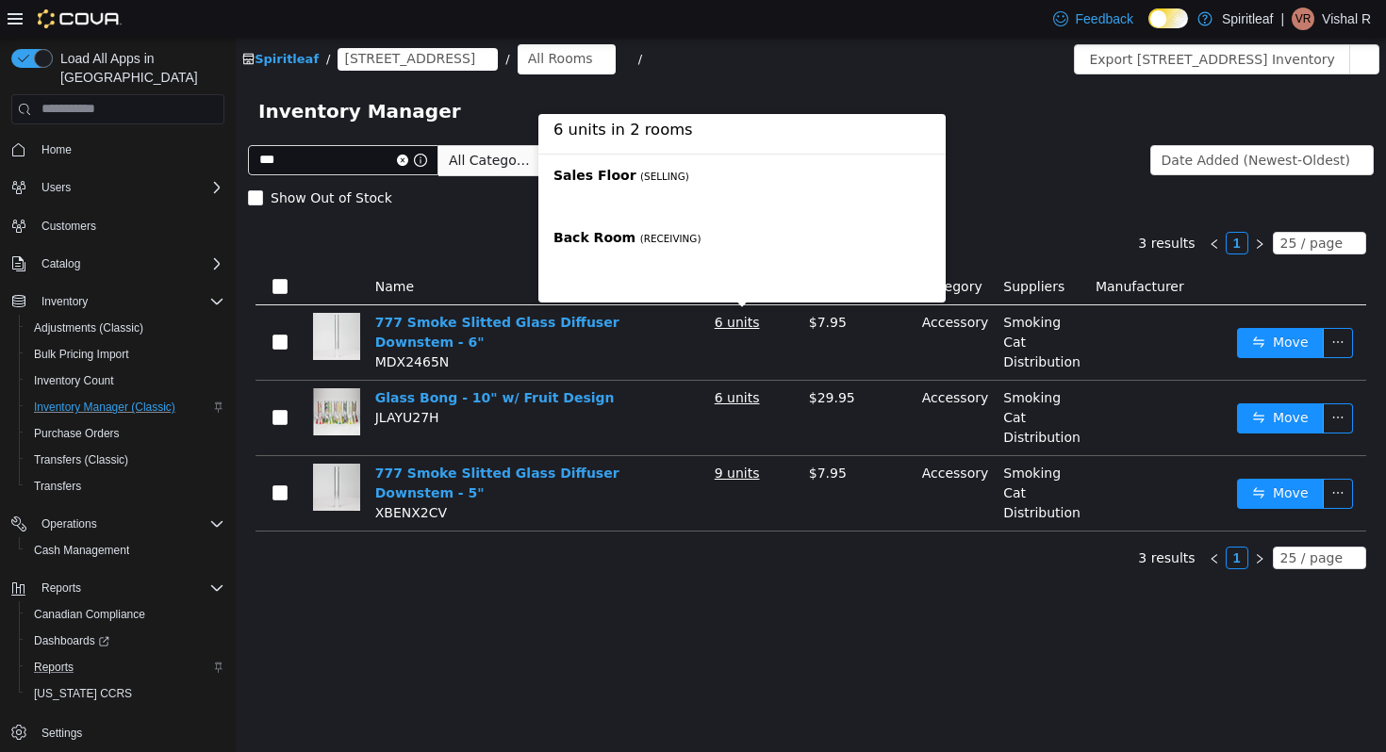
click at [591, 180] on b "Sales Floor" at bounding box center [595, 174] width 83 height 15
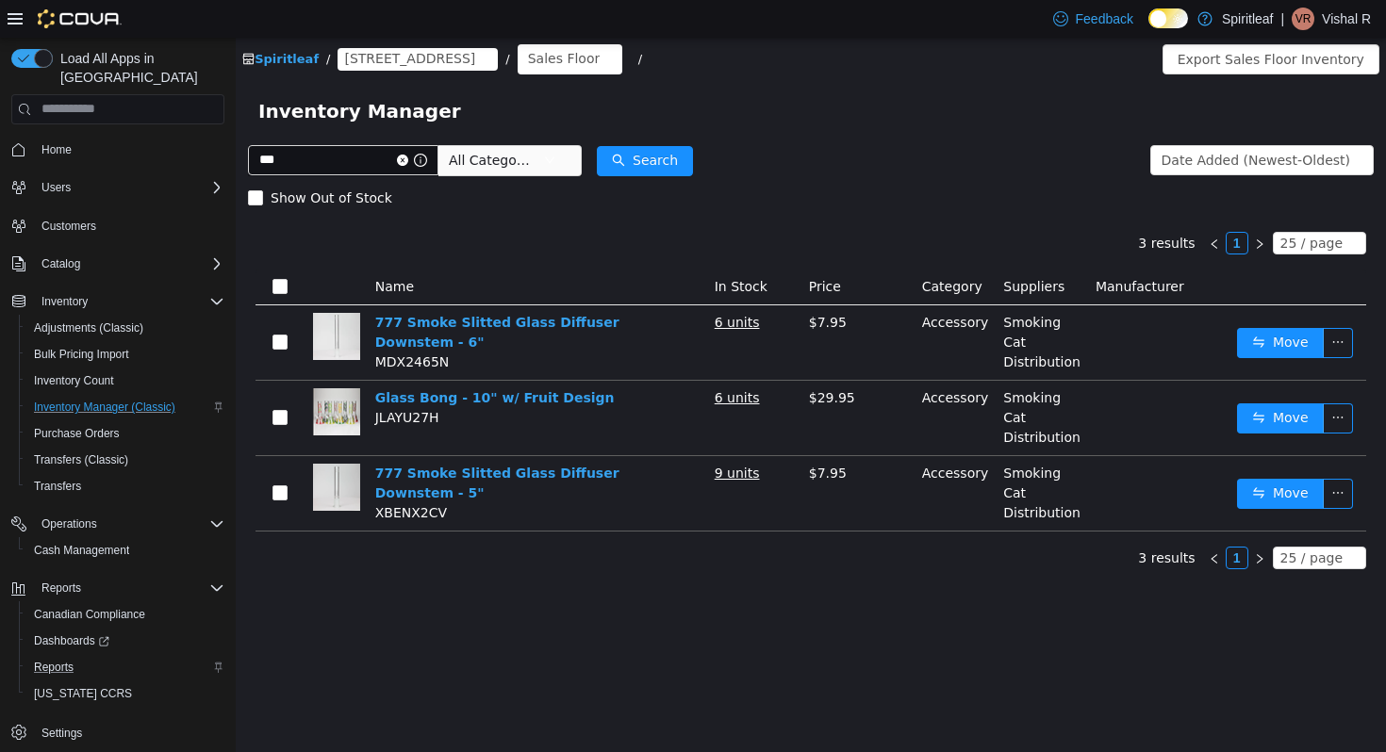
click at [744, 569] on div "3 results 1 25 / page Name In Stock Price Category Suppliers Manufacturer 777 S…" at bounding box center [811, 400] width 1126 height 368
click at [566, 256] on div "3 results 1 25 / page Name In Stock Price Category Suppliers Manufacturer 777 S…" at bounding box center [811, 373] width 1126 height 315
click at [112, 426] on span "Purchase Orders" at bounding box center [77, 433] width 86 height 15
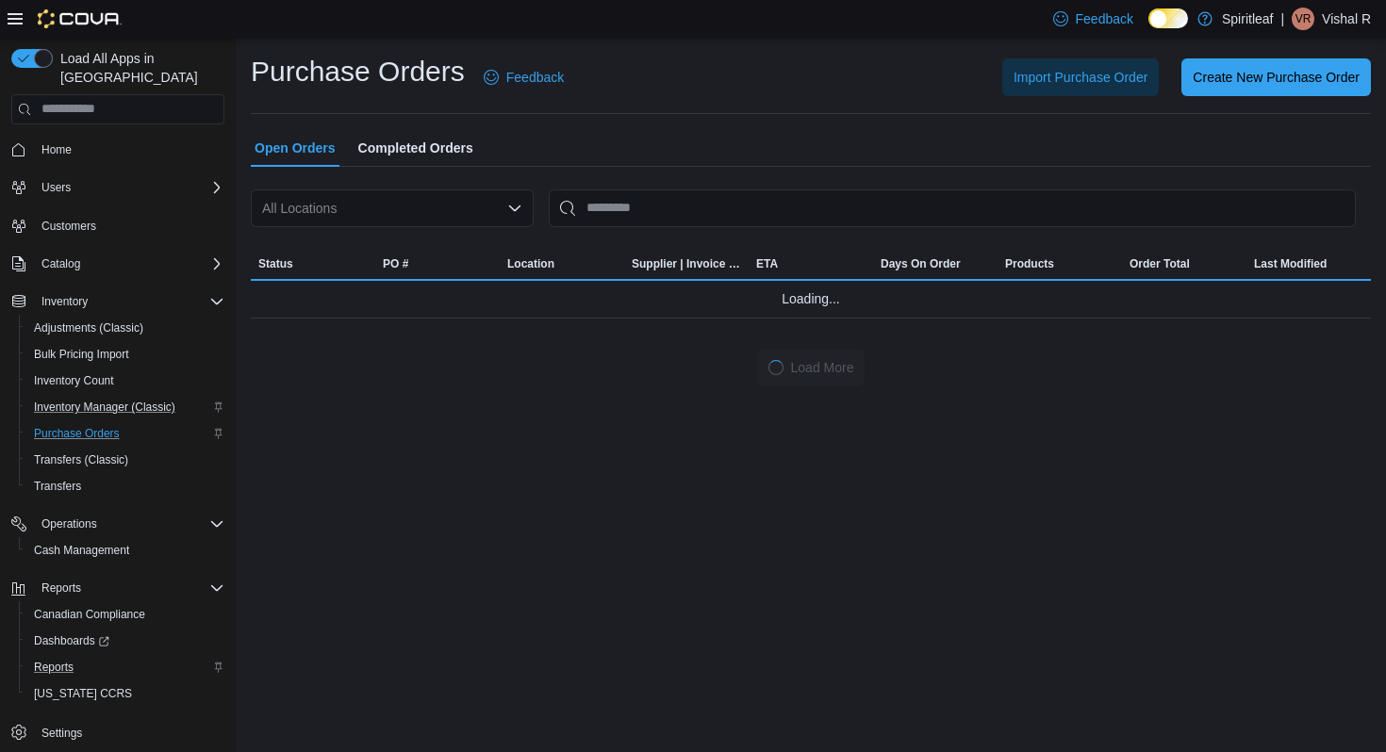
click at [367, 150] on span "Completed Orders" at bounding box center [415, 148] width 115 height 38
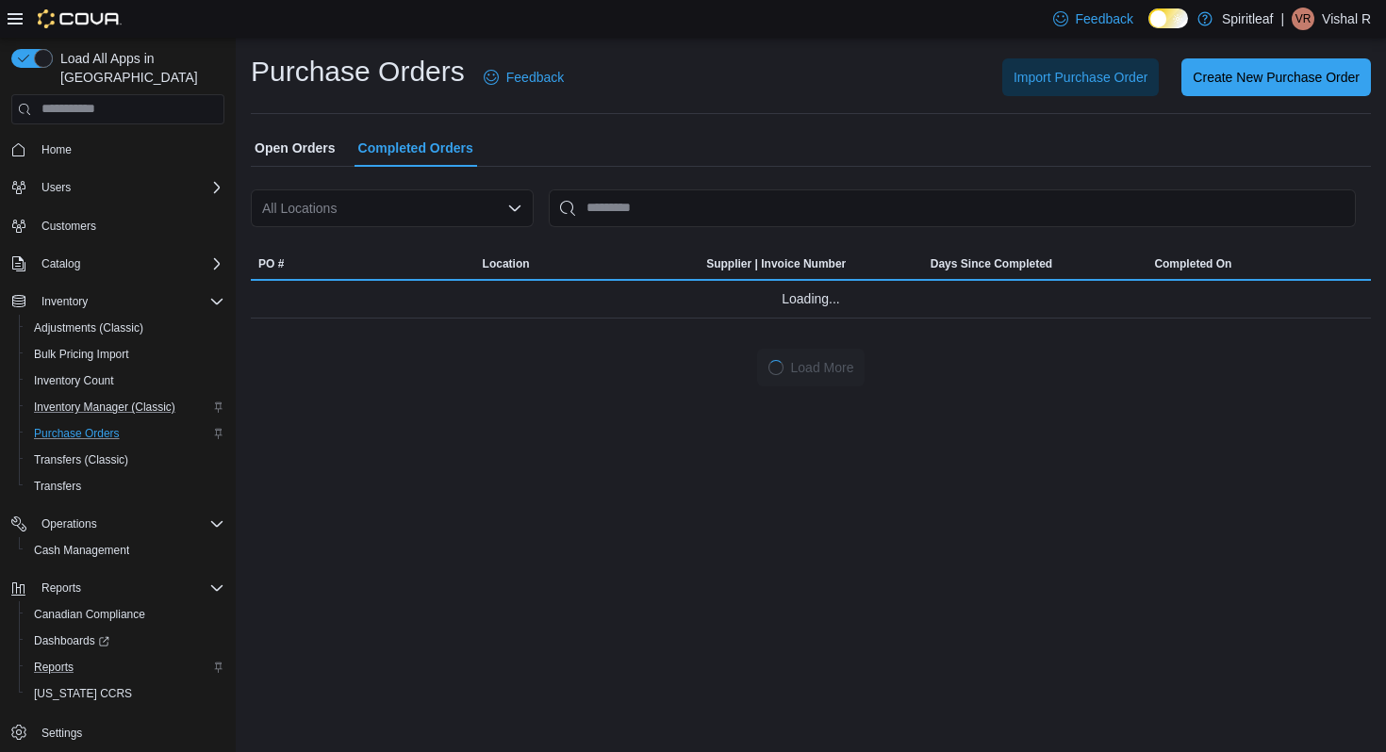
click at [363, 203] on div "All Locations" at bounding box center [392, 209] width 283 height 38
type input "***"
click at [418, 240] on span "[STREET_ADDRESS]" at bounding box center [407, 240] width 130 height 19
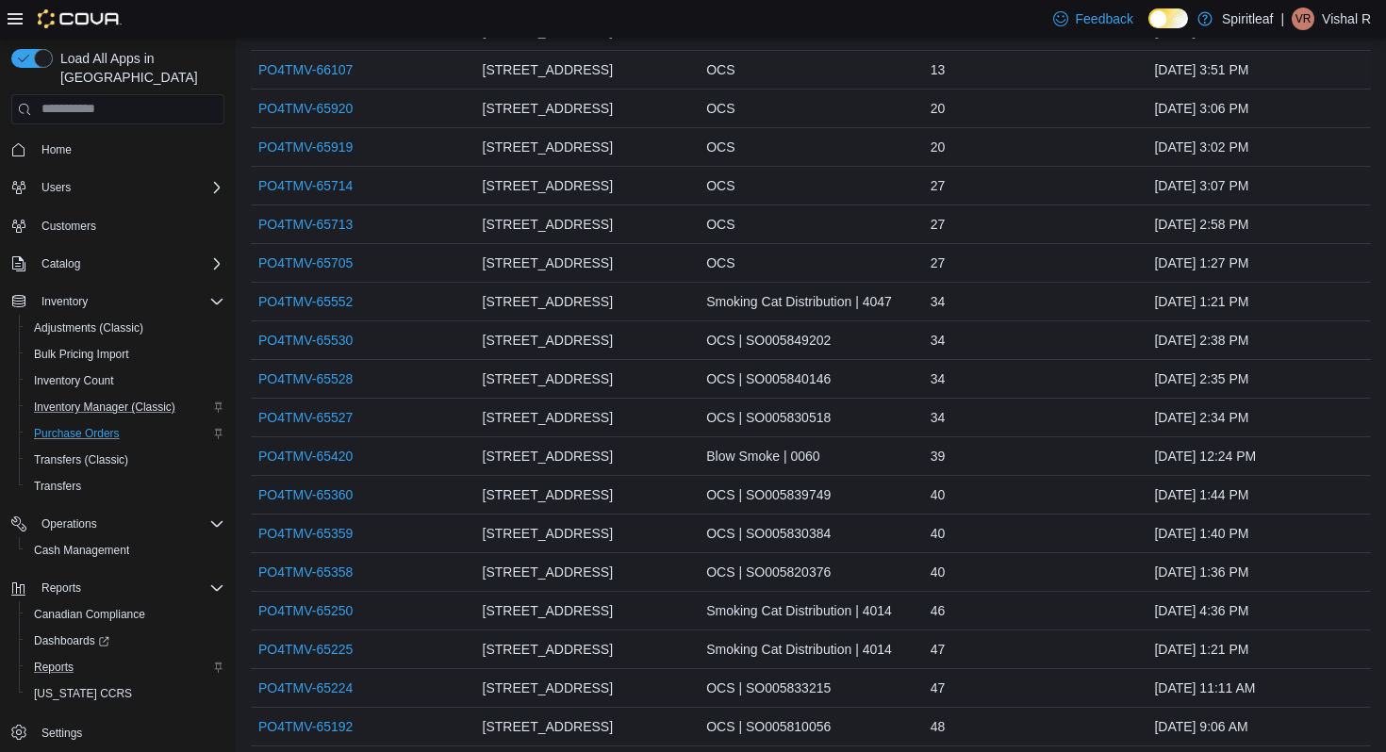
scroll to position [308, 0]
click at [311, 311] on link "PO4TMV-65552" at bounding box center [305, 300] width 94 height 23
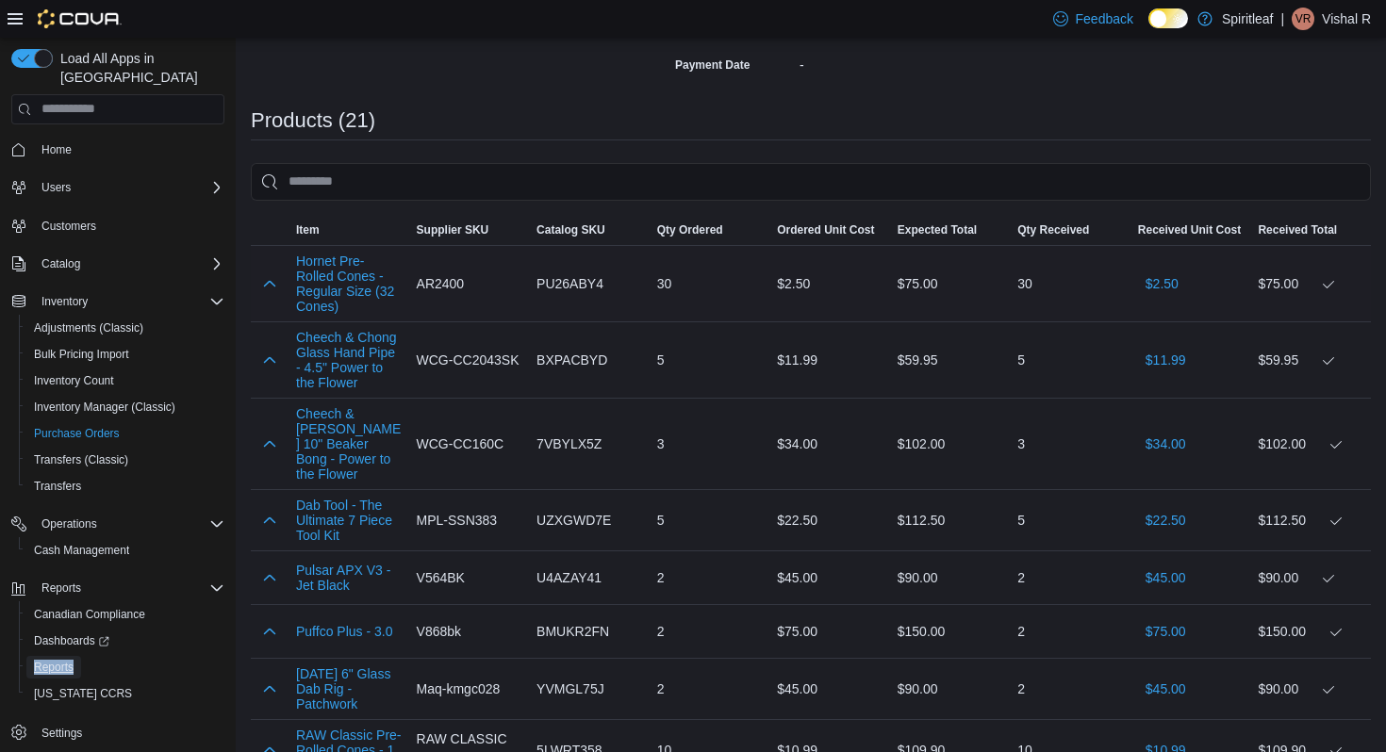
scroll to position [466, 0]
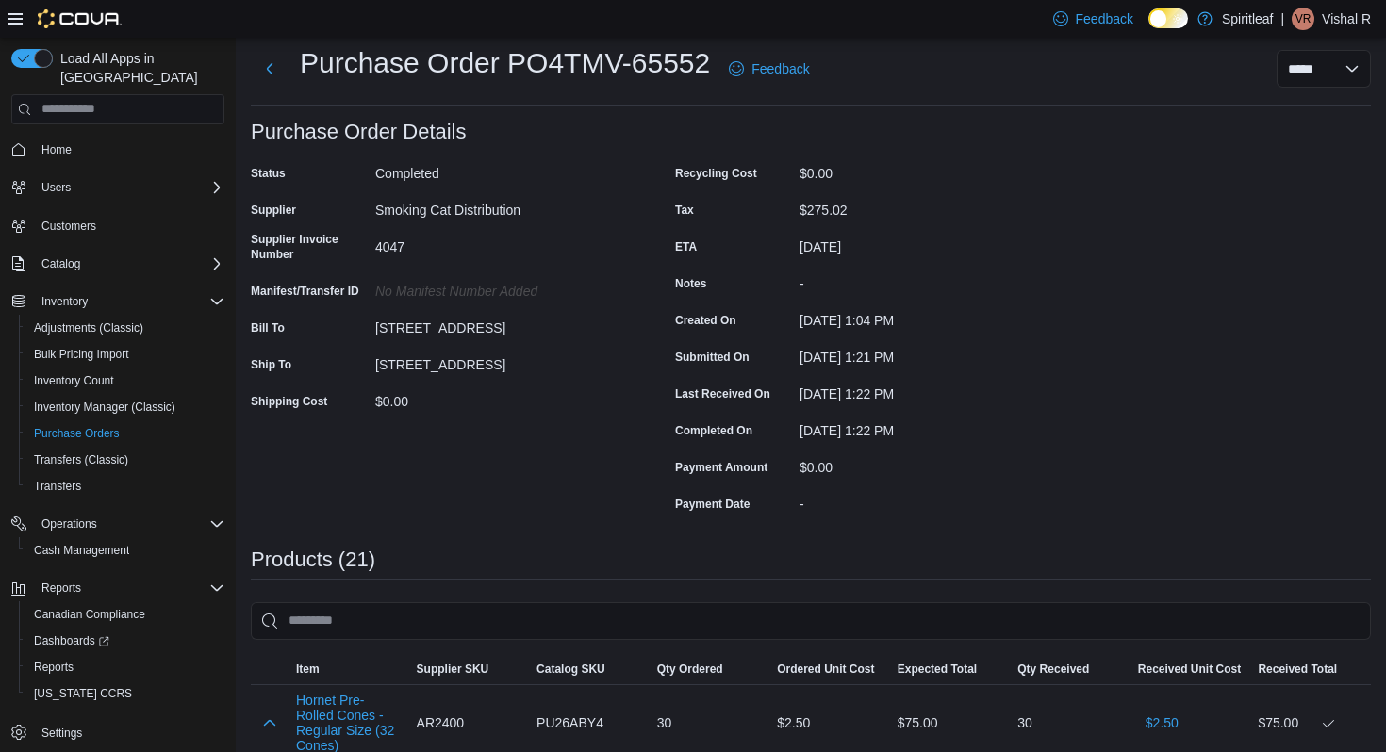
scroll to position [0, 0]
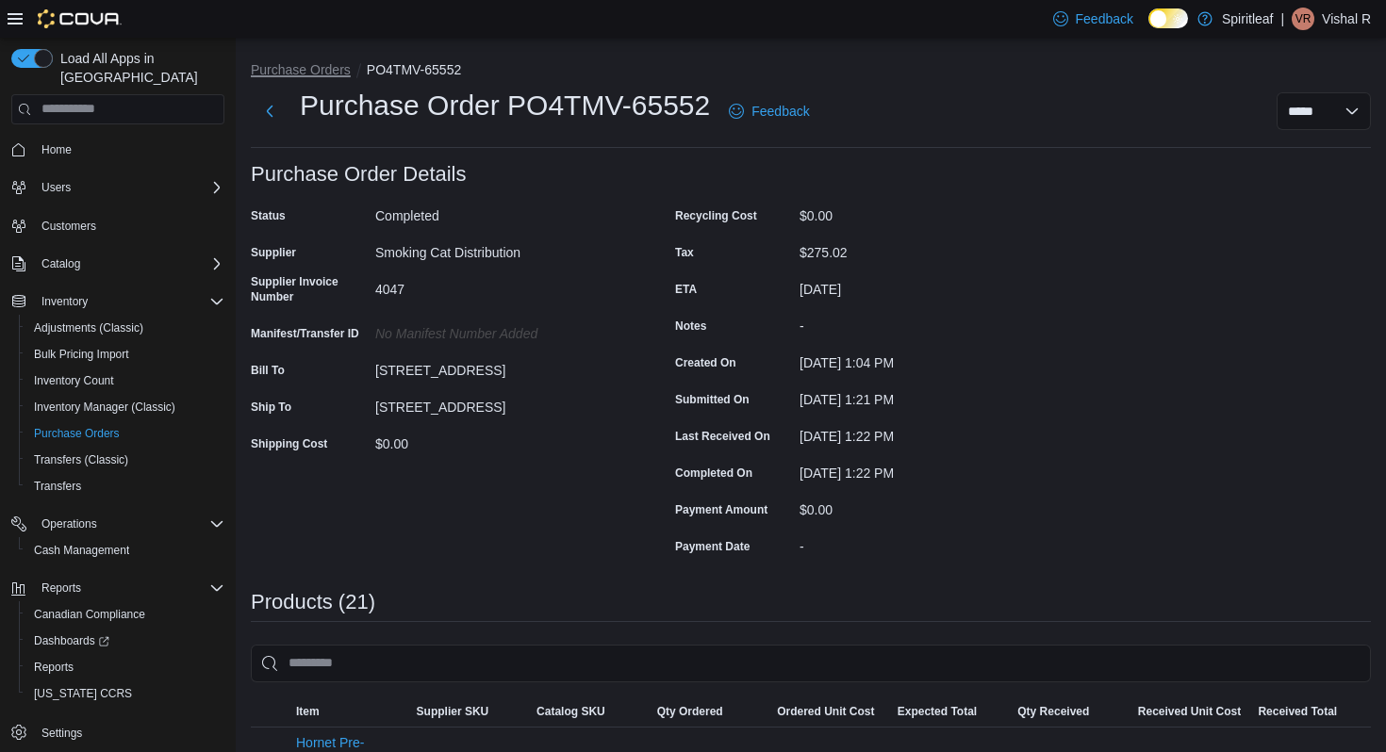
click at [315, 71] on button "Purchase Orders" at bounding box center [301, 69] width 100 height 15
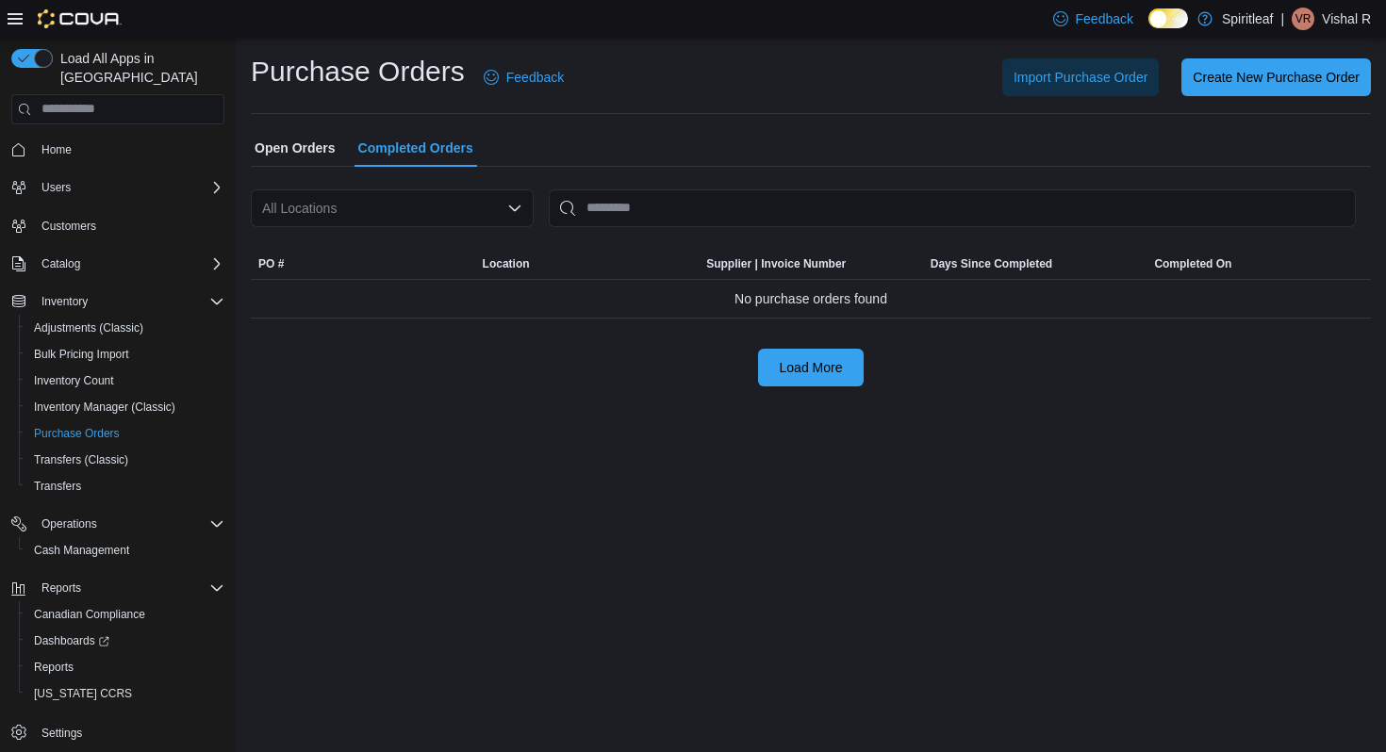
click at [343, 218] on div "All Locations" at bounding box center [392, 209] width 283 height 38
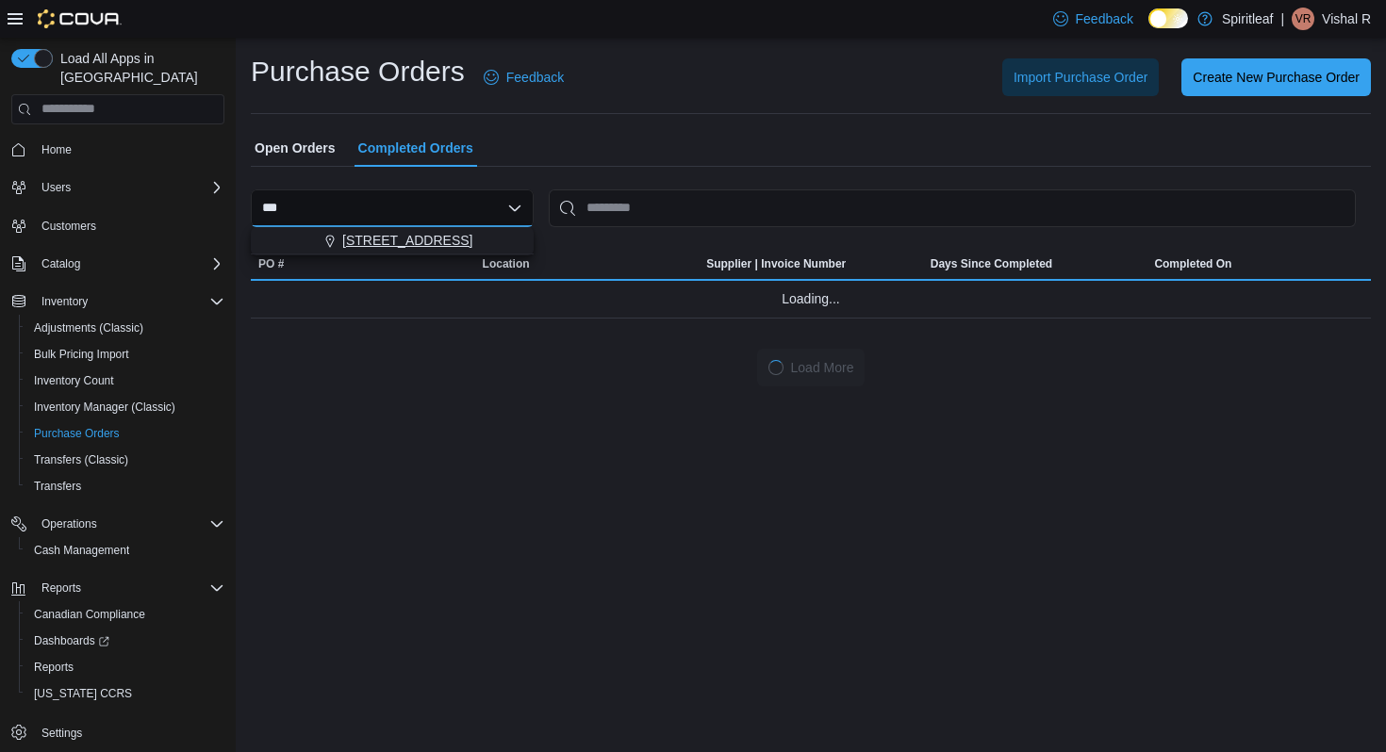
type input "***"
click at [388, 240] on span "[STREET_ADDRESS]" at bounding box center [407, 240] width 130 height 19
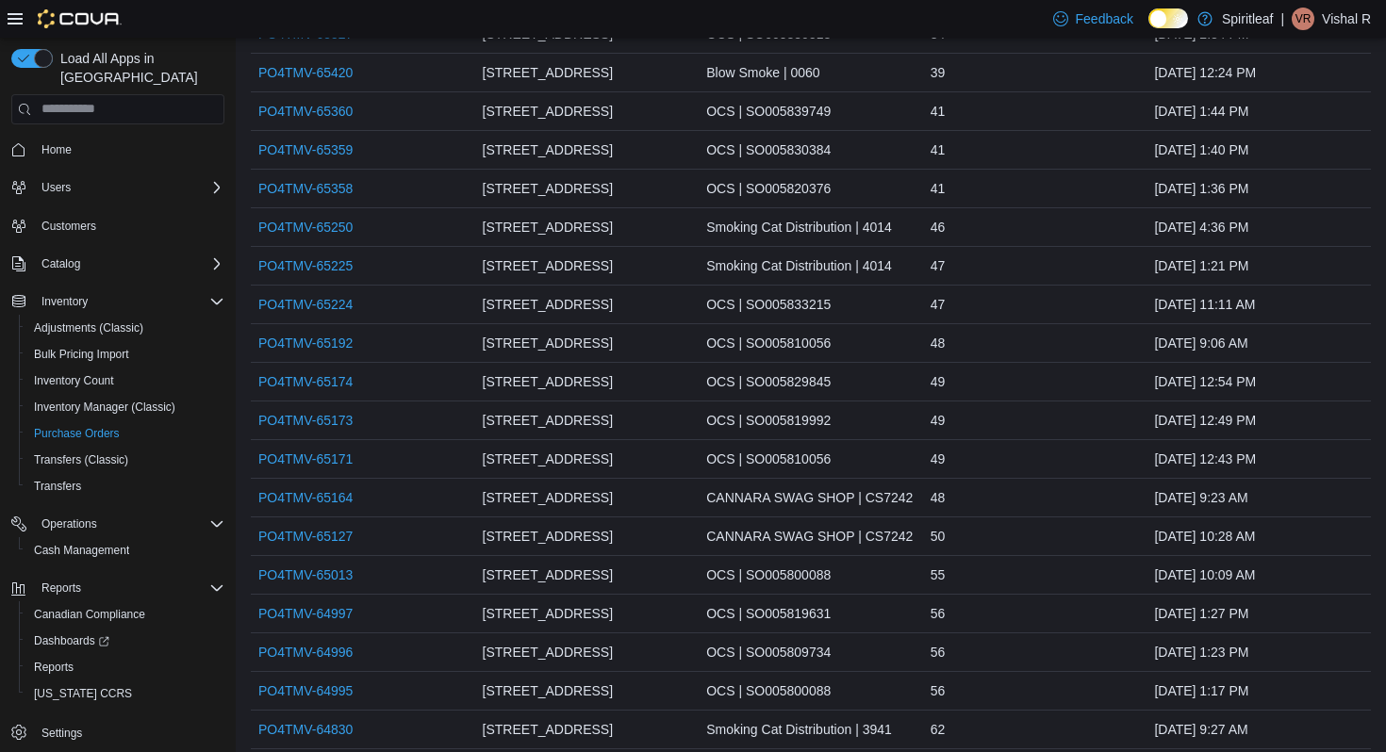
scroll to position [694, 0]
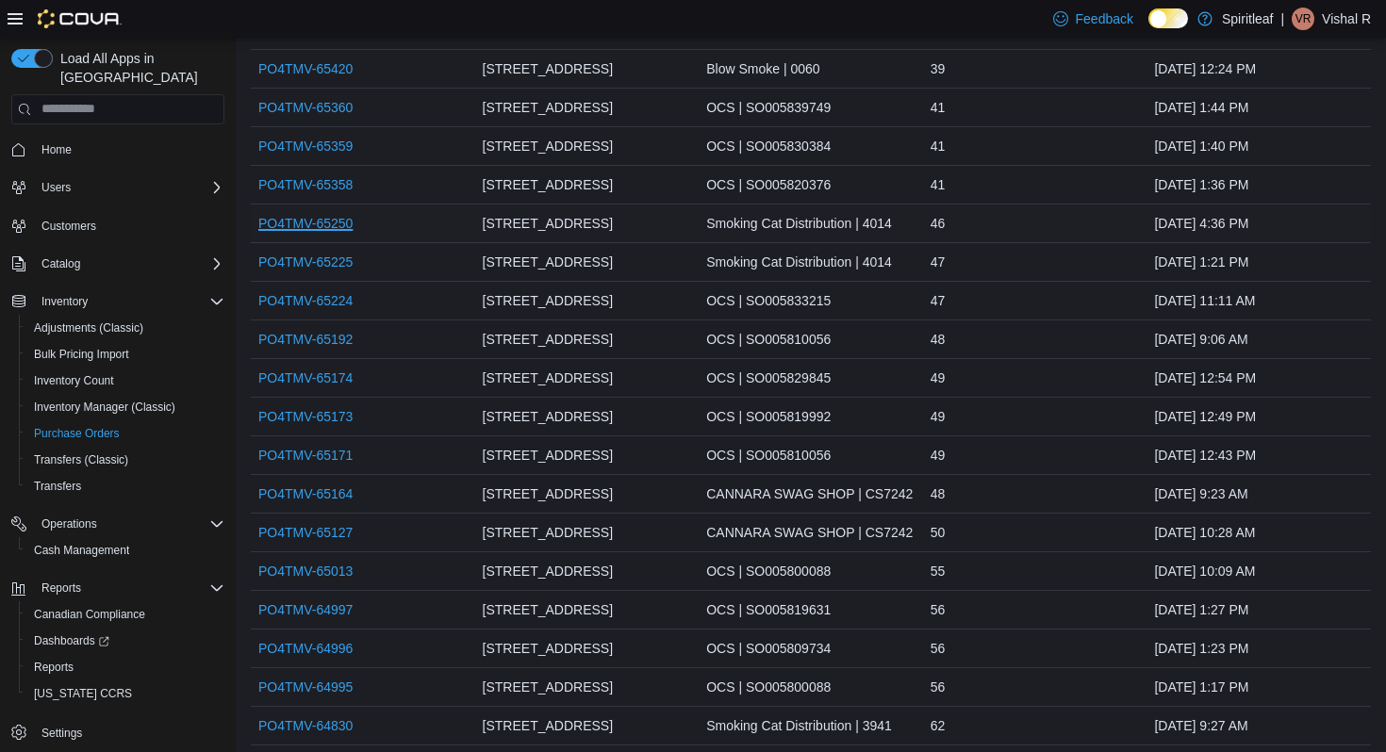
click at [331, 235] on link "PO4TMV-65250" at bounding box center [305, 223] width 94 height 23
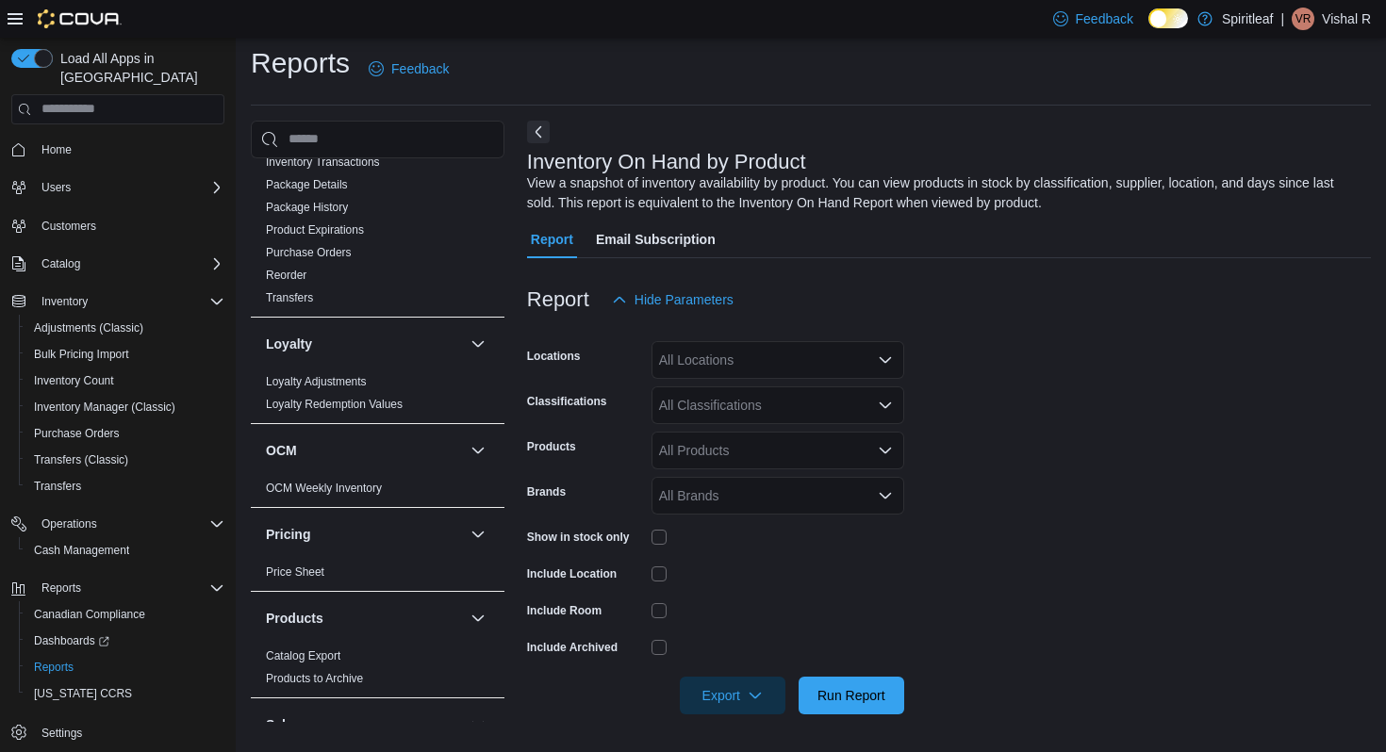
scroll to position [919, 0]
click at [317, 565] on link "Price Sheet" at bounding box center [295, 571] width 58 height 13
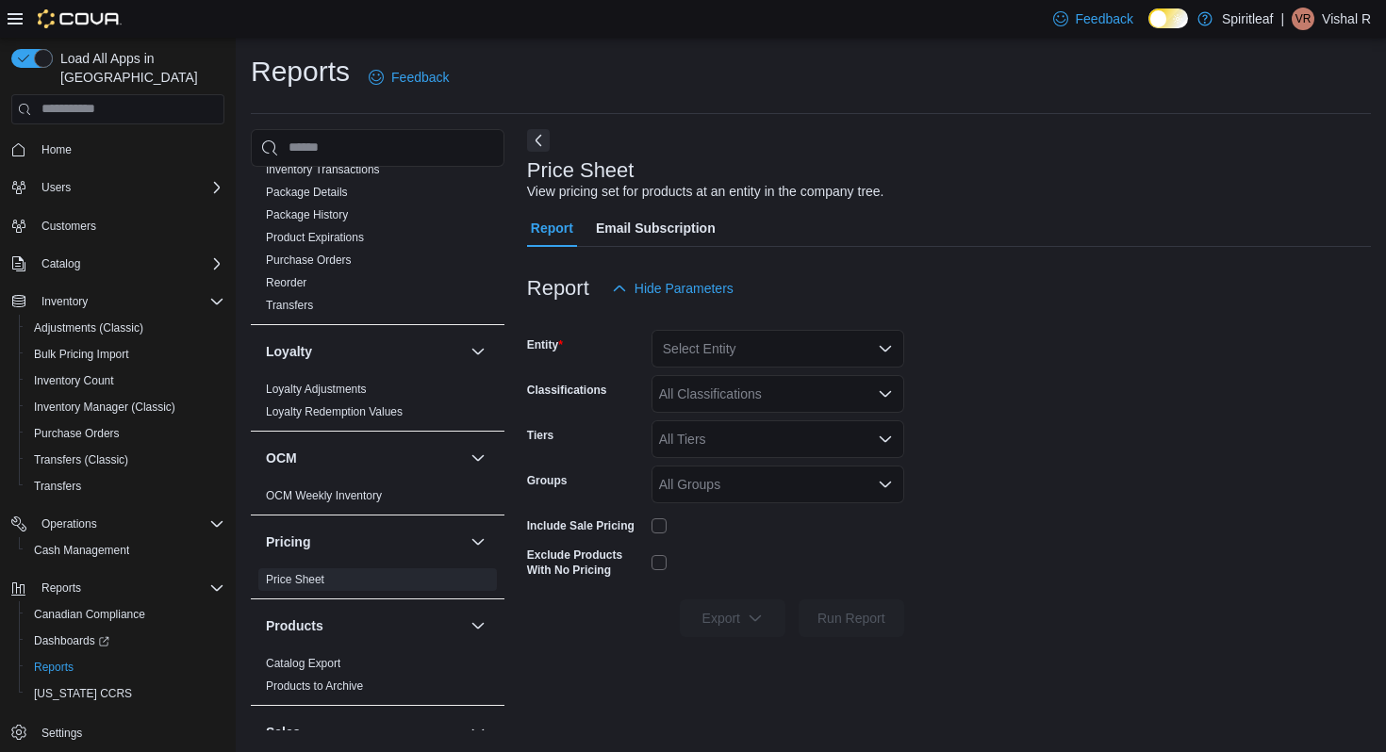
click at [721, 343] on div "Select Entity" at bounding box center [778, 349] width 253 height 38
type input "***"
click at [751, 382] on span "[STREET_ADDRESS]" at bounding box center [808, 381] width 130 height 19
click at [872, 300] on div "Report Hide Parameters" at bounding box center [949, 289] width 844 height 38
click at [845, 607] on span "Run Report" at bounding box center [851, 618] width 83 height 38
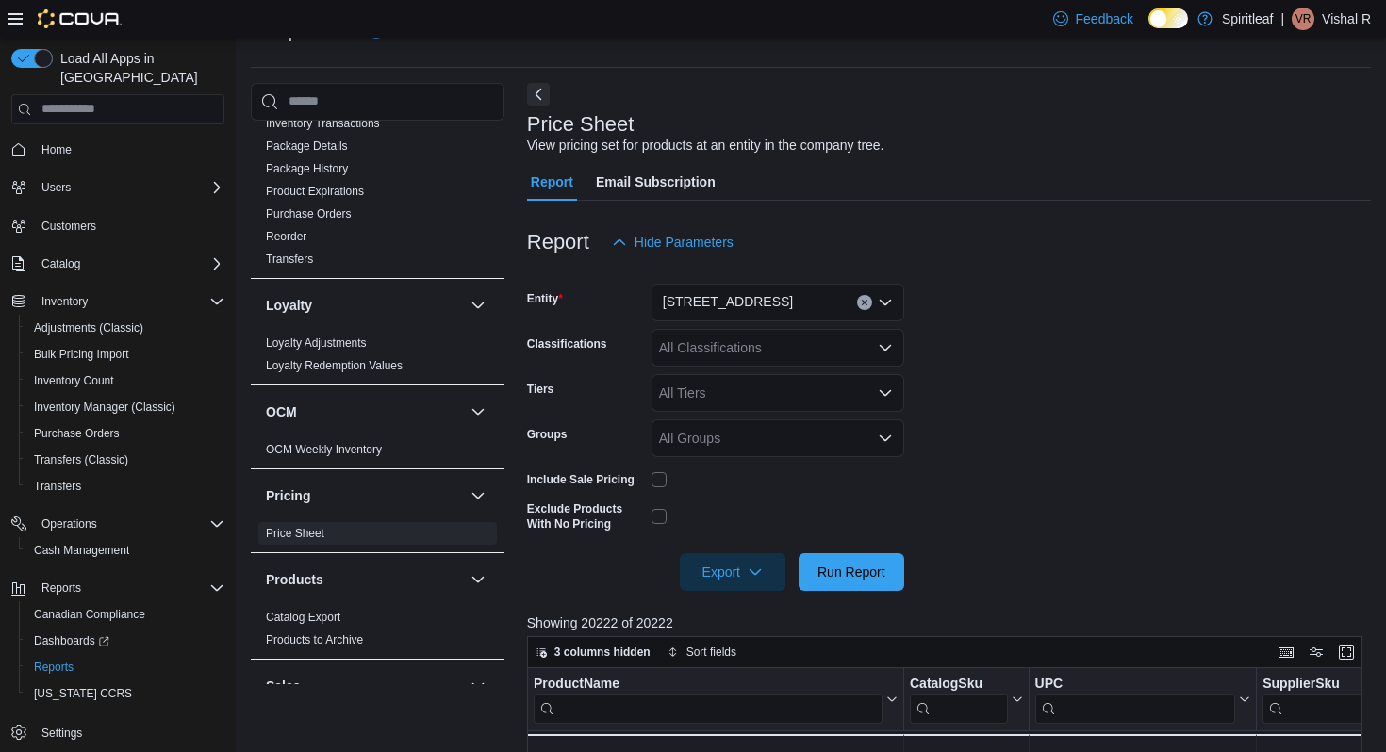
scroll to position [48, 0]
click at [738, 569] on span "Export" at bounding box center [732, 570] width 83 height 38
click at [738, 601] on span "Export to Excel" at bounding box center [733, 608] width 85 height 15
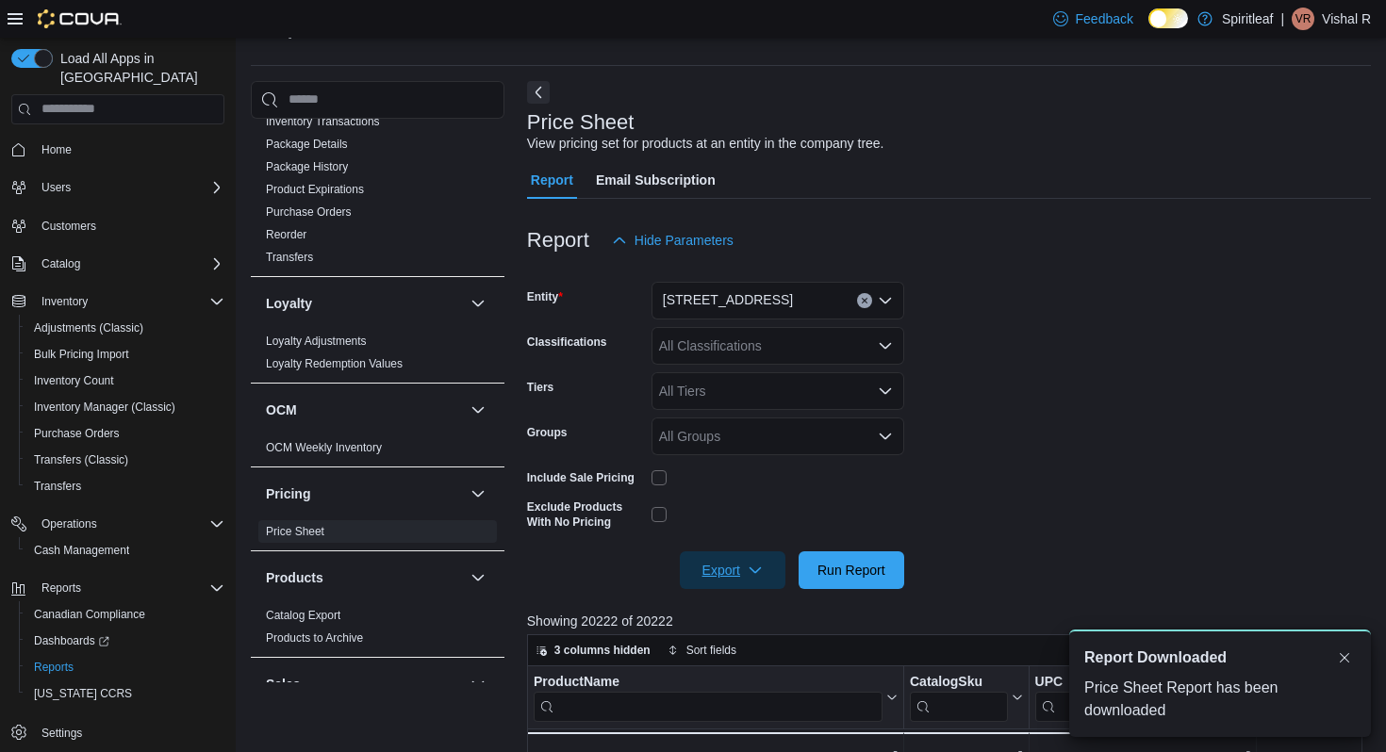
scroll to position [0, 0]
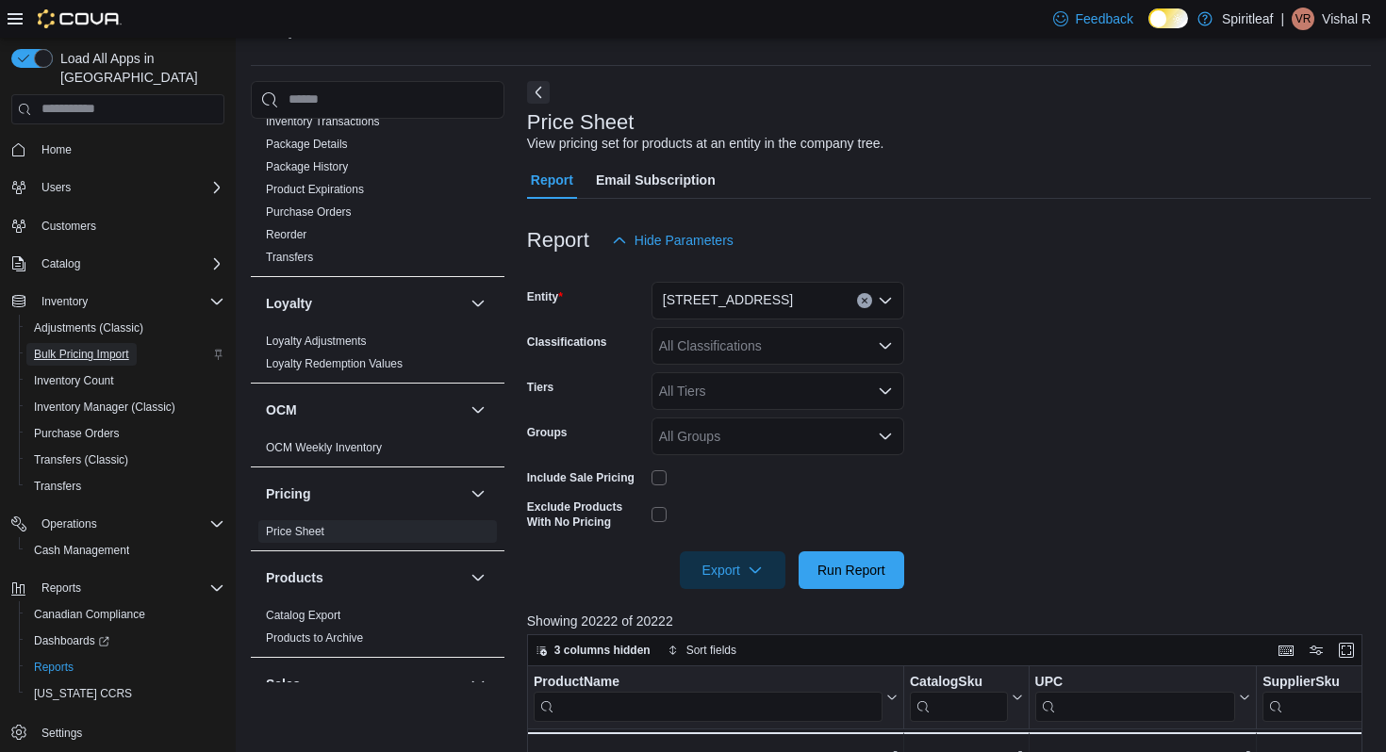
click at [119, 347] on span "Bulk Pricing Import" at bounding box center [81, 354] width 95 height 15
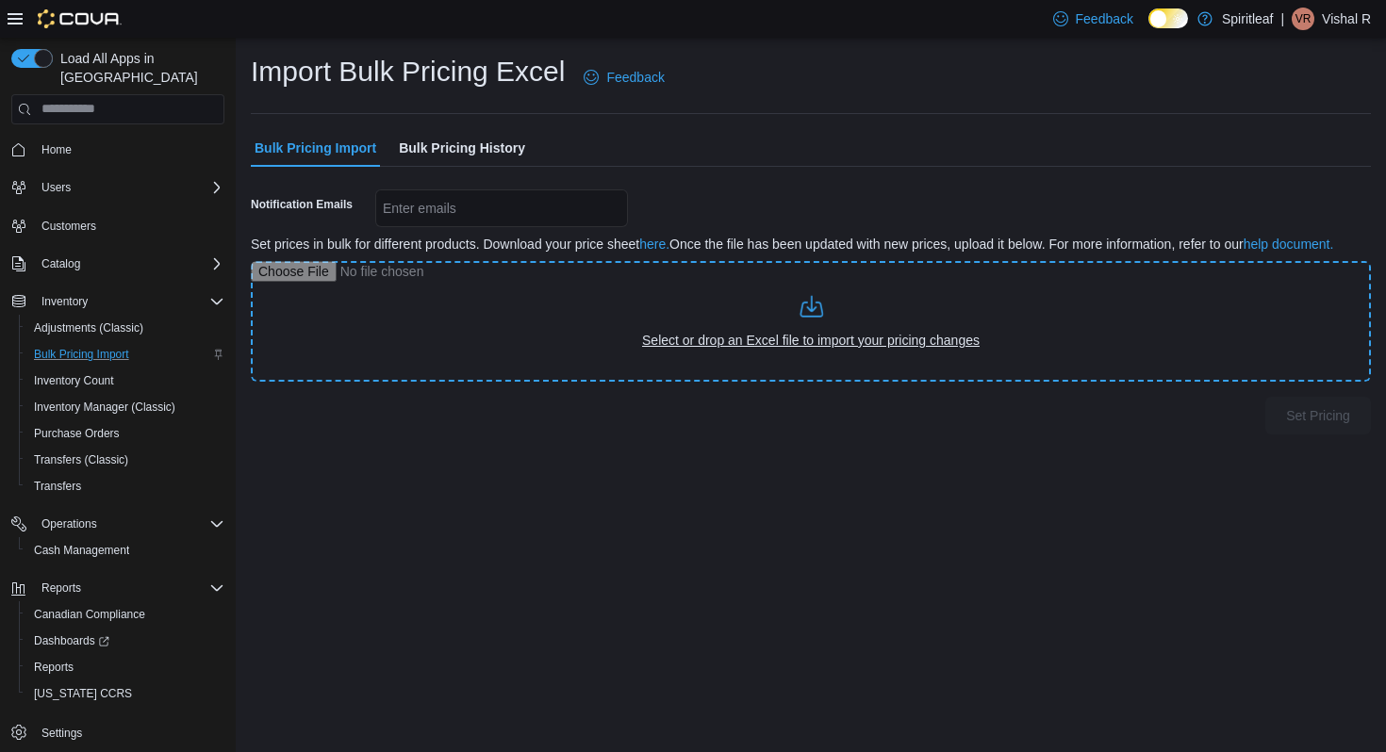
click at [587, 341] on input "file" at bounding box center [811, 321] width 1120 height 121
click at [662, 289] on input "file" at bounding box center [811, 321] width 1120 height 121
type input "**********"
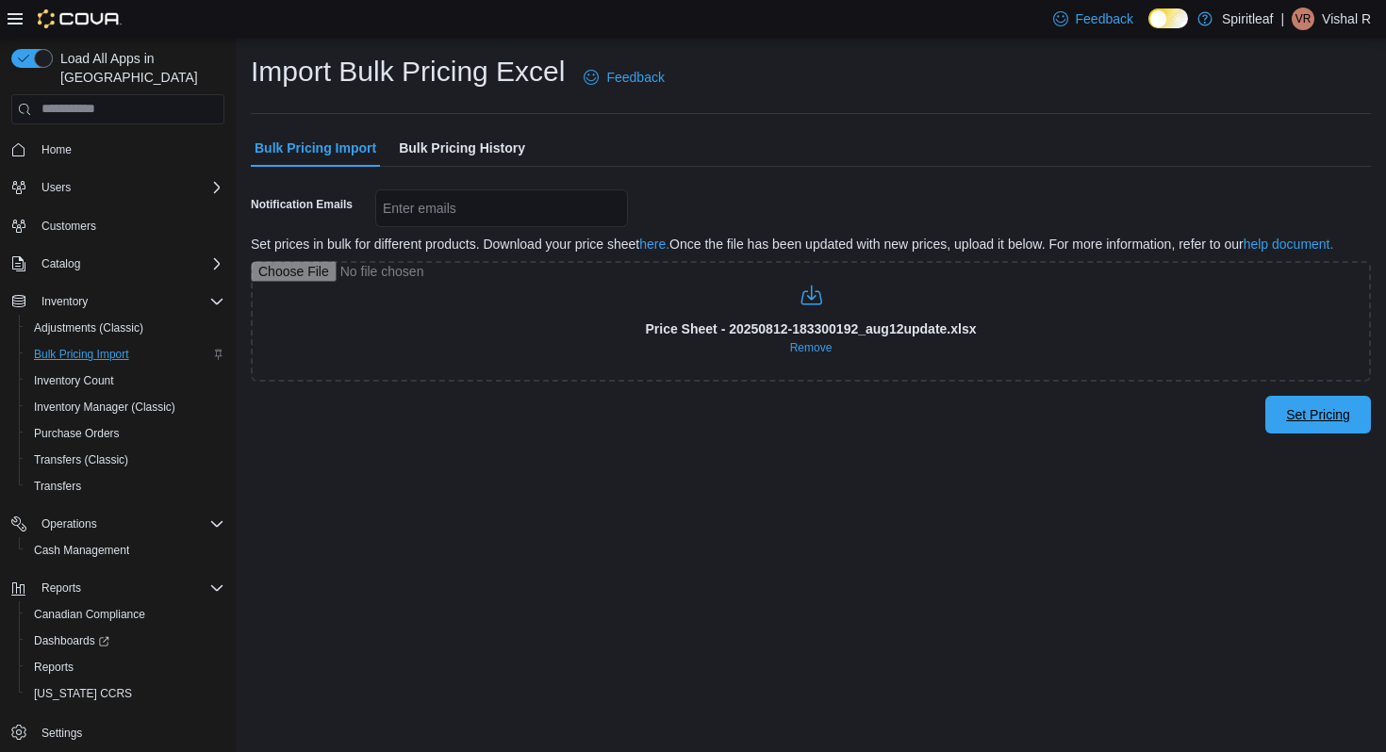
click at [1272, 431] on button "Set Pricing" at bounding box center [1318, 415] width 106 height 38
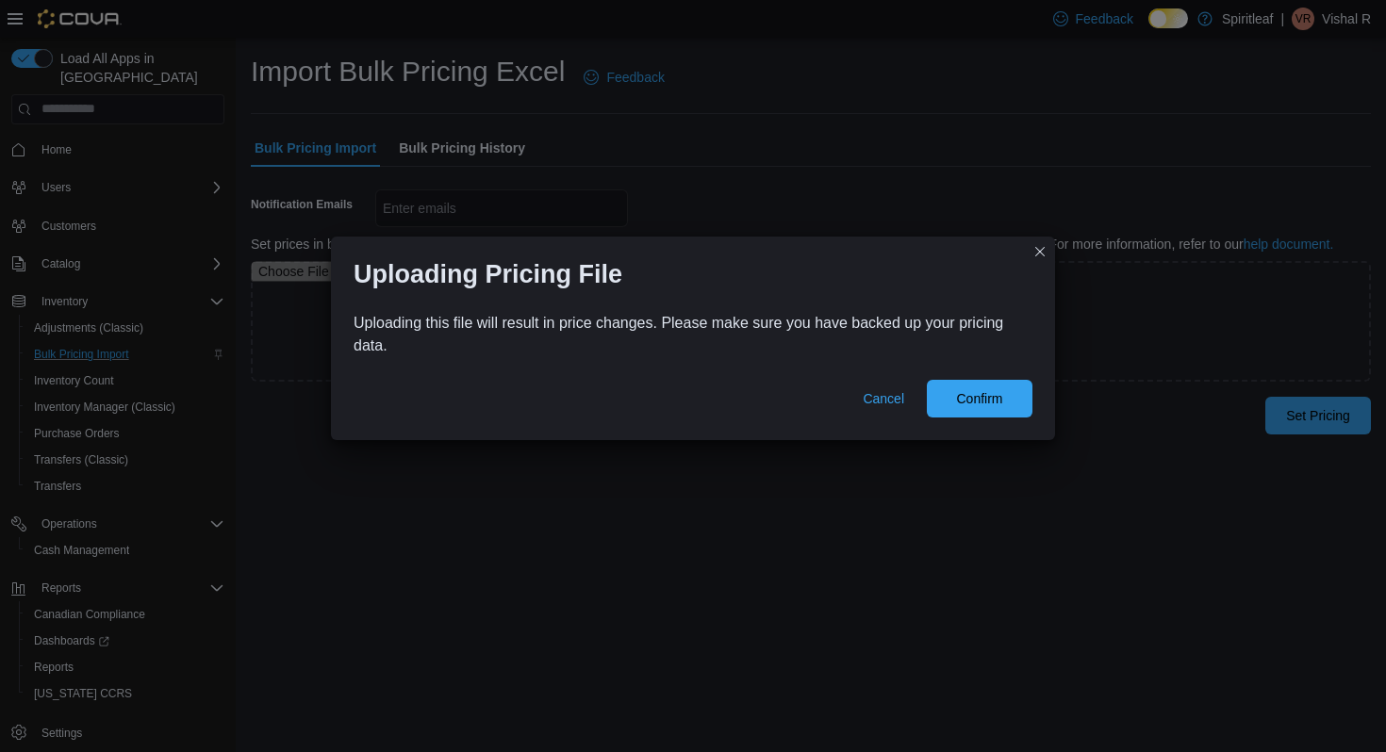
click at [978, 428] on div "Cancel Confirm" at bounding box center [693, 402] width 724 height 75
click at [978, 399] on span "Confirm" at bounding box center [979, 397] width 46 height 19
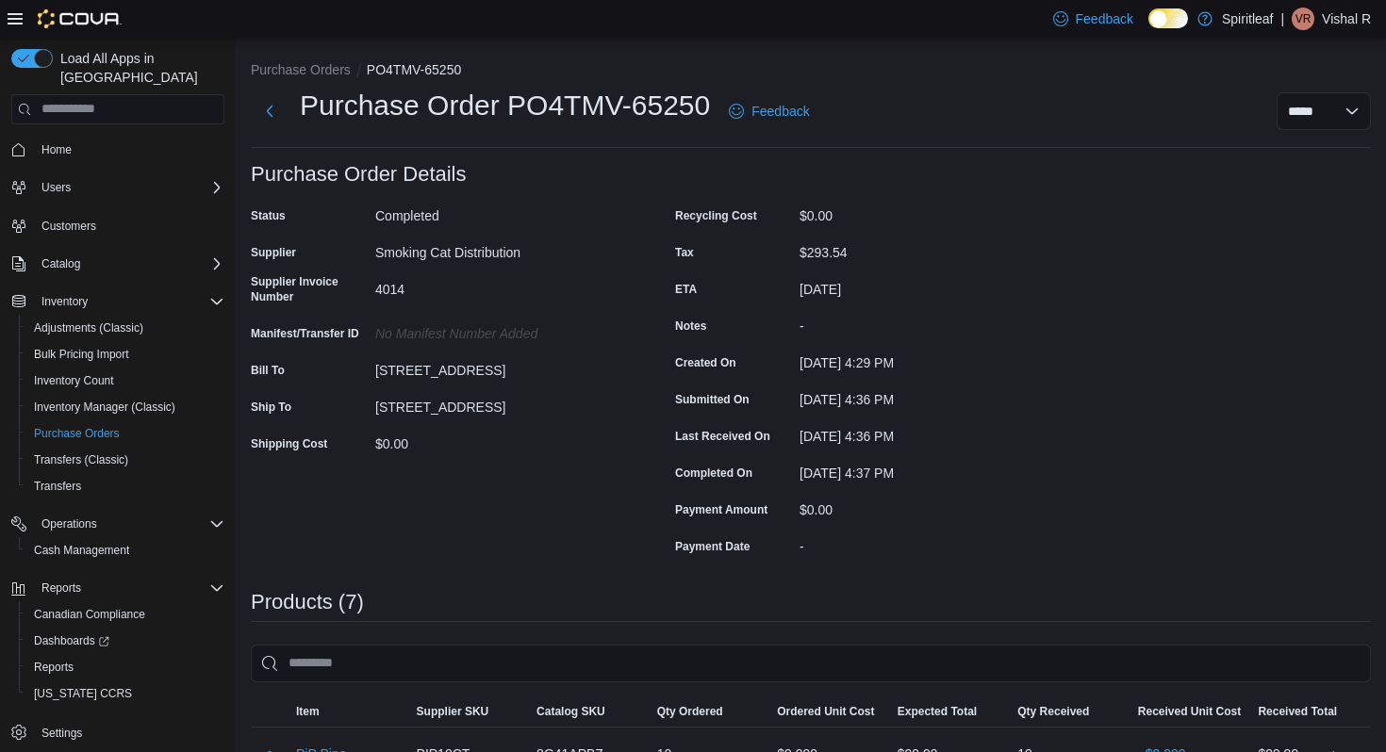
click at [87, 18] on img at bounding box center [80, 18] width 84 height 19
click at [21, 18] on icon at bounding box center [15, 18] width 15 height 11
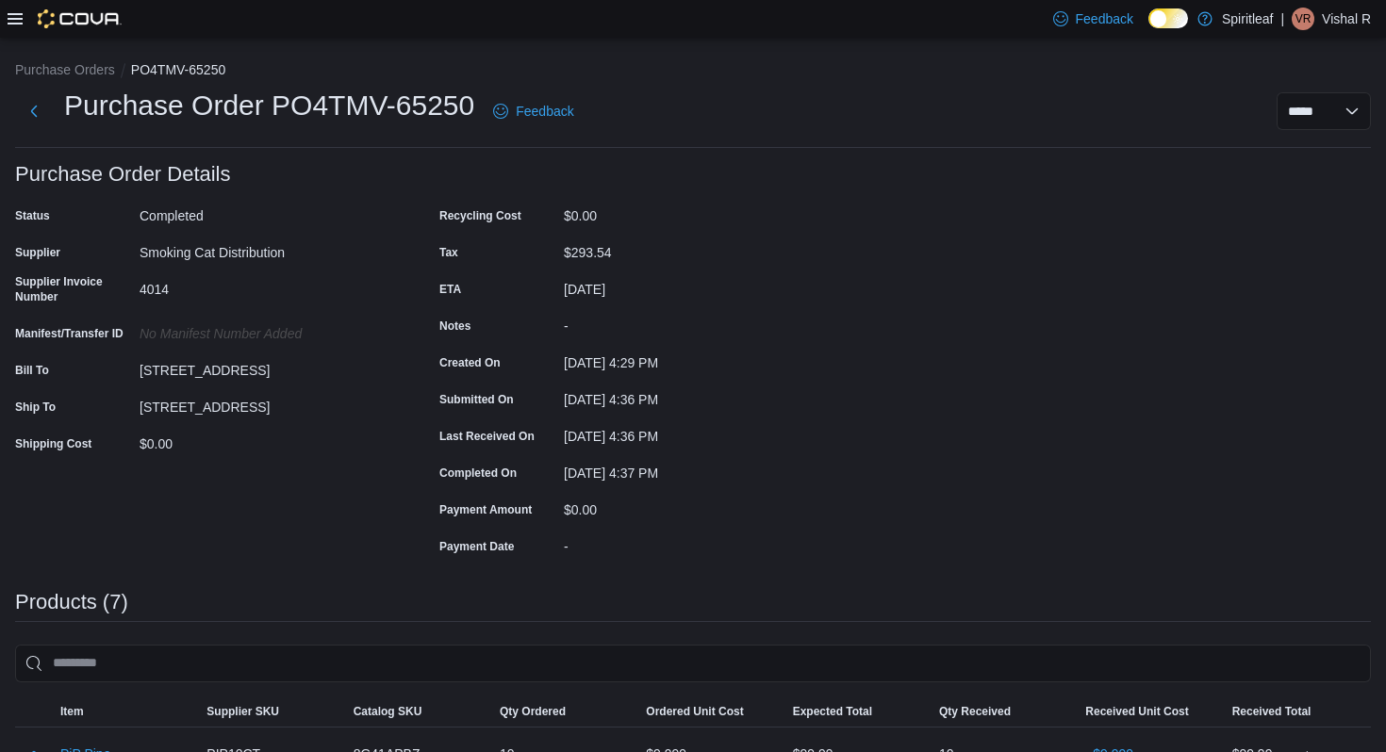
click at [5, 21] on div "Feedback Dark Mode Spiritleaf | VR Vishal R" at bounding box center [693, 19] width 1386 height 38
click at [18, 25] on icon at bounding box center [15, 18] width 15 height 15
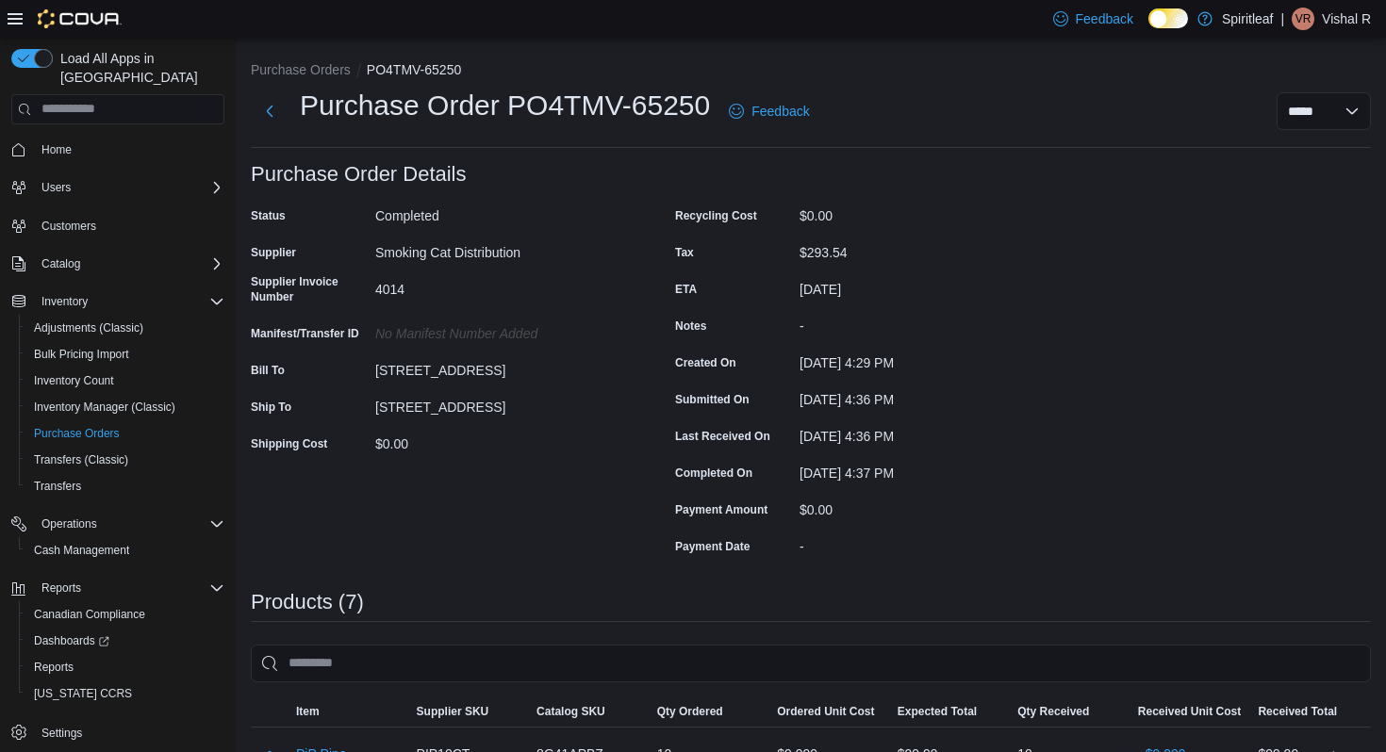
click at [62, 145] on div "Home" at bounding box center [117, 149] width 213 height 35
click at [60, 142] on span "Home" at bounding box center [56, 149] width 30 height 15
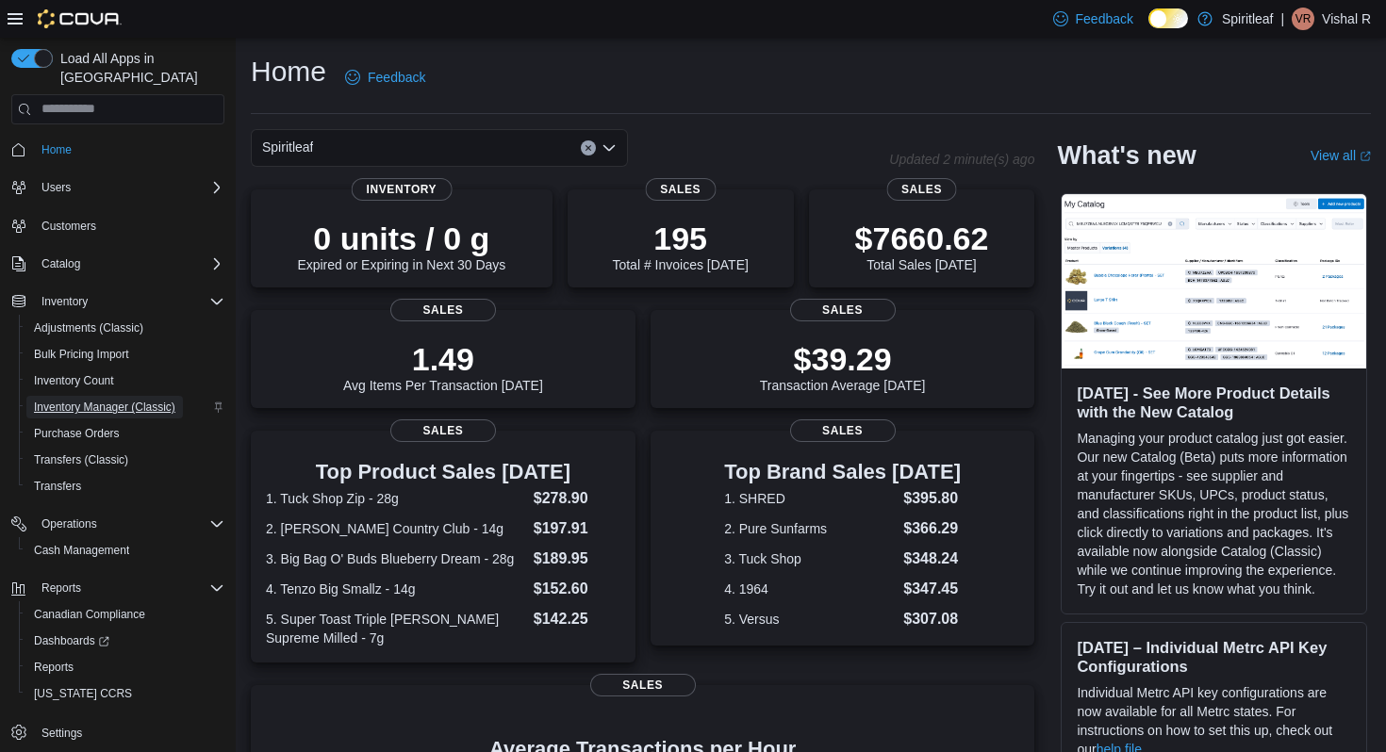
click at [97, 400] on span "Inventory Manager (Classic)" at bounding box center [104, 407] width 141 height 15
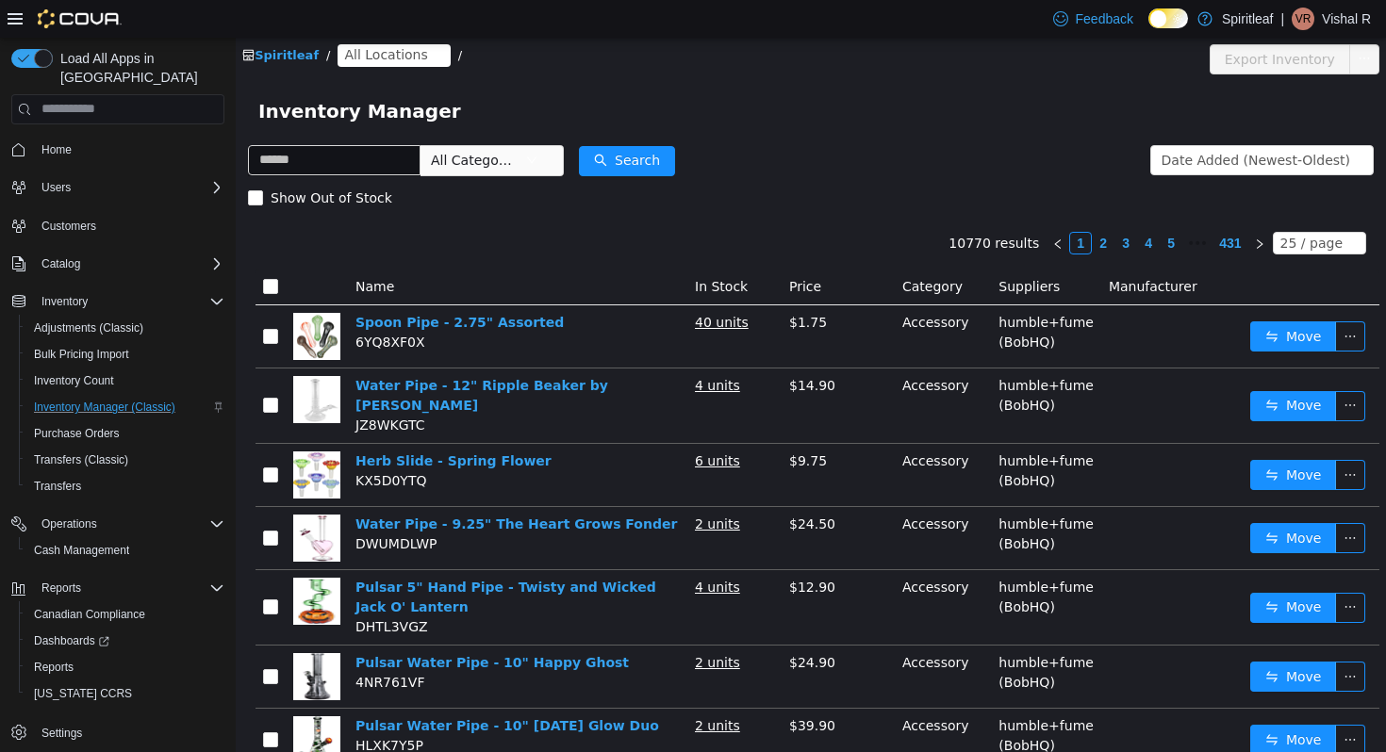
click at [384, 51] on span "All Locations" at bounding box center [385, 53] width 83 height 21
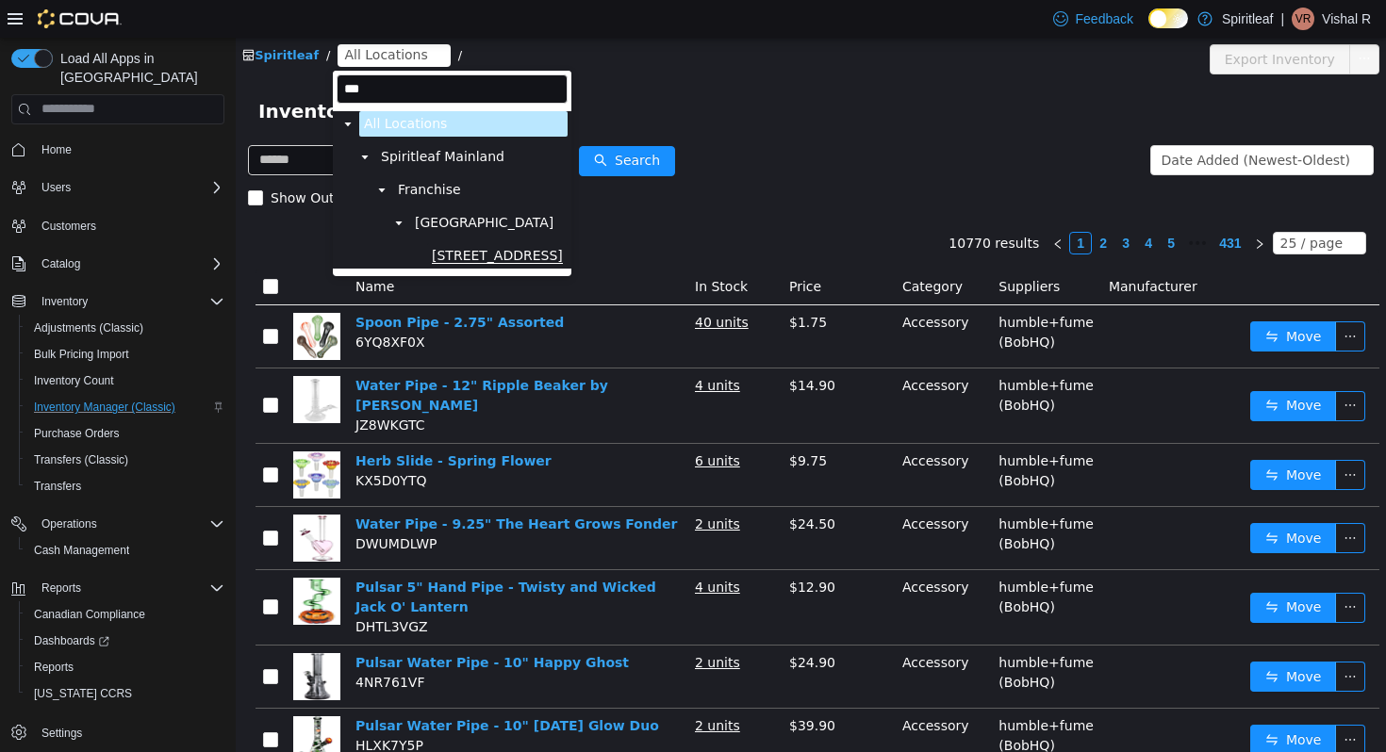
type input "***"
click at [488, 249] on span "[STREET_ADDRESS]" at bounding box center [497, 255] width 131 height 16
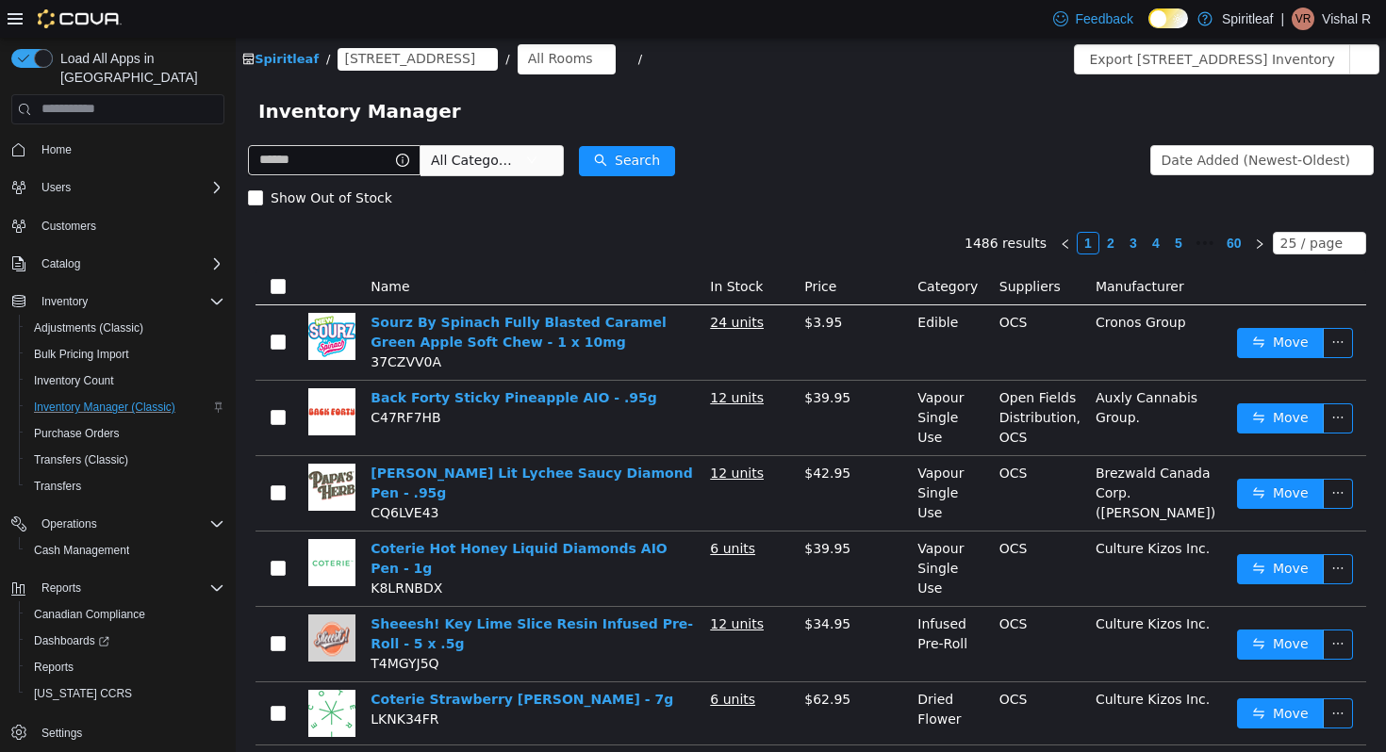
click at [824, 164] on form "All Categories Date Added (Newest-Oldest) Search Show Out of Stock" at bounding box center [811, 178] width 1126 height 75
click at [593, 58] on div "All Rooms" at bounding box center [560, 57] width 65 height 28
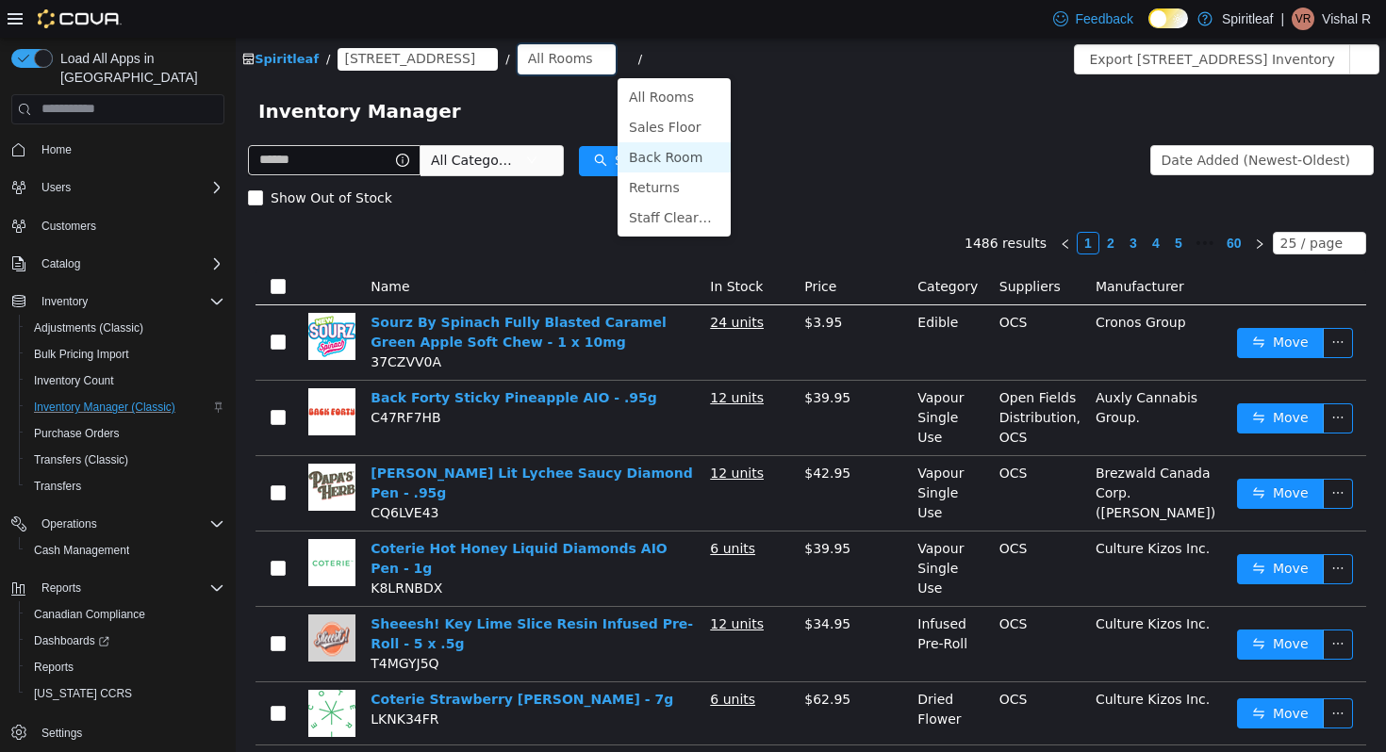
click at [647, 162] on li "Back Room" at bounding box center [674, 156] width 113 height 30
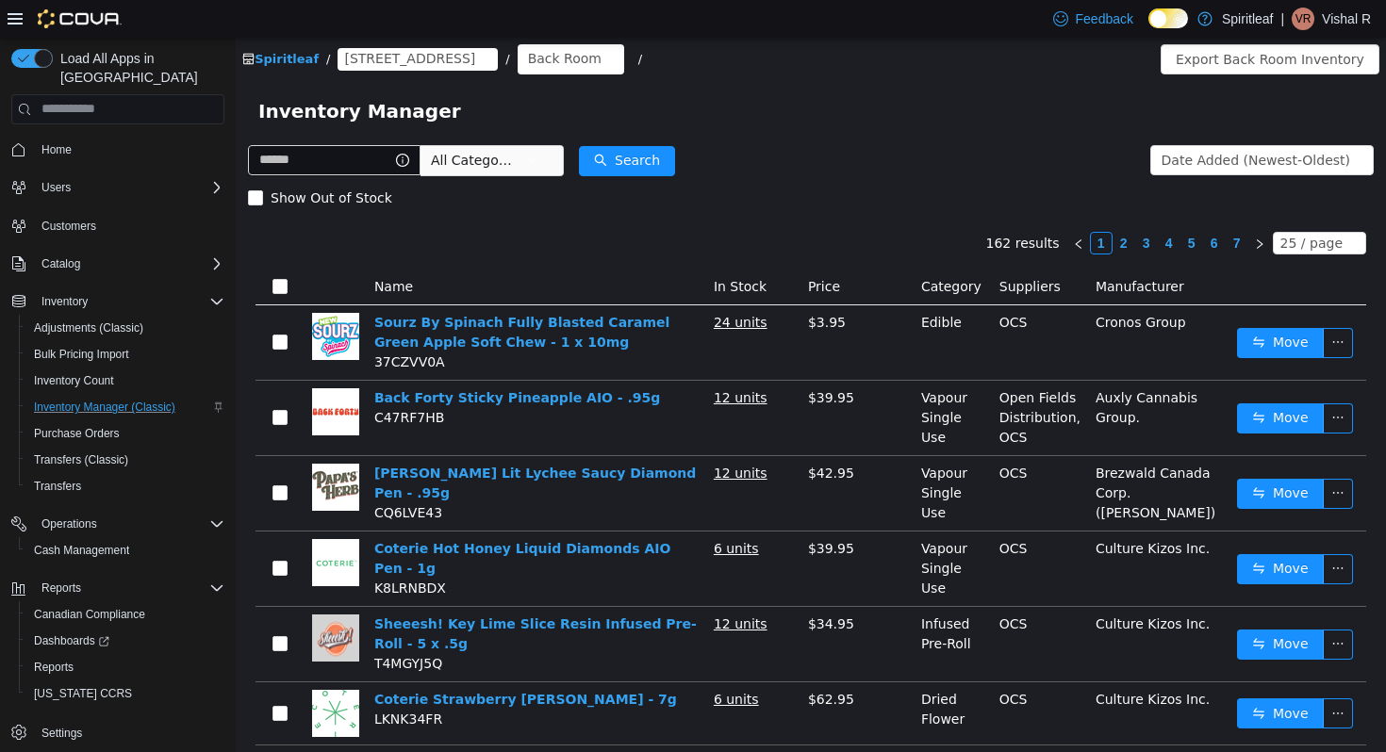
click at [517, 160] on span "All Categories" at bounding box center [474, 159] width 86 height 19
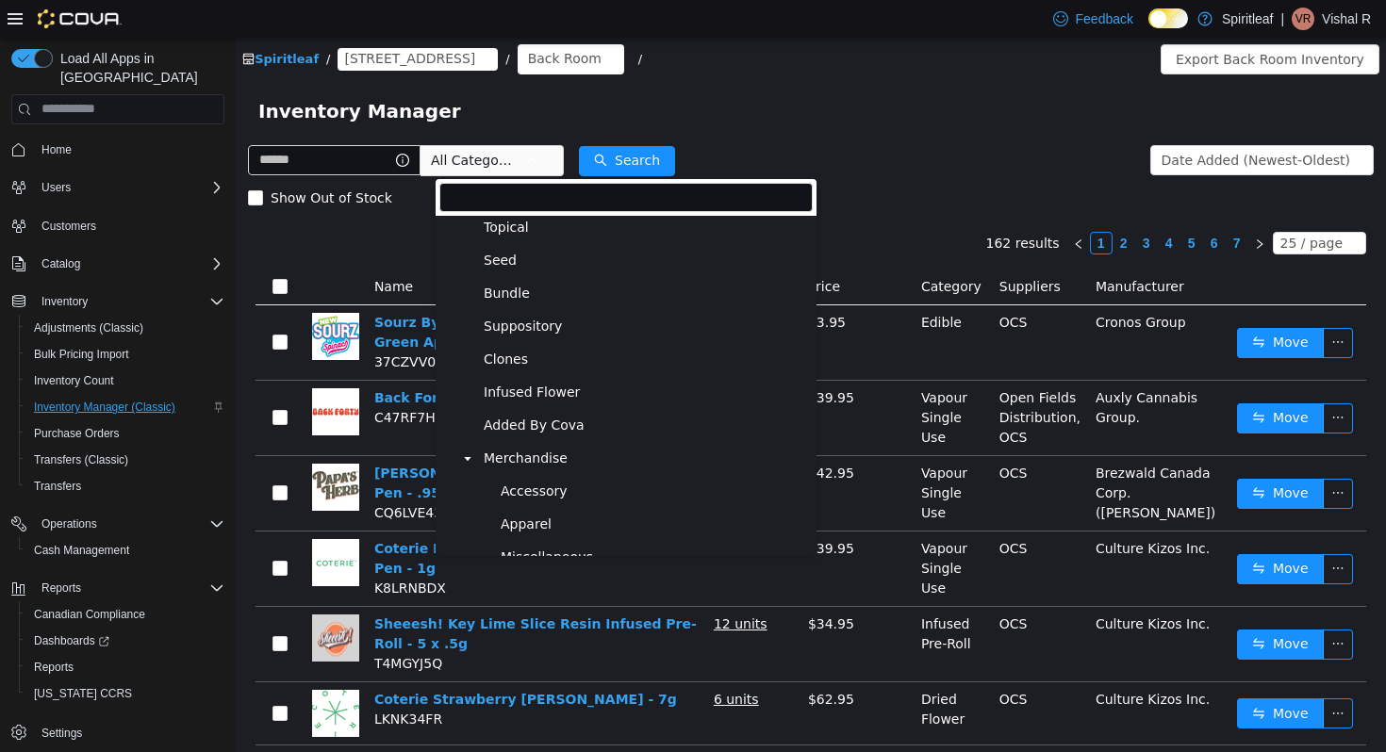
scroll to position [435, 0]
click at [533, 495] on span "Accessory" at bounding box center [534, 490] width 67 height 16
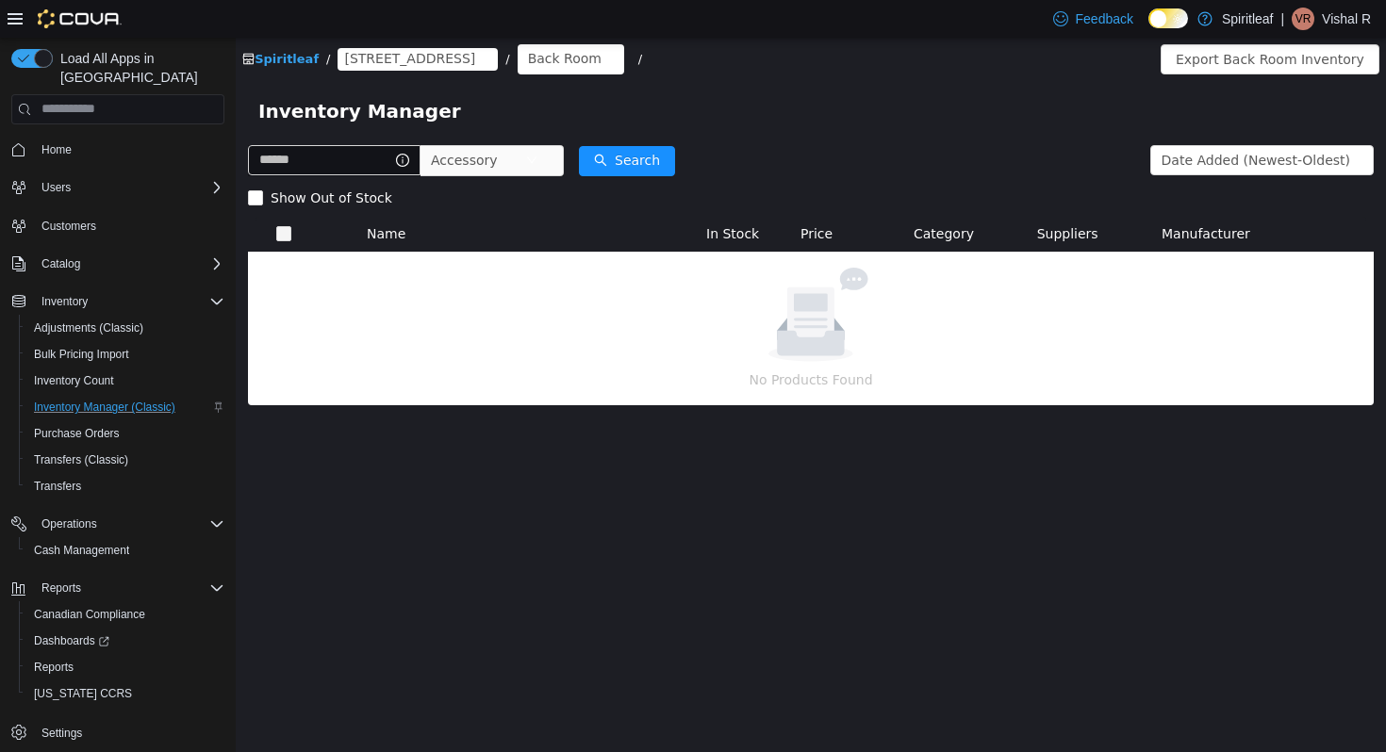
click at [780, 138] on div "Inventory Manager" at bounding box center [811, 110] width 1150 height 60
click at [516, 165] on span "Accessory" at bounding box center [478, 159] width 94 height 28
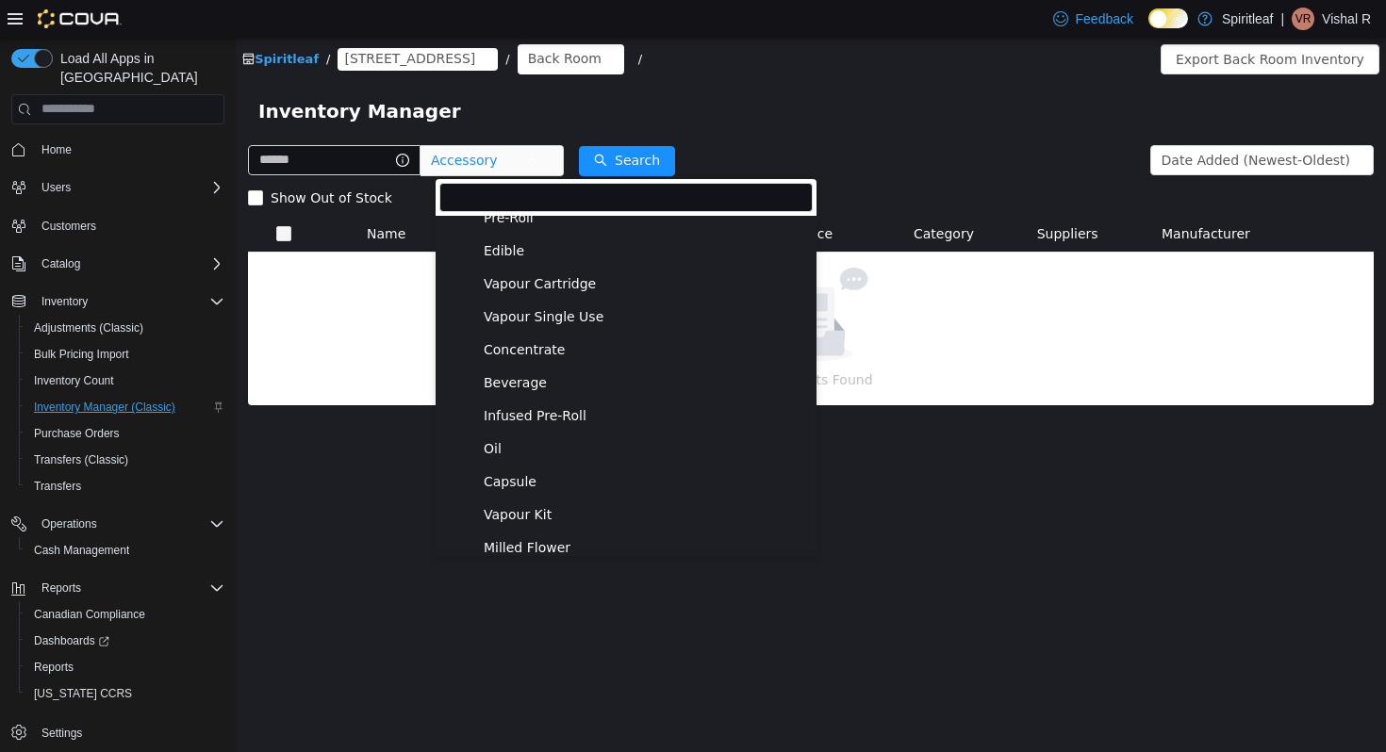
scroll to position [0, 0]
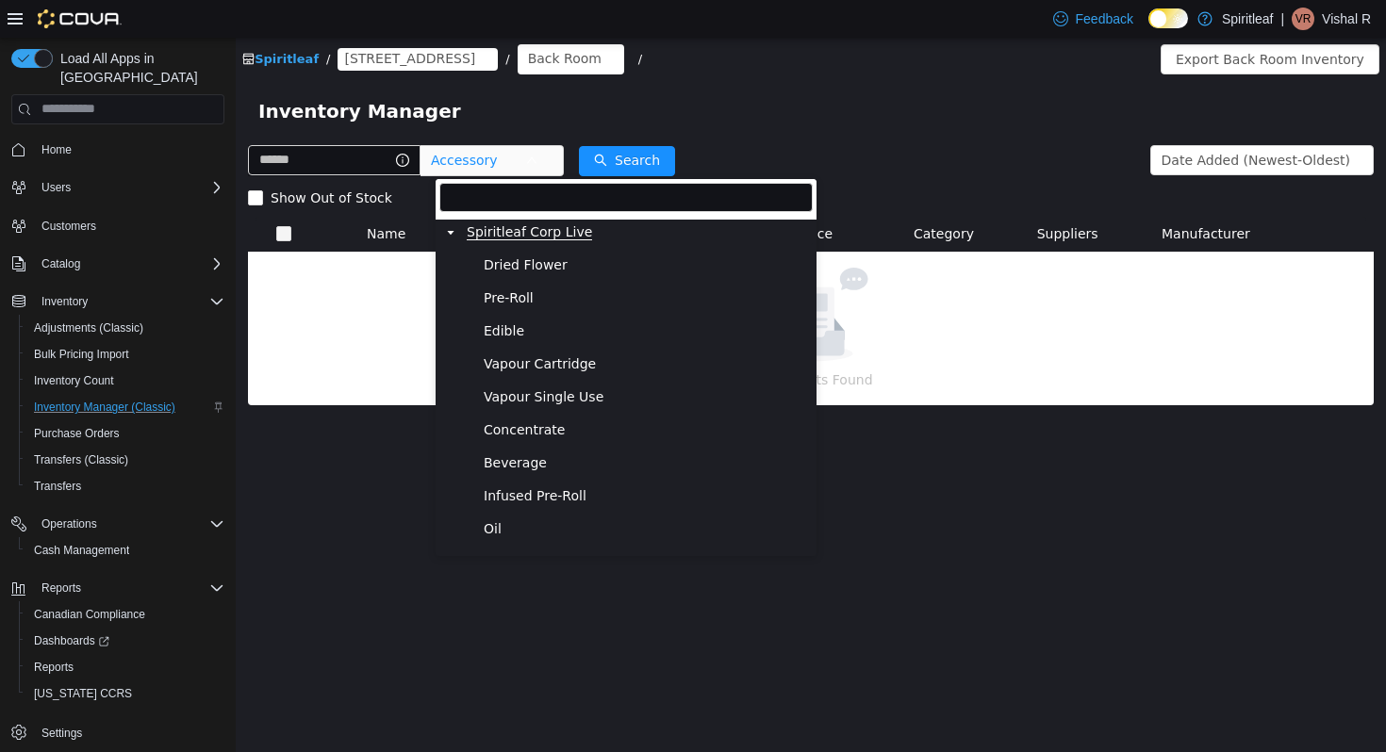
click at [530, 226] on span "Spiritleaf Corp Live" at bounding box center [529, 231] width 125 height 16
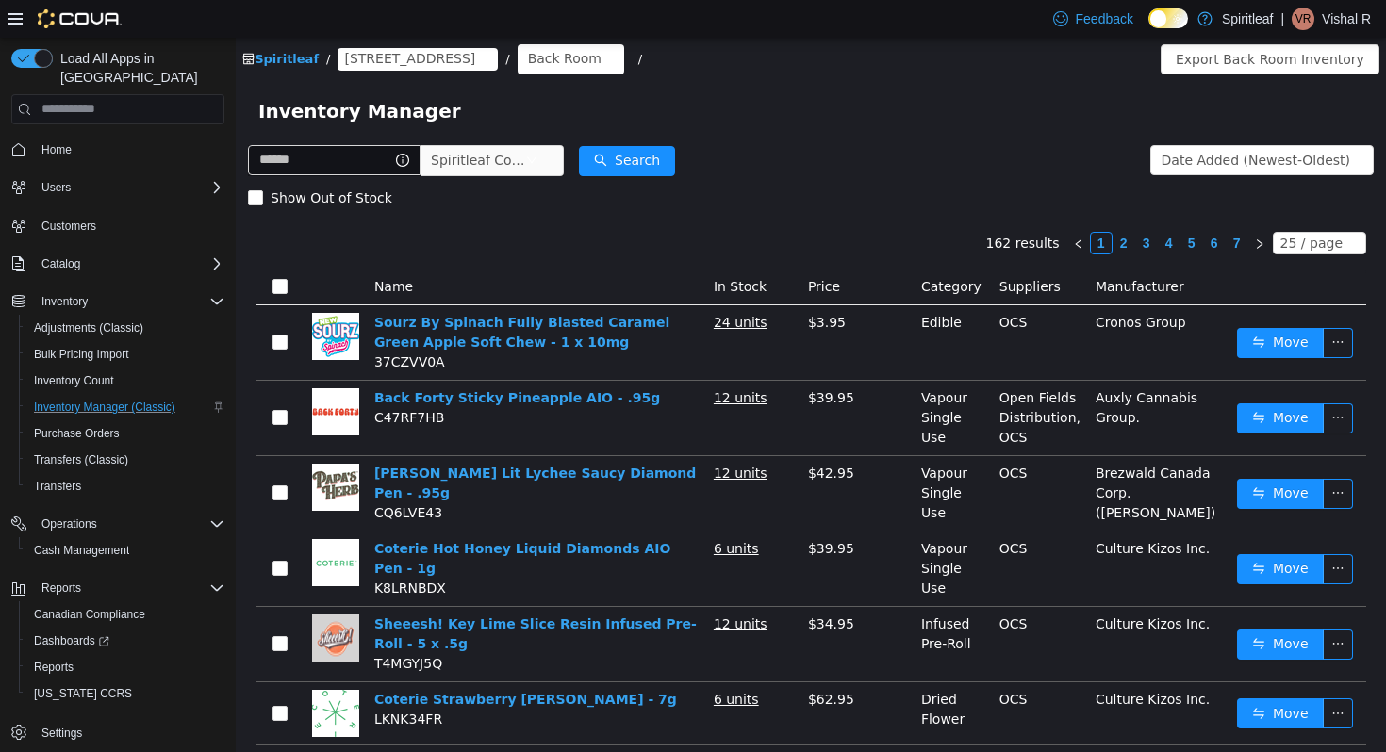
click at [110, 262] on div "Catalog" at bounding box center [117, 264] width 213 height 34
click at [96, 253] on div "Catalog" at bounding box center [129, 264] width 190 height 23
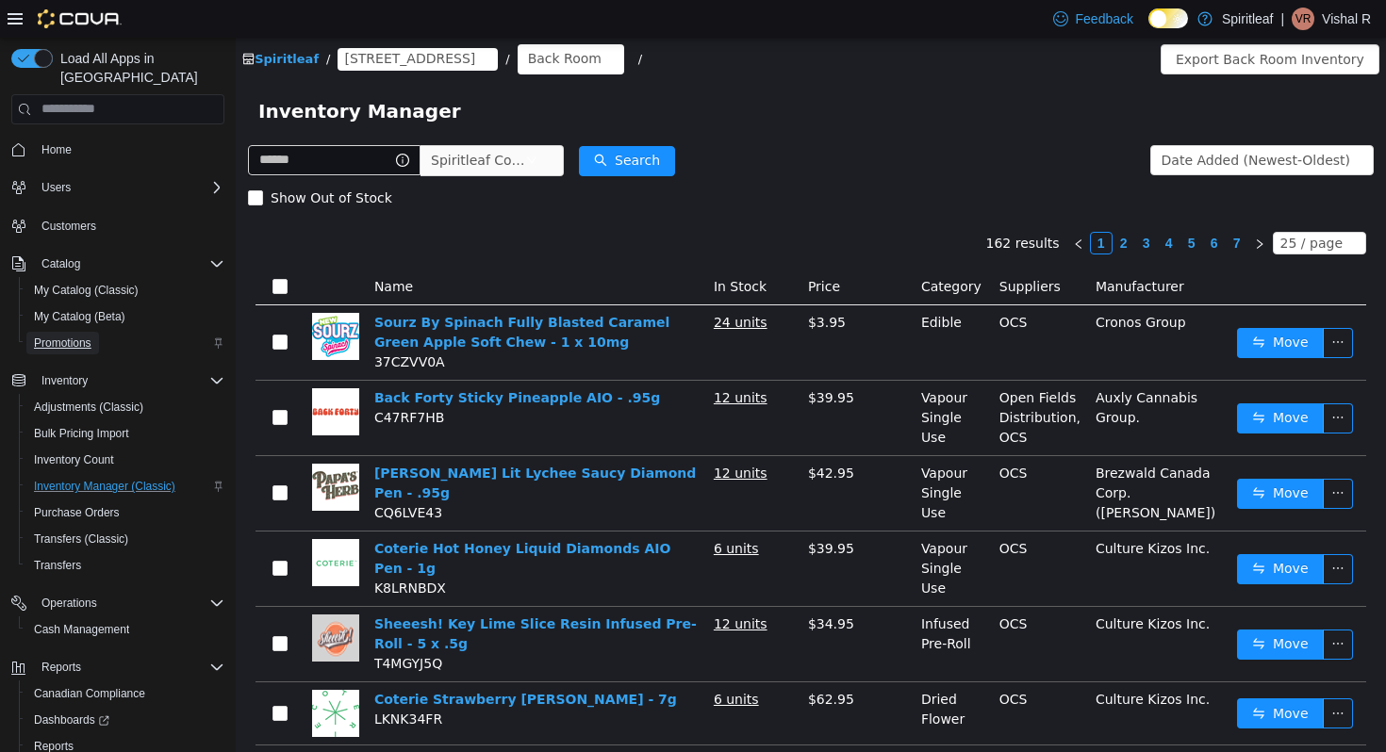
click at [66, 336] on span "Promotions" at bounding box center [63, 343] width 58 height 15
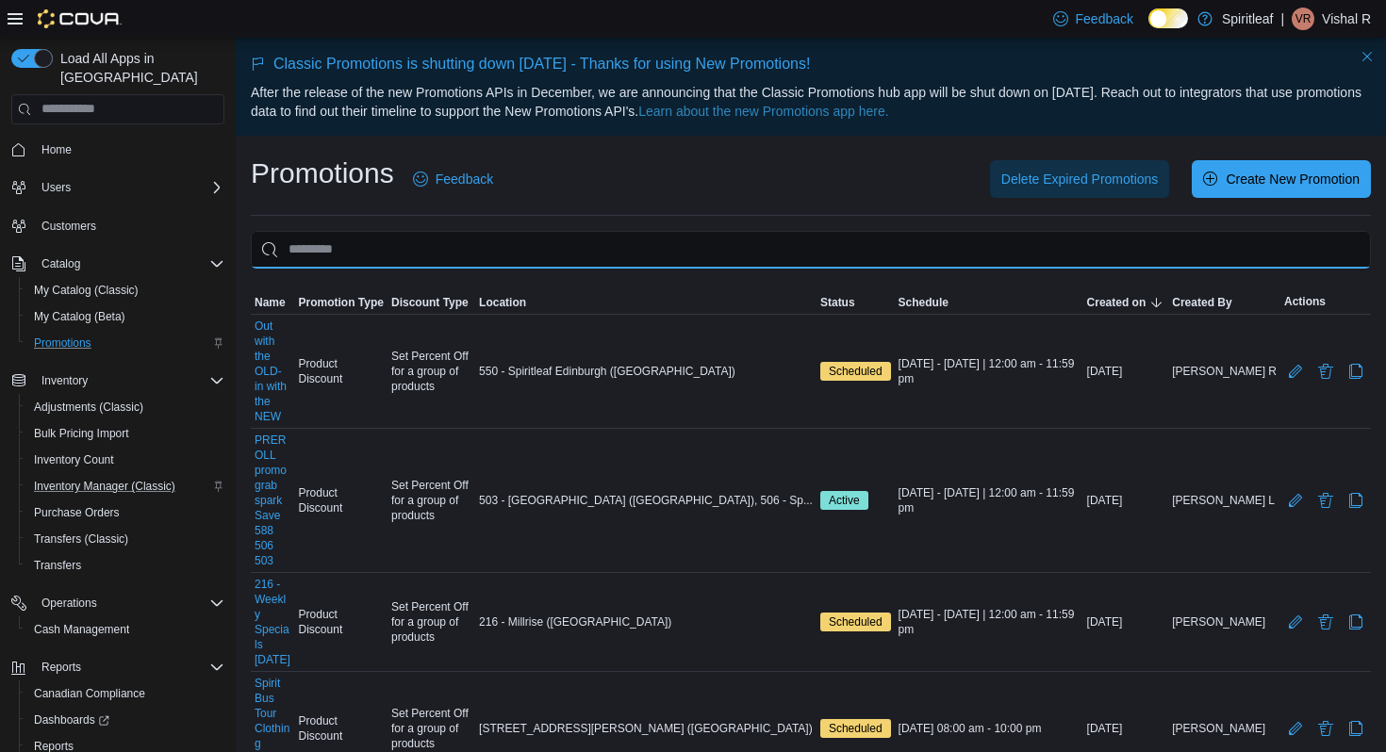
click at [579, 261] on input "This is a search bar. As you type, the results lower in the page will automatic…" at bounding box center [811, 250] width 1120 height 38
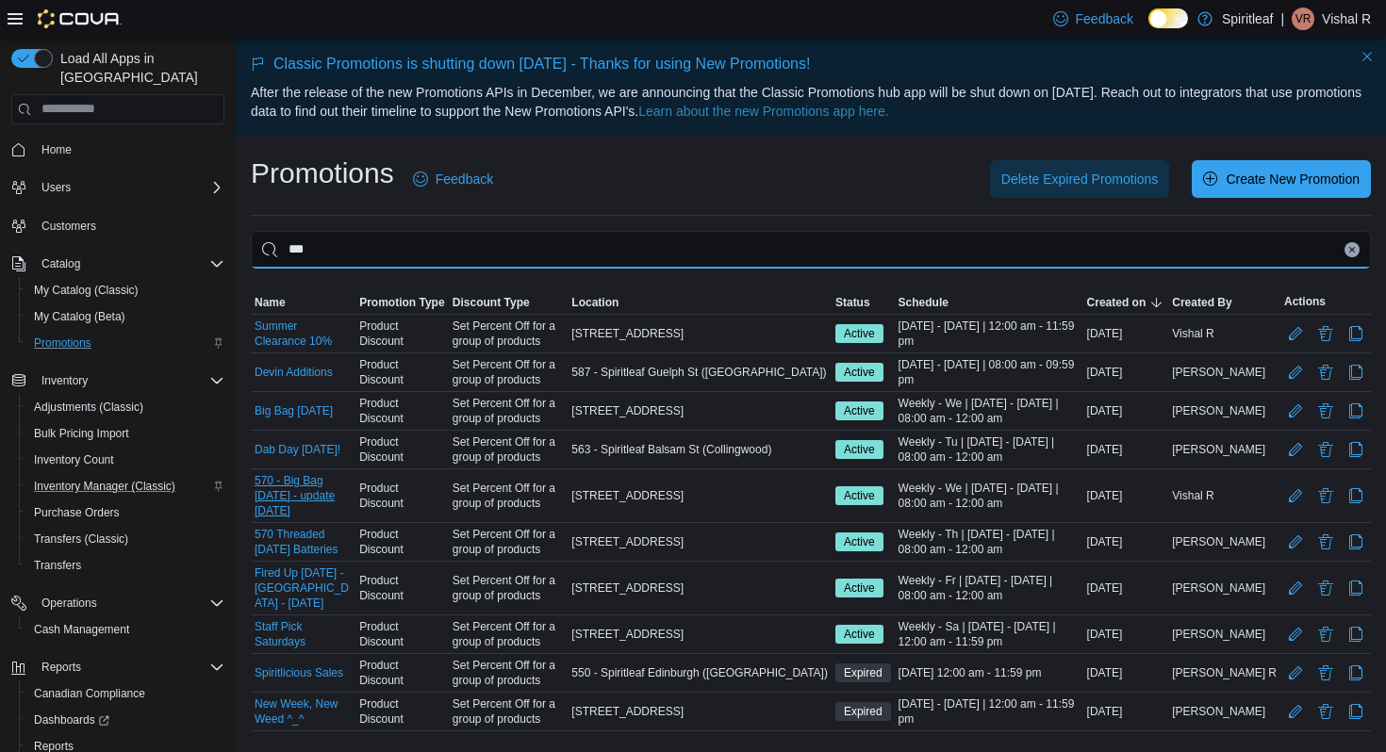
scroll to position [39, 0]
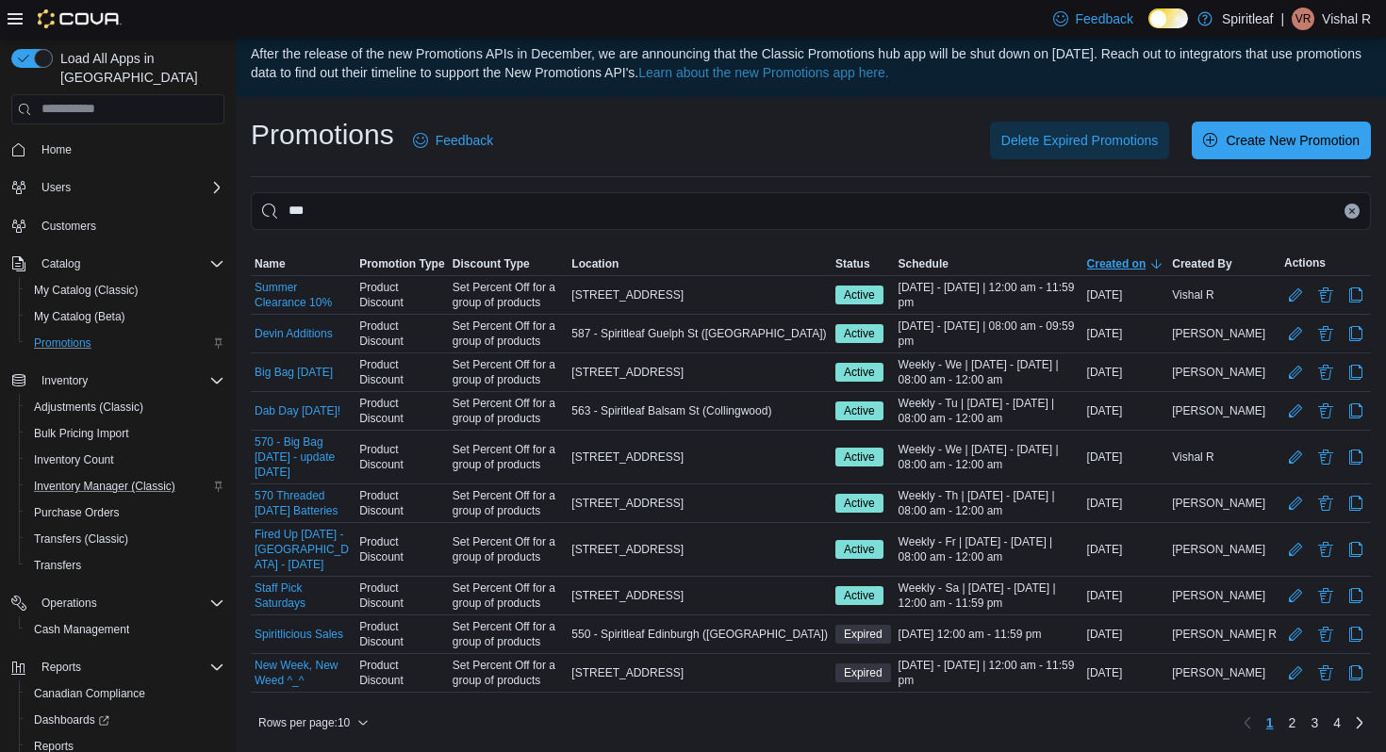
click at [1147, 265] on span "Created on" at bounding box center [1116, 263] width 59 height 15
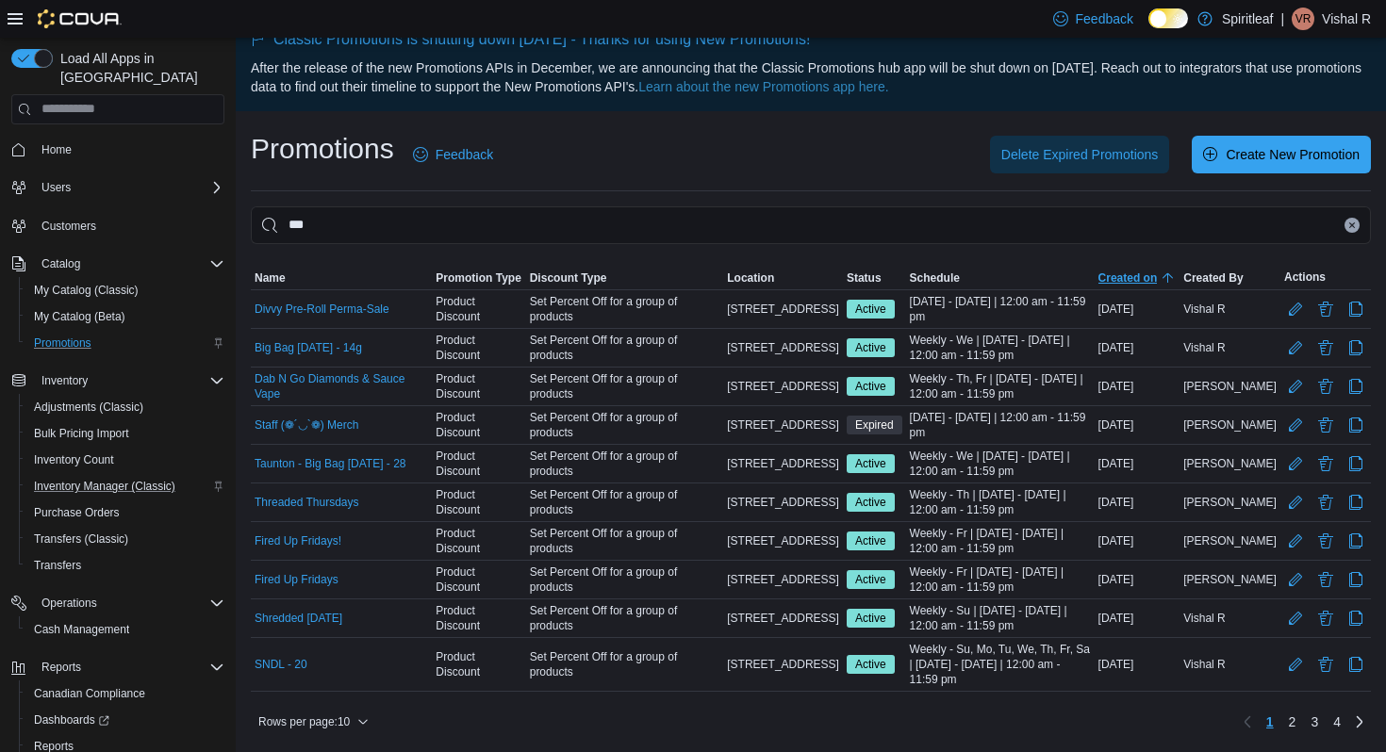
click at [1158, 271] on span "Created on" at bounding box center [1128, 278] width 59 height 15
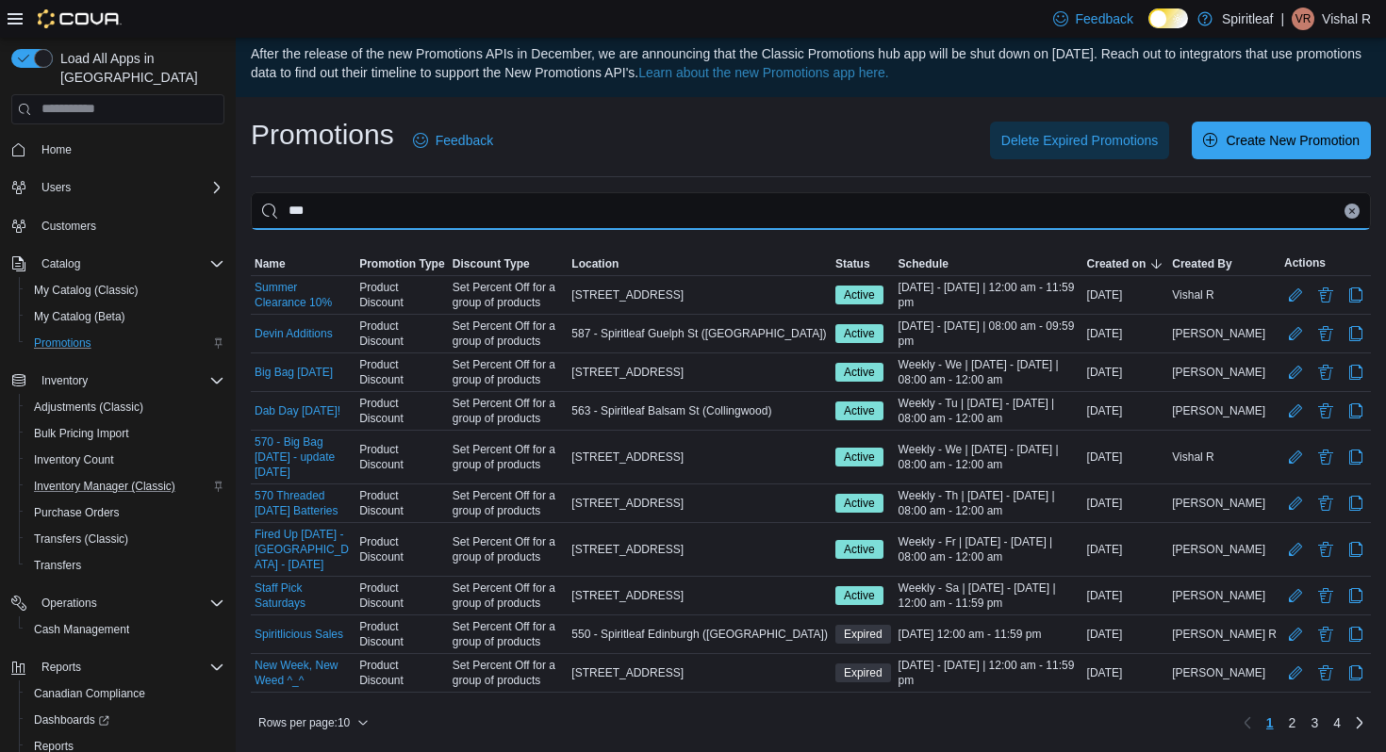
click at [473, 207] on input "***" at bounding box center [811, 211] width 1120 height 38
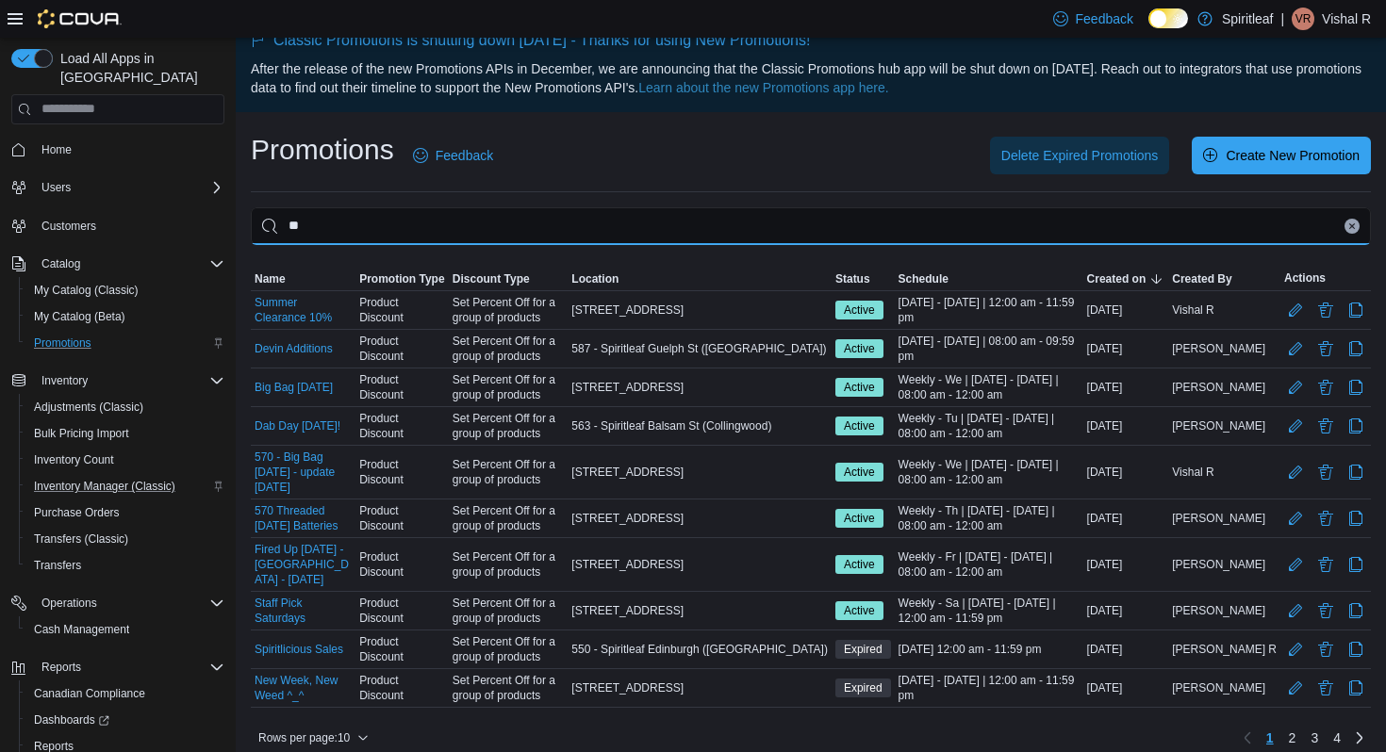
type input "*"
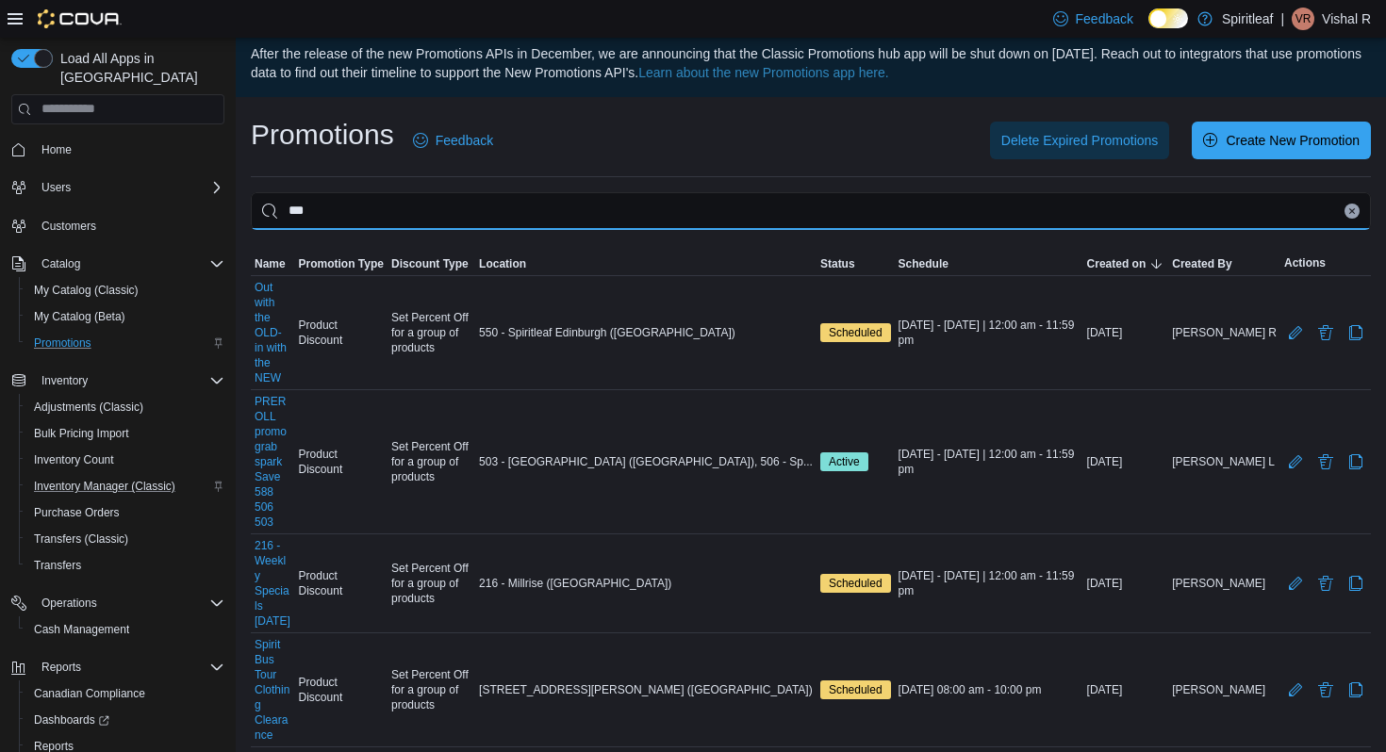
scroll to position [24, 0]
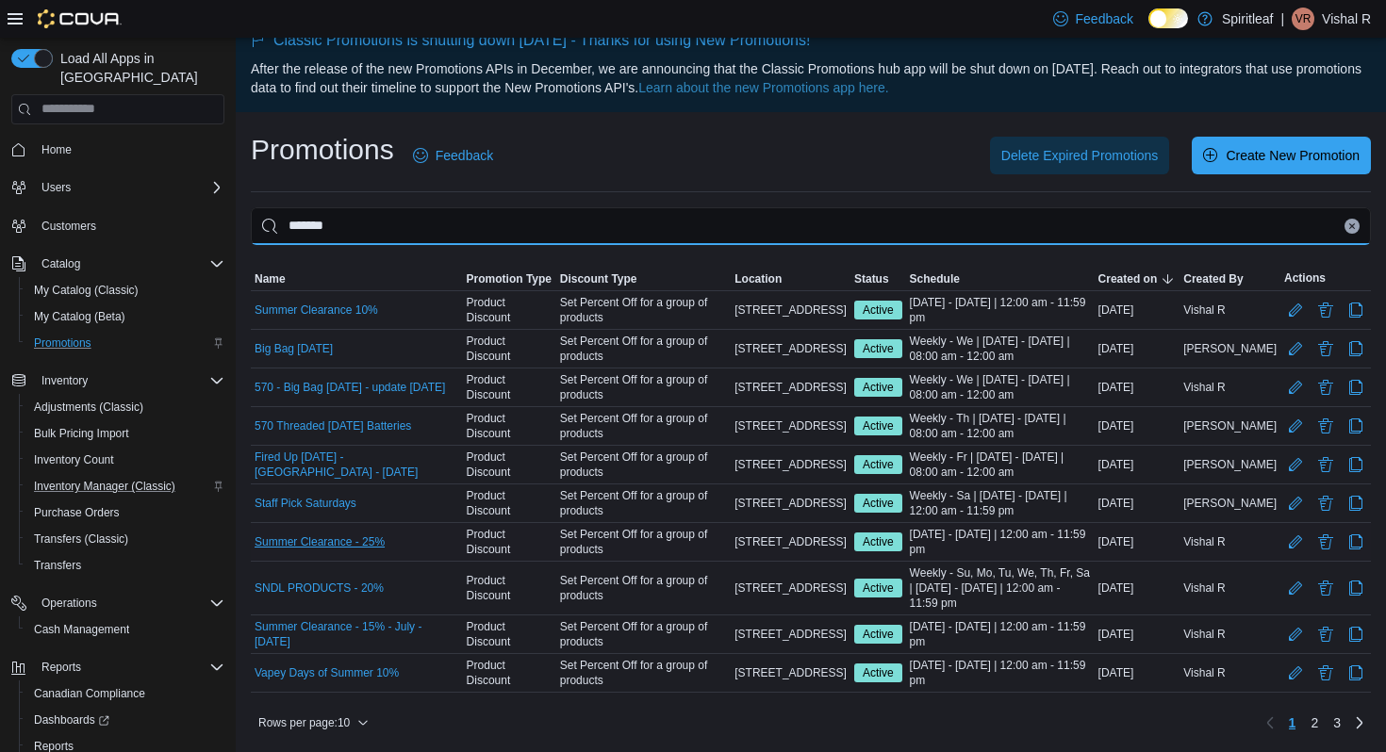
type input "*******"
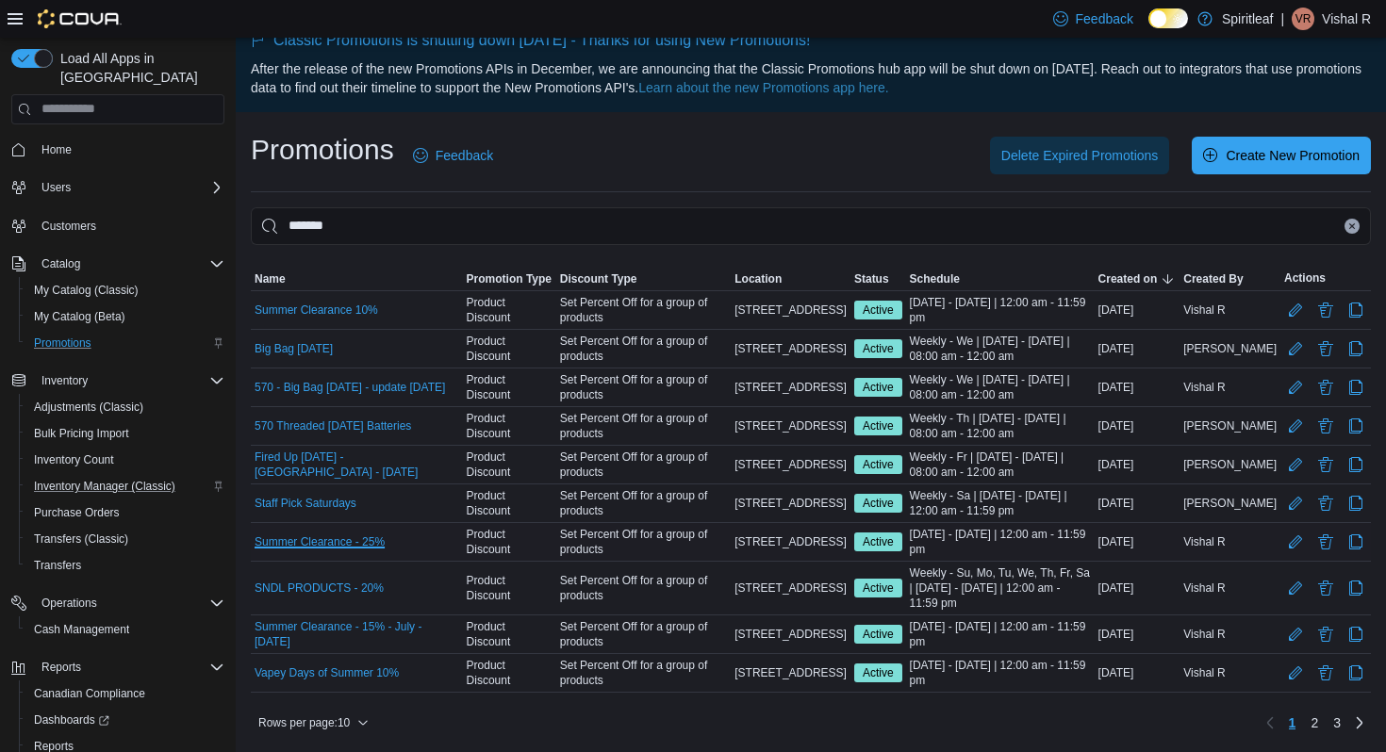
click at [341, 540] on link "Summer Clearance - 25%" at bounding box center [320, 542] width 130 height 15
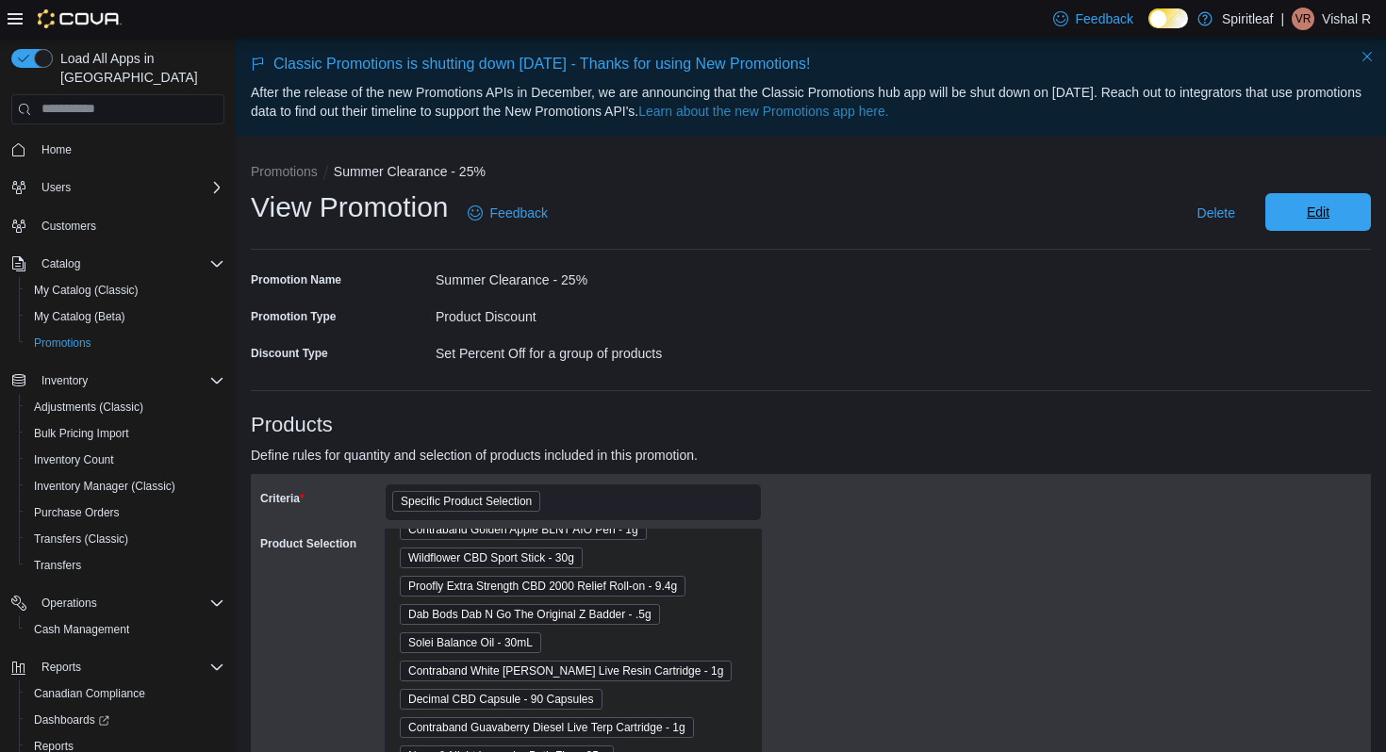
click at [1305, 224] on span "Edit" at bounding box center [1318, 212] width 83 height 38
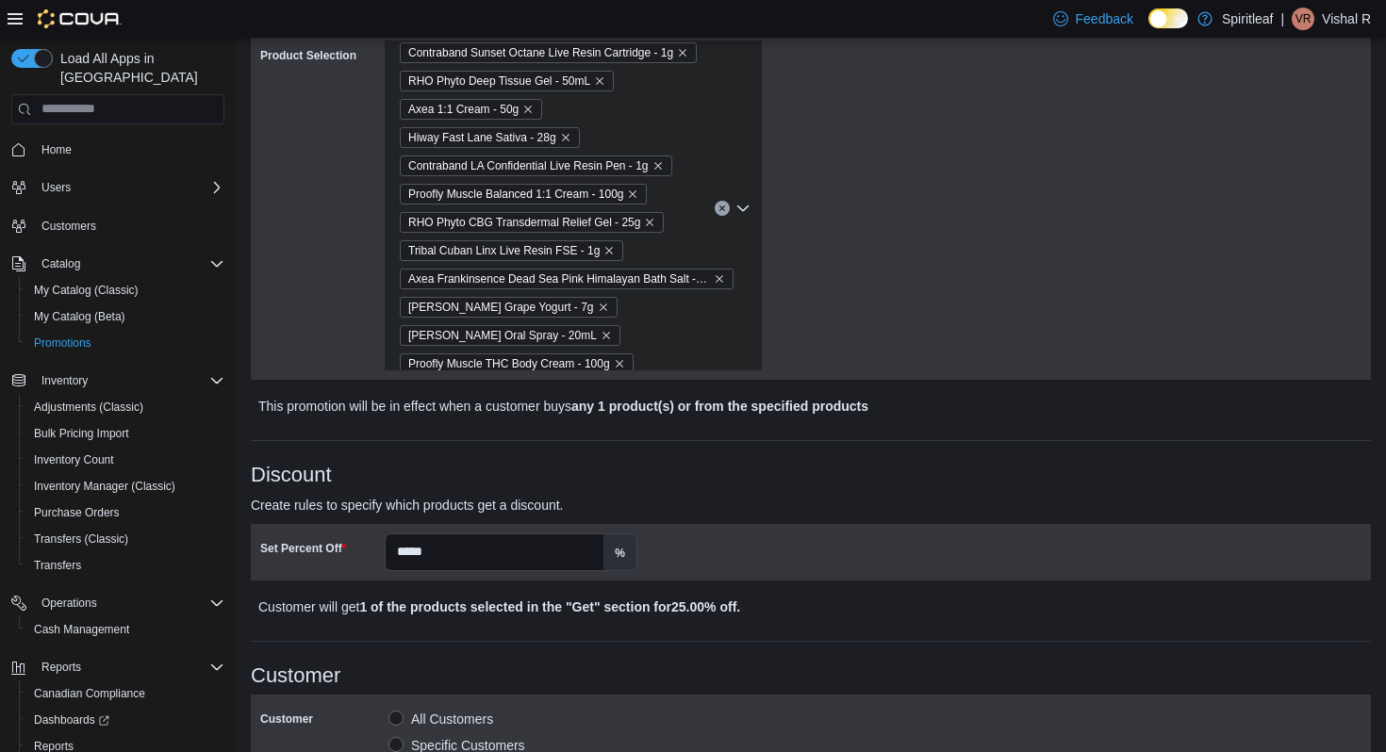
scroll to position [922, 0]
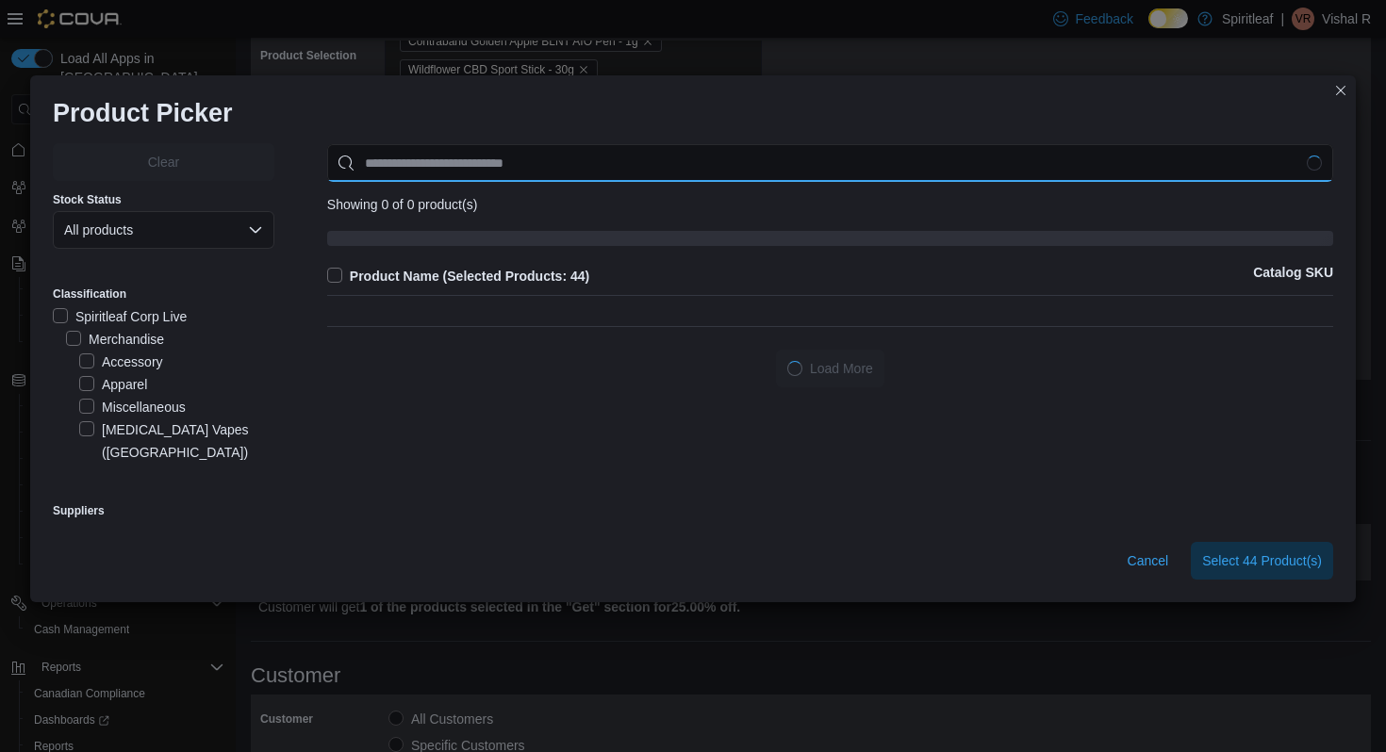
click at [597, 172] on div "Showing 0 of 0 product(s) Product Name (Selected Products: 44) Catalog SKU" at bounding box center [830, 223] width 1006 height 159
click at [597, 172] on input "********" at bounding box center [830, 163] width 1006 height 38
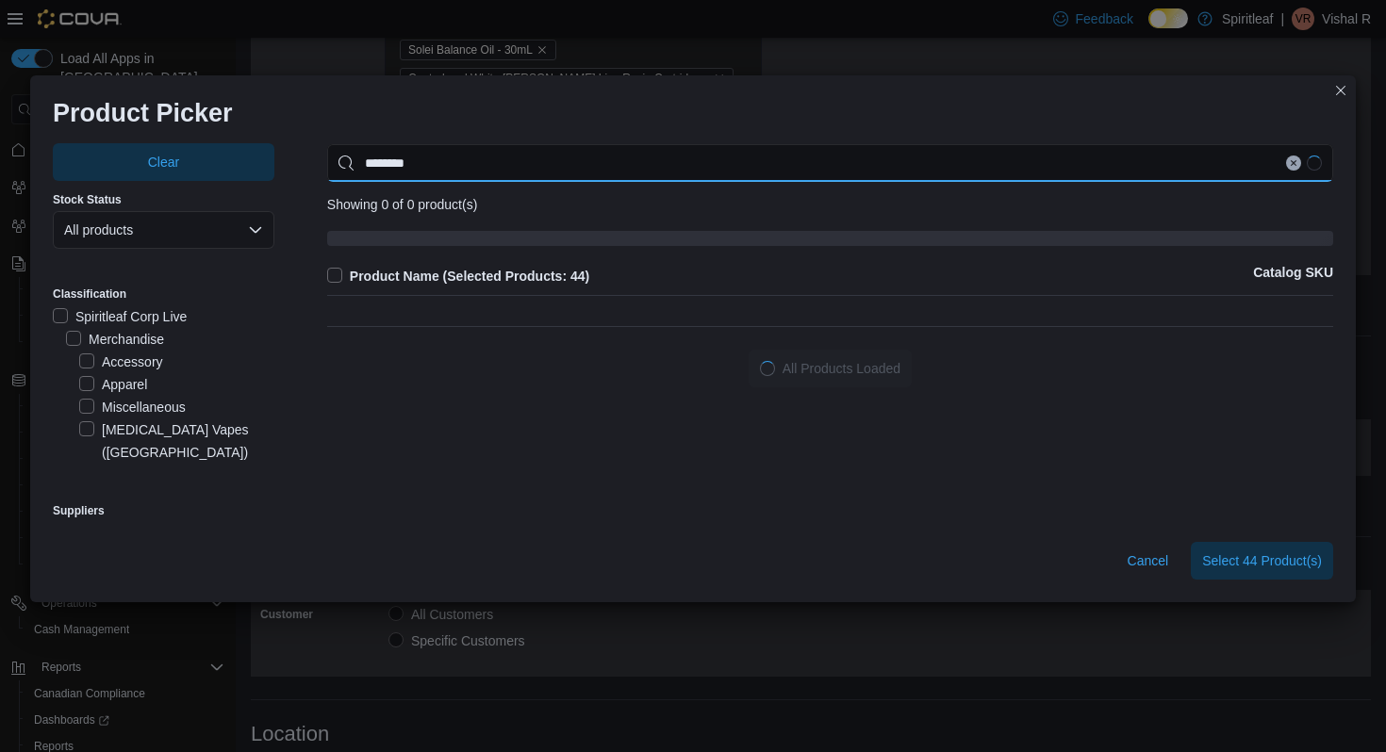
scroll to position [628, 0]
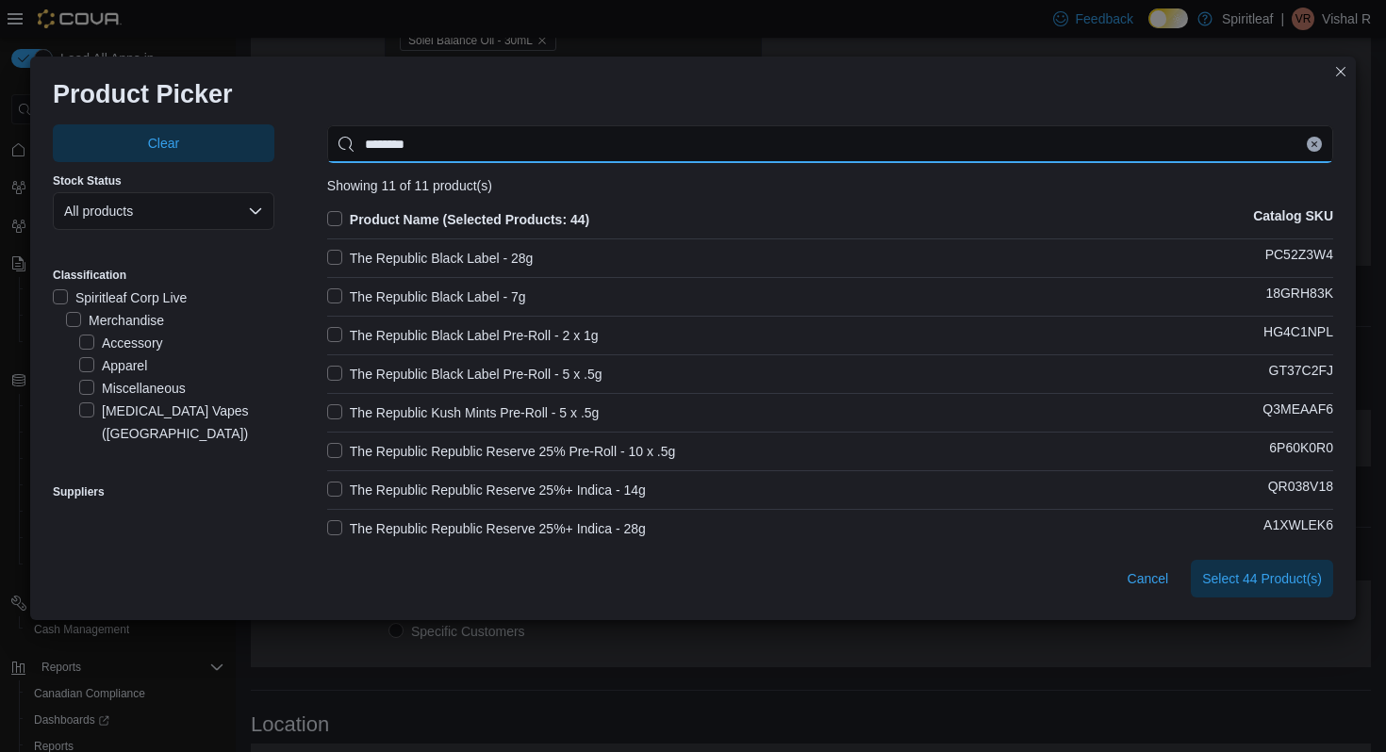
type input "********"
click at [333, 293] on label "The Republic Black Label - 7g" at bounding box center [426, 297] width 199 height 23
click at [1238, 586] on span "Select 45 Product(s)" at bounding box center [1262, 578] width 120 height 19
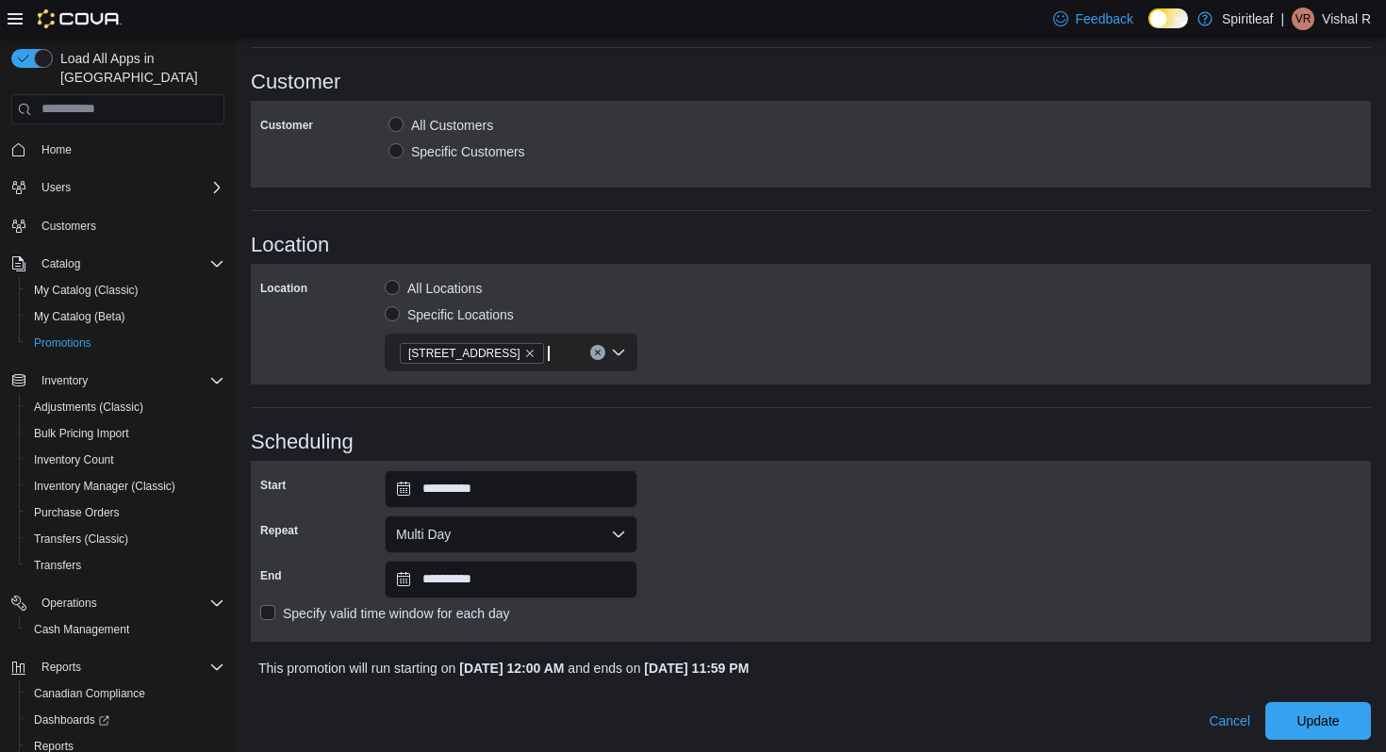
scroll to position [1132, 0]
click at [1285, 705] on span "Update" at bounding box center [1318, 718] width 83 height 38
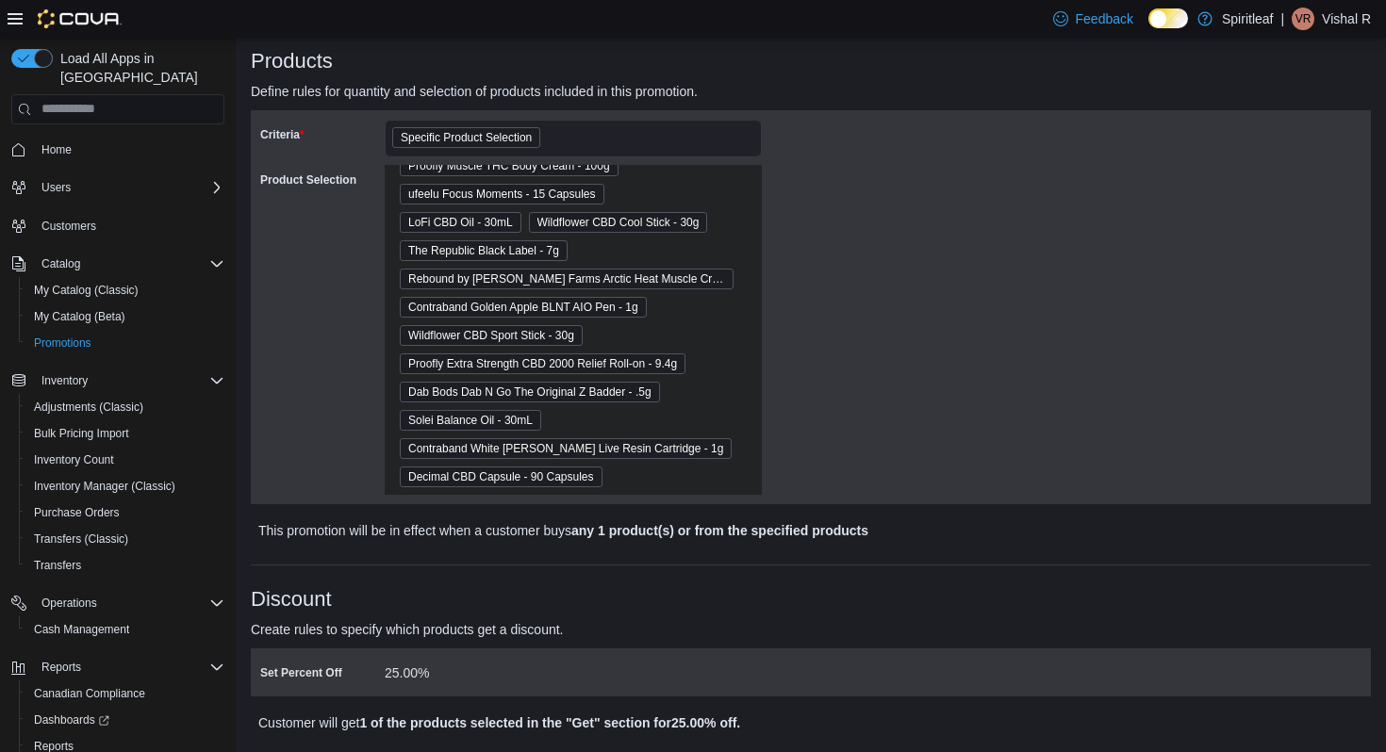
scroll to position [748, 0]
click at [899, 278] on div "Criteria Specific Product Selection Product Selection Contraband Okanagan Sugar…" at bounding box center [810, 307] width 1101 height 375
click at [896, 278] on div "Criteria Specific Product Selection Product Selection Contraband Okanagan Sugar…" at bounding box center [810, 307] width 1101 height 375
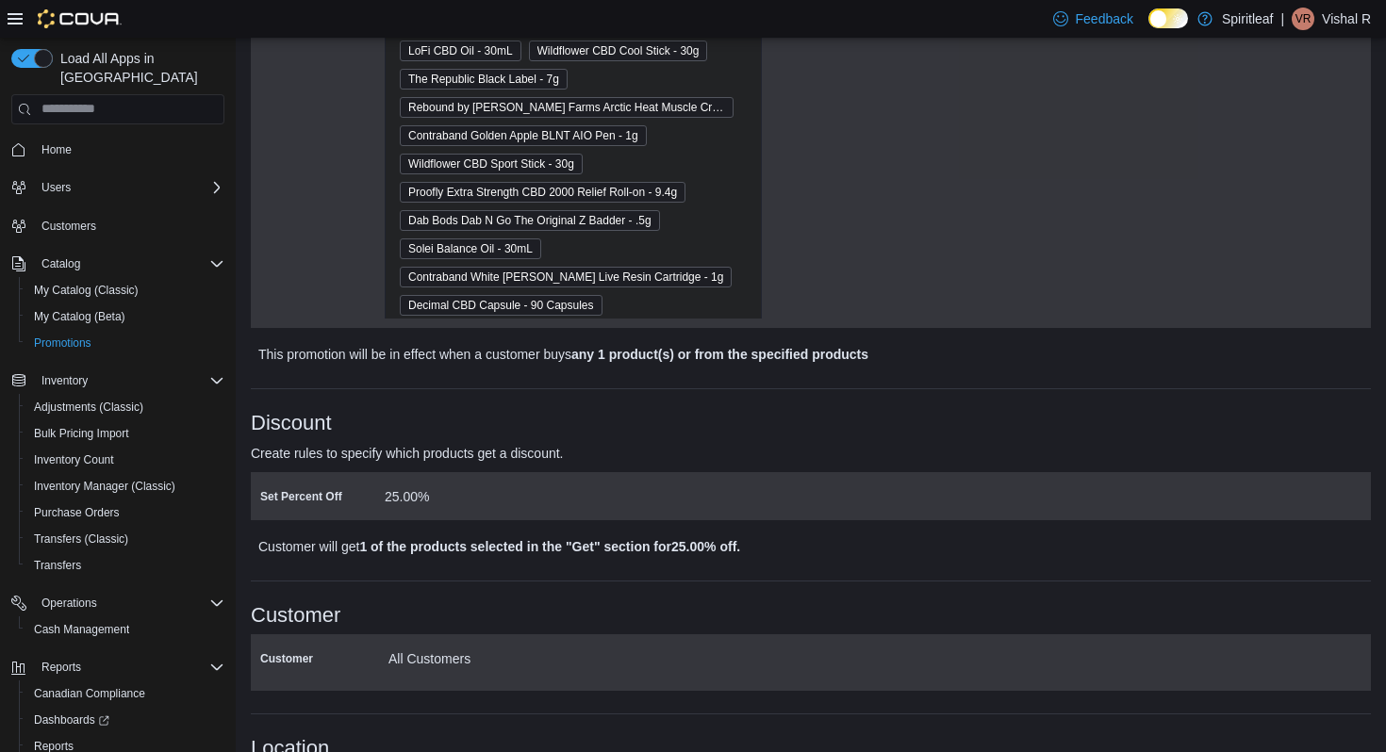
scroll to position [0, 0]
